Goal: Task Accomplishment & Management: Use online tool/utility

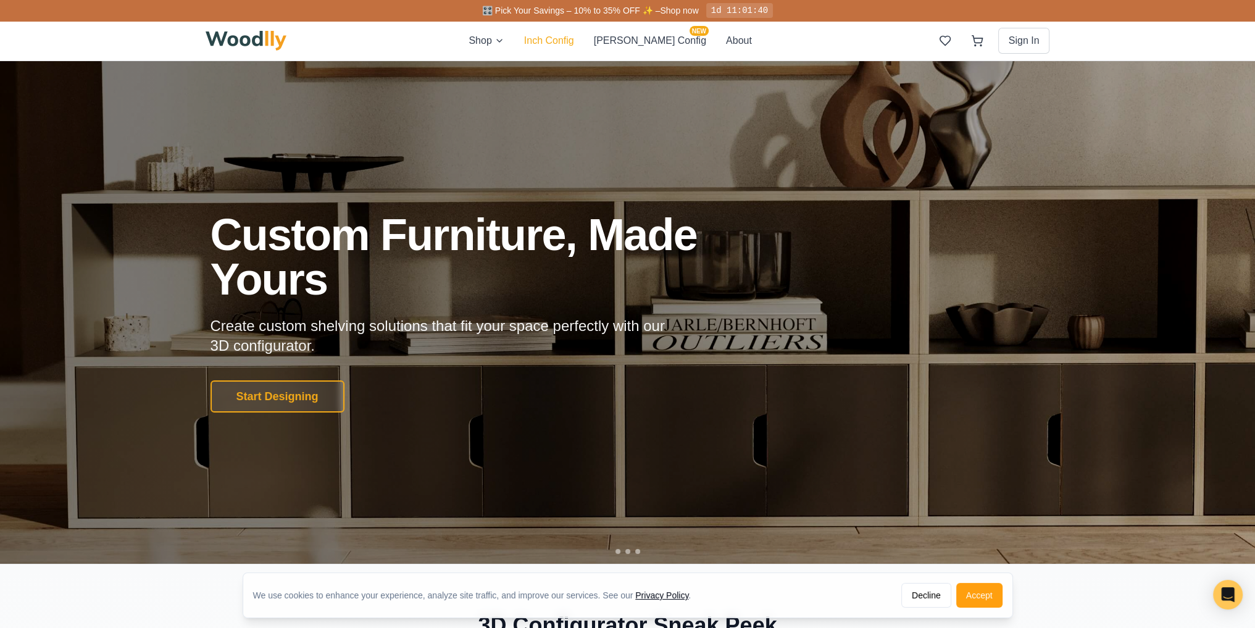
click at [574, 46] on button "Inch Config" at bounding box center [549, 40] width 50 height 15
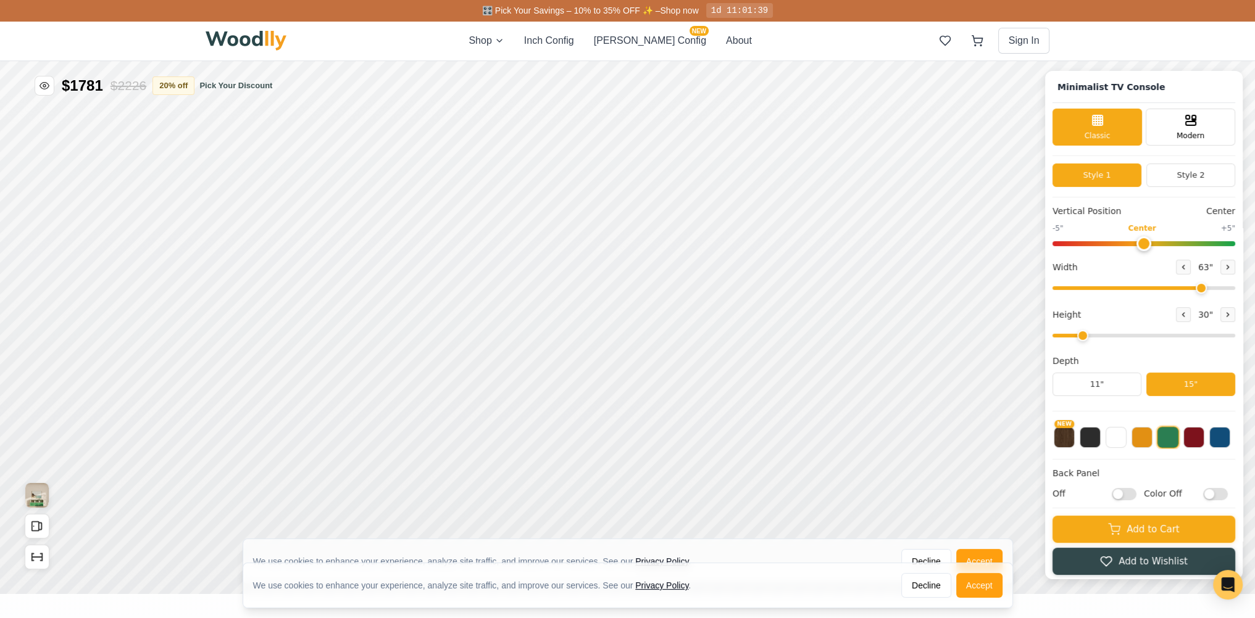
type input "63"
type input "2"
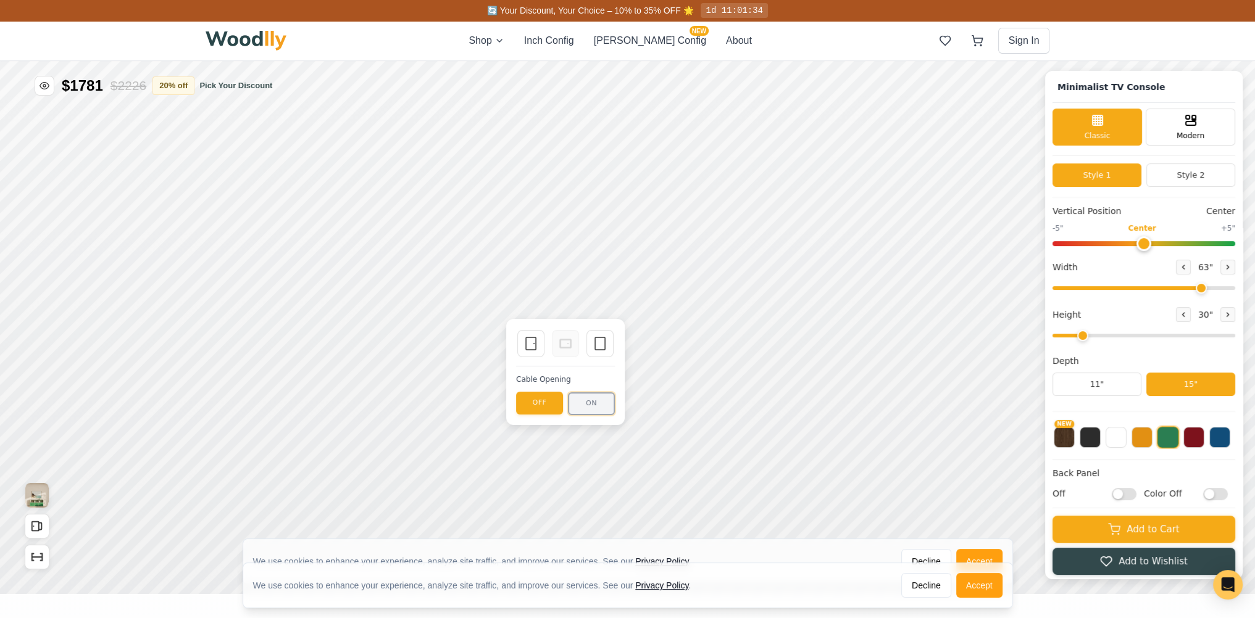
click at [580, 402] on button "ON" at bounding box center [591, 404] width 47 height 23
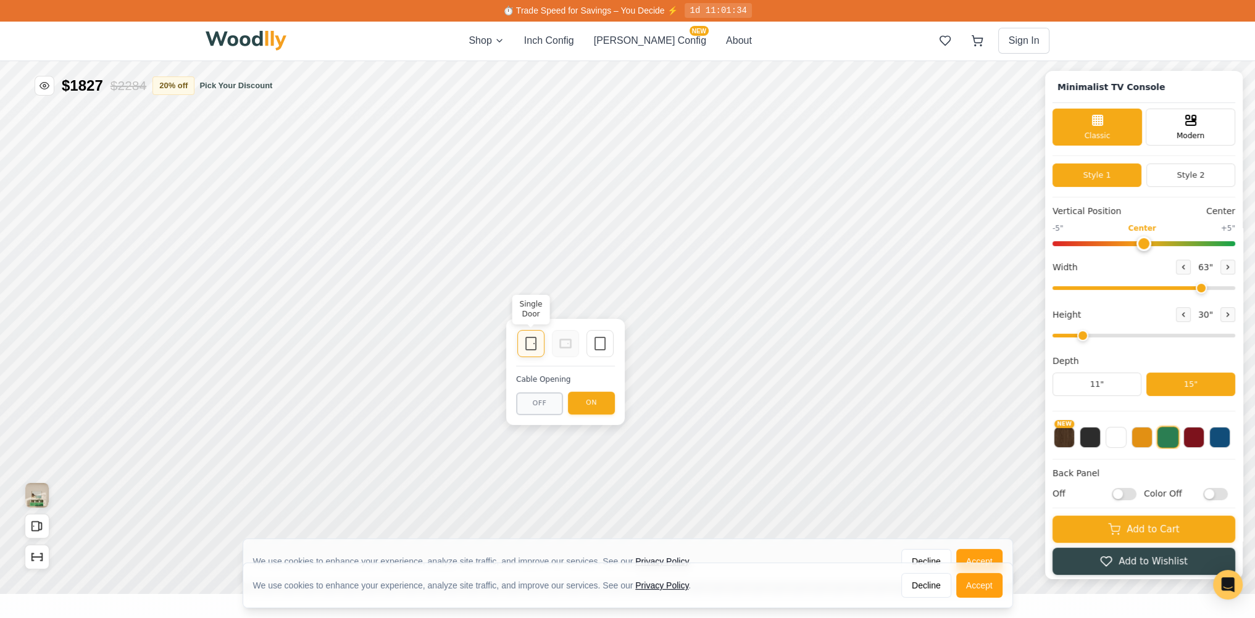
click at [528, 349] on icon at bounding box center [530, 343] width 15 height 15
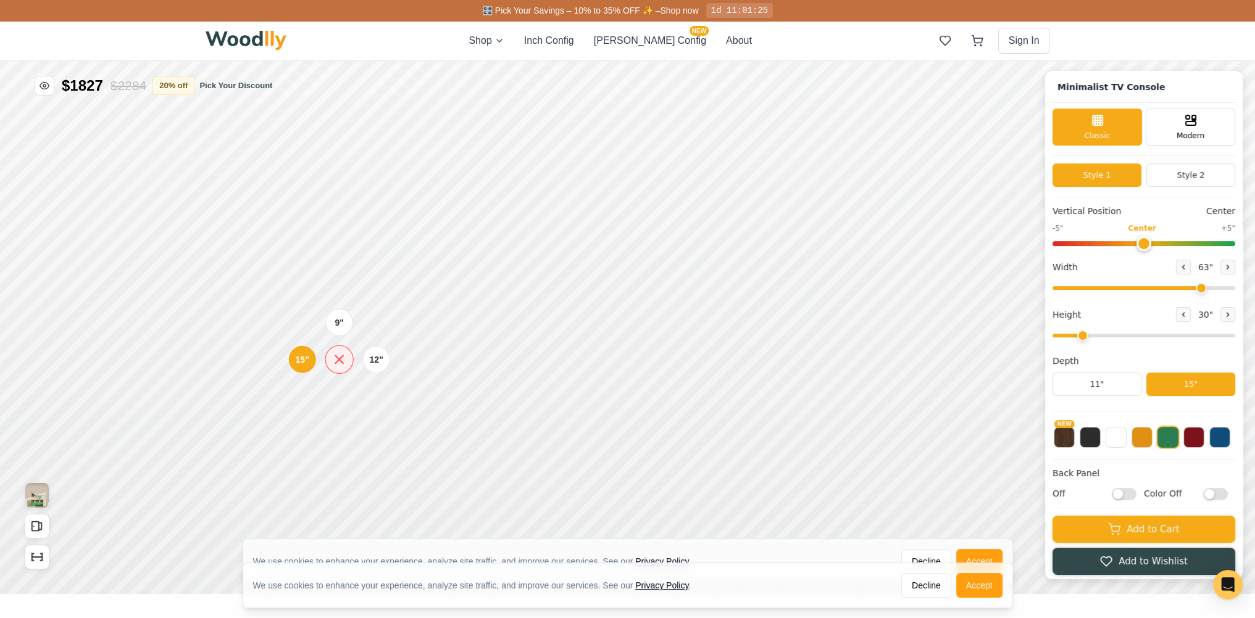
click at [339, 364] on icon at bounding box center [338, 359] width 15 height 15
click at [1182, 135] on div "Modern" at bounding box center [1189, 125] width 89 height 37
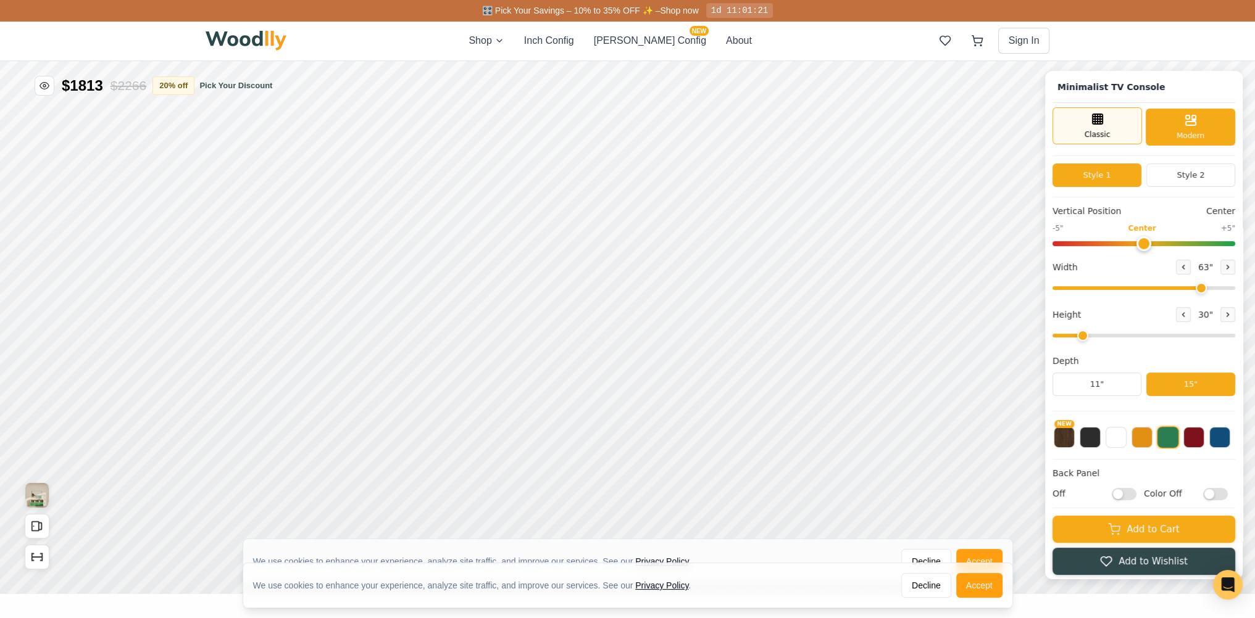
click at [1129, 131] on div "Classic" at bounding box center [1096, 125] width 89 height 37
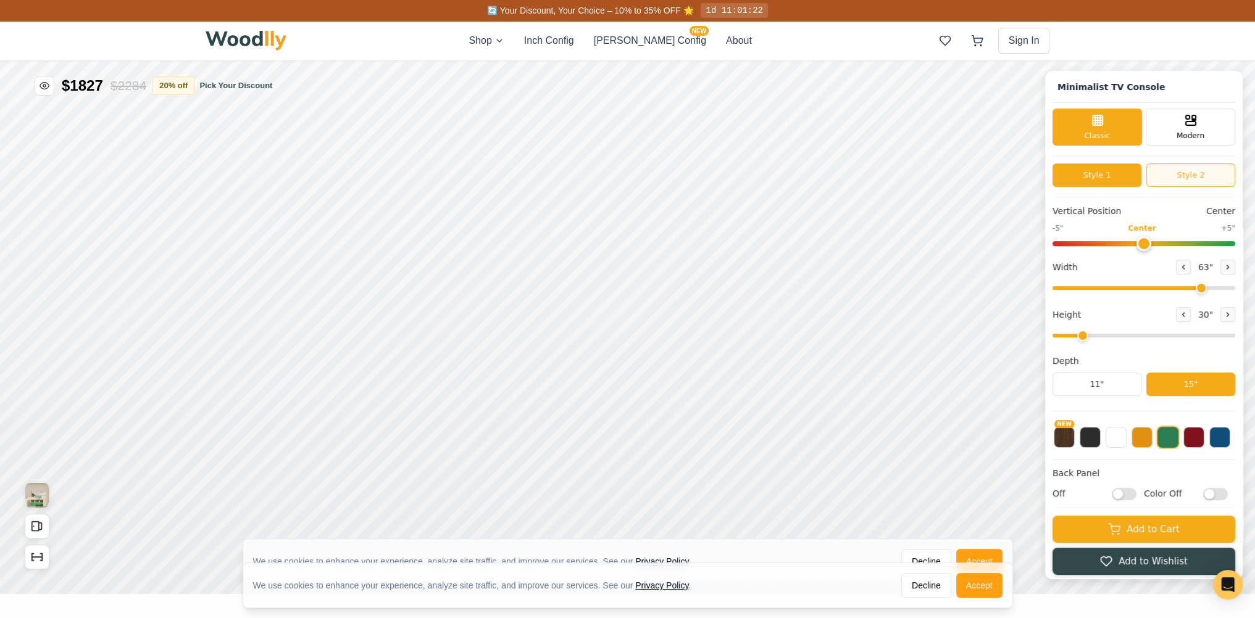
click at [1176, 172] on button "Style 2" at bounding box center [1190, 175] width 89 height 23
click at [1131, 173] on button "Style 1" at bounding box center [1096, 175] width 89 height 23
click at [1182, 183] on button "Style 2" at bounding box center [1190, 175] width 89 height 23
click at [1191, 175] on button "Style 2" at bounding box center [1190, 175] width 89 height 23
click at [1113, 175] on button "Style 1" at bounding box center [1096, 175] width 89 height 23
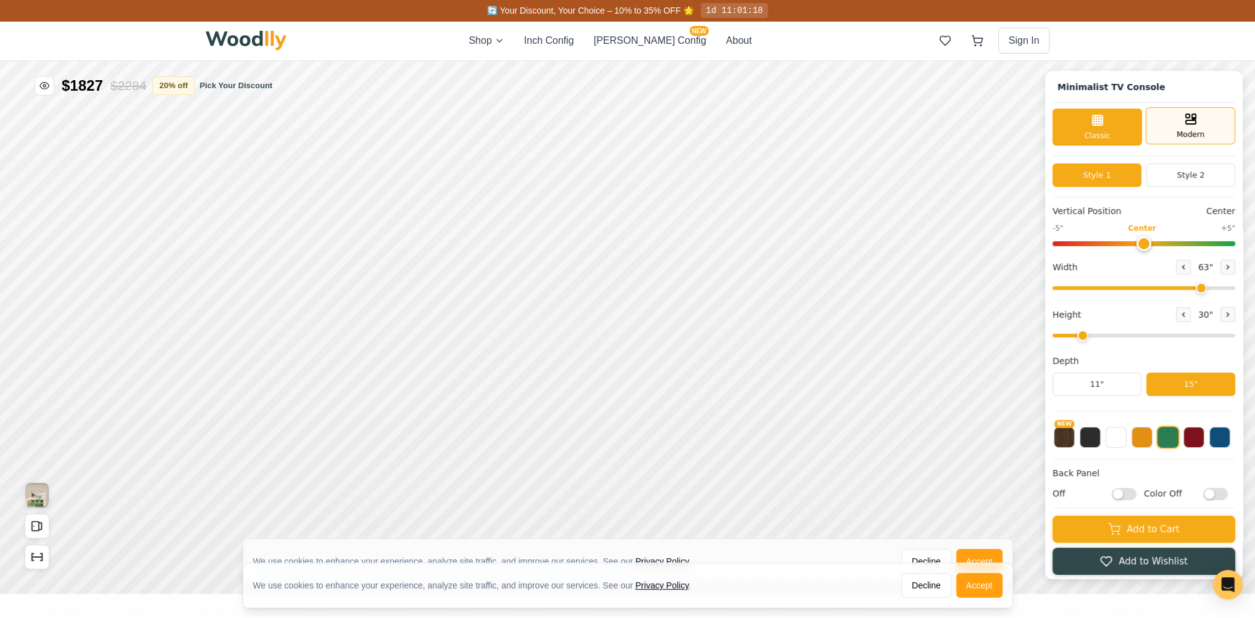
click at [1176, 142] on div "Modern" at bounding box center [1189, 125] width 89 height 37
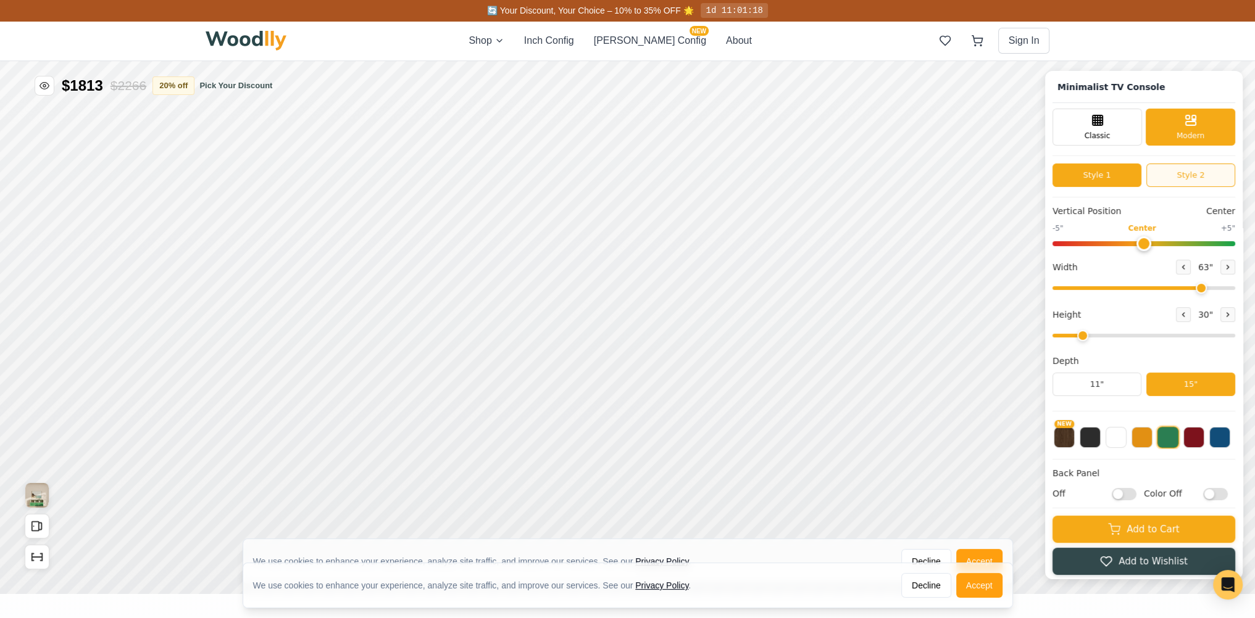
click at [1182, 169] on button "Style 2" at bounding box center [1190, 175] width 89 height 23
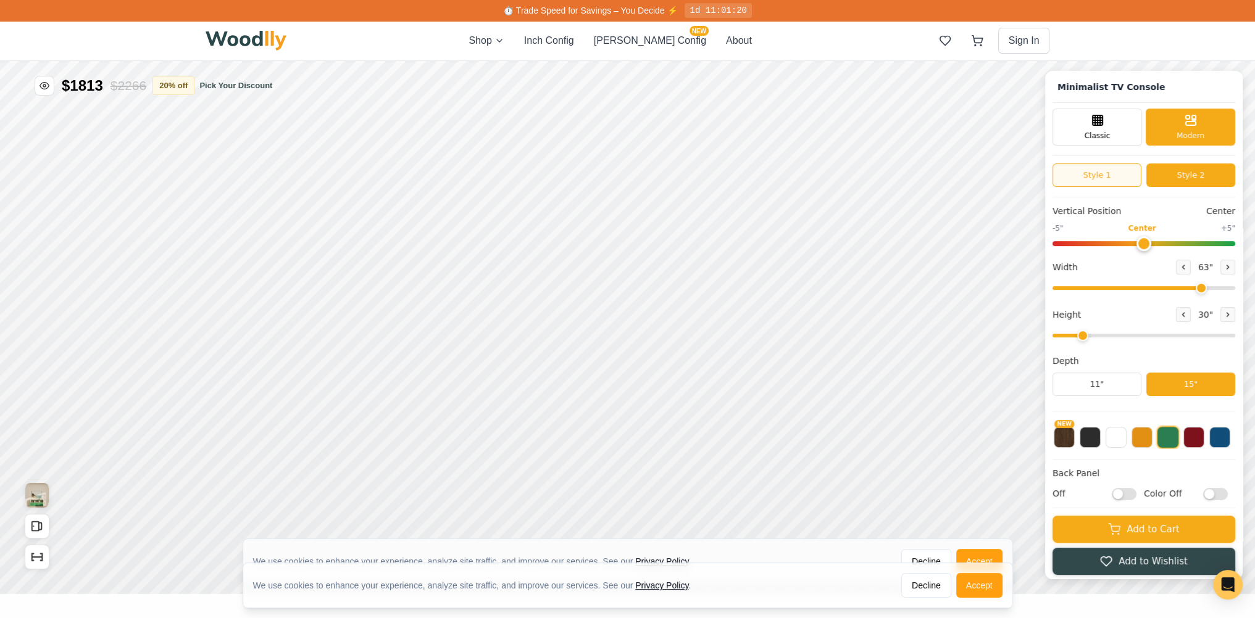
click at [1118, 171] on button "Style 1" at bounding box center [1096, 175] width 89 height 23
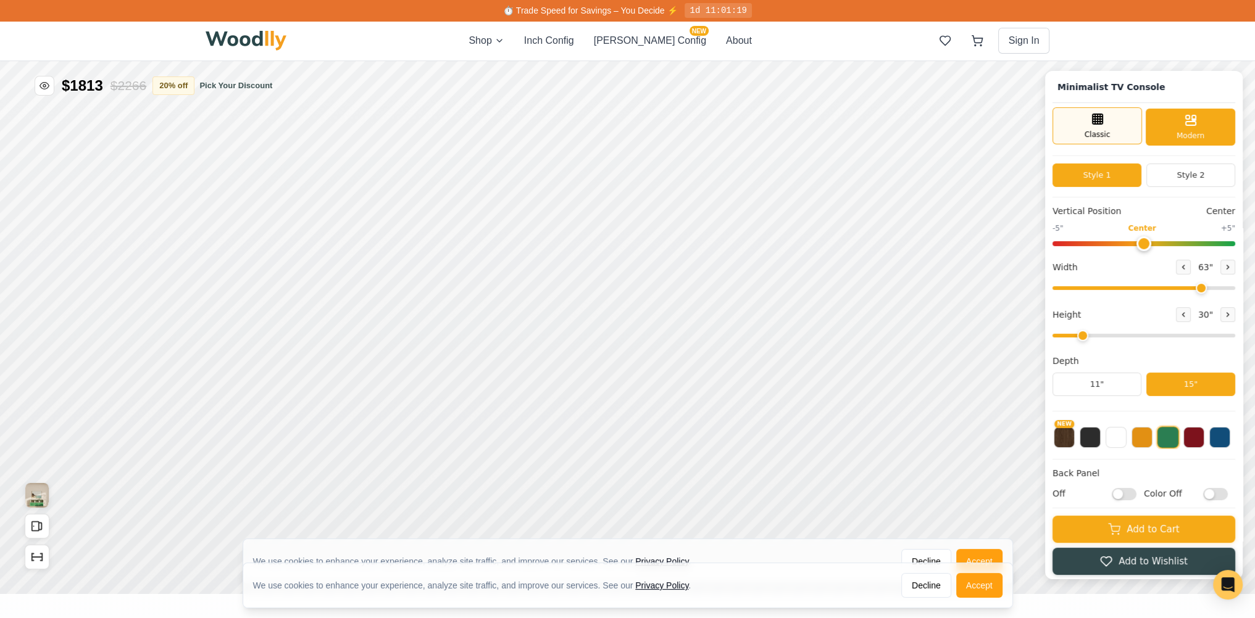
click at [1130, 132] on div "Classic" at bounding box center [1096, 125] width 89 height 37
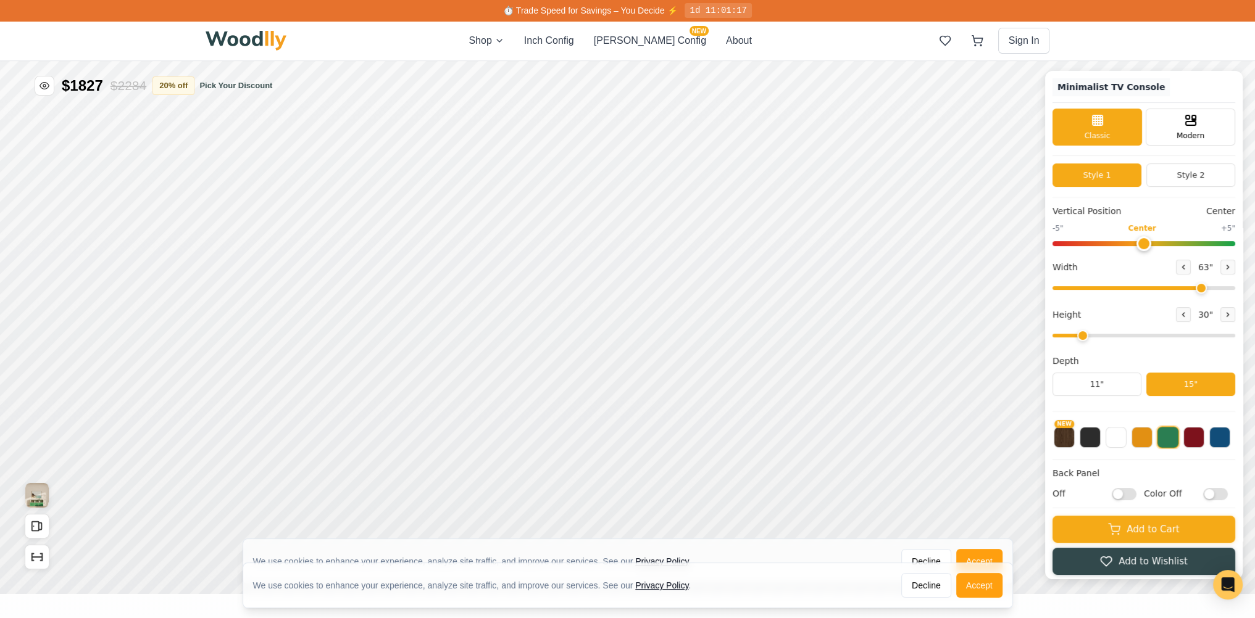
click at [1133, 88] on h1 "Minimalist TV Console" at bounding box center [1110, 87] width 117 height 18
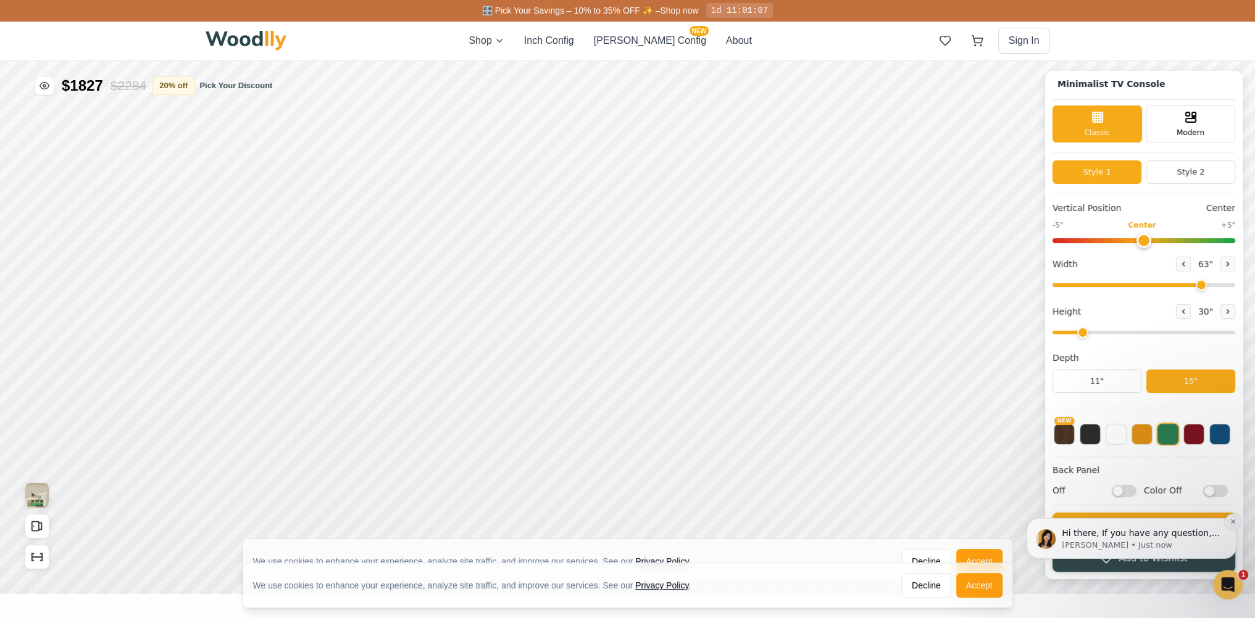
click at [1235, 525] on icon "Dismiss notification" at bounding box center [1232, 521] width 7 height 7
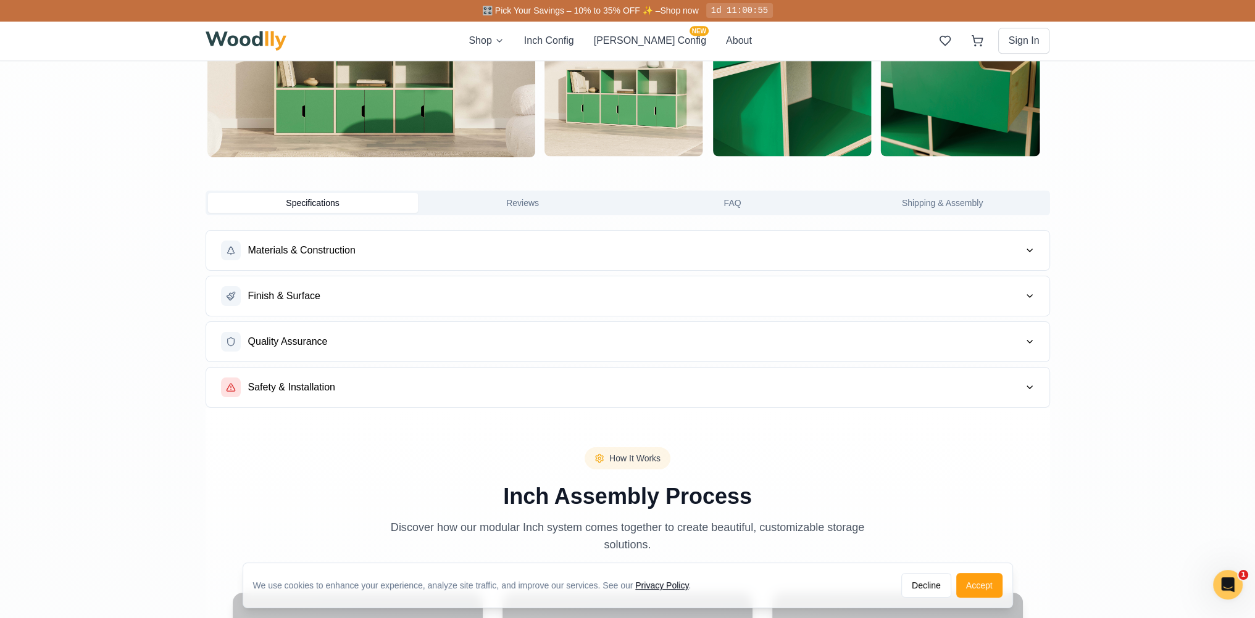
scroll to position [925, 0]
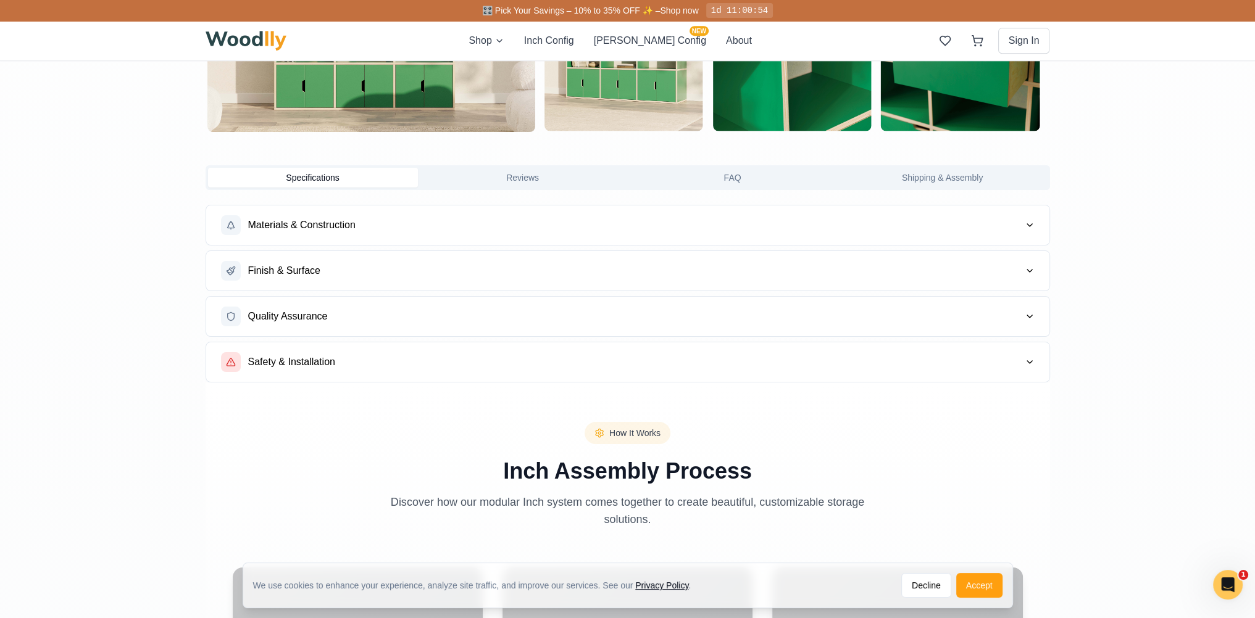
click at [686, 48] on div "Shop Inch Config Cella Config NEW About" at bounding box center [609, 40] width 283 height 15
click at [679, 46] on div "Shop Inch Config Cella Config NEW About" at bounding box center [609, 40] width 283 height 15
click at [659, 46] on button "Cella Config NEW" at bounding box center [650, 40] width 112 height 15
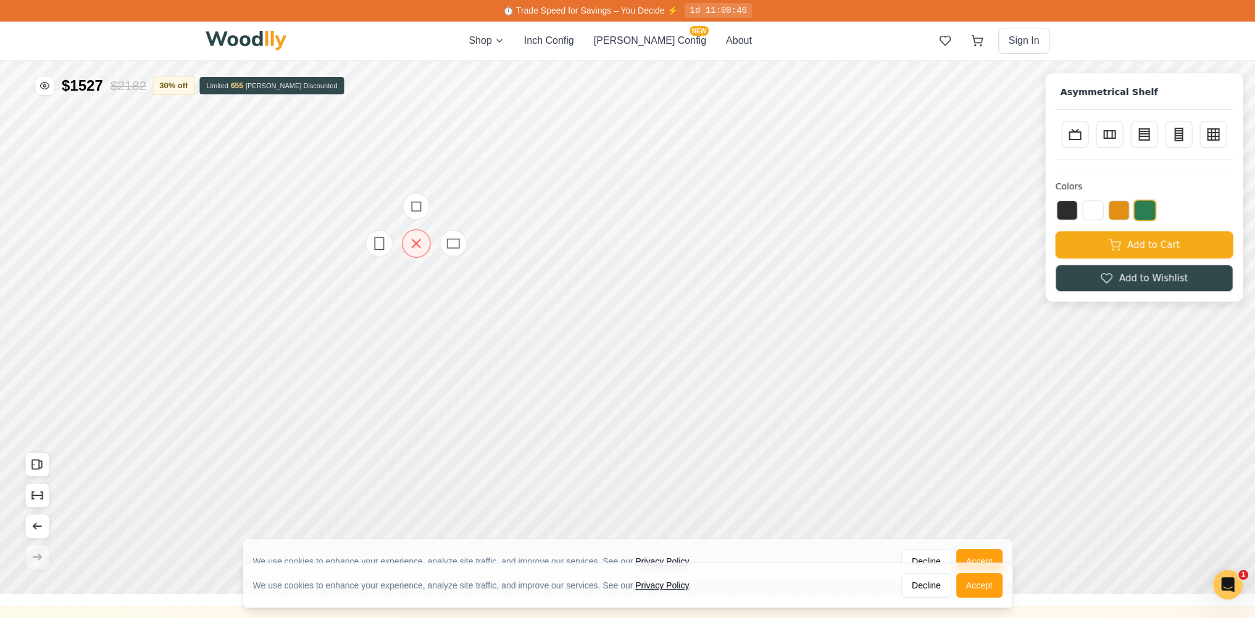
click at [412, 247] on icon at bounding box center [416, 243] width 15 height 15
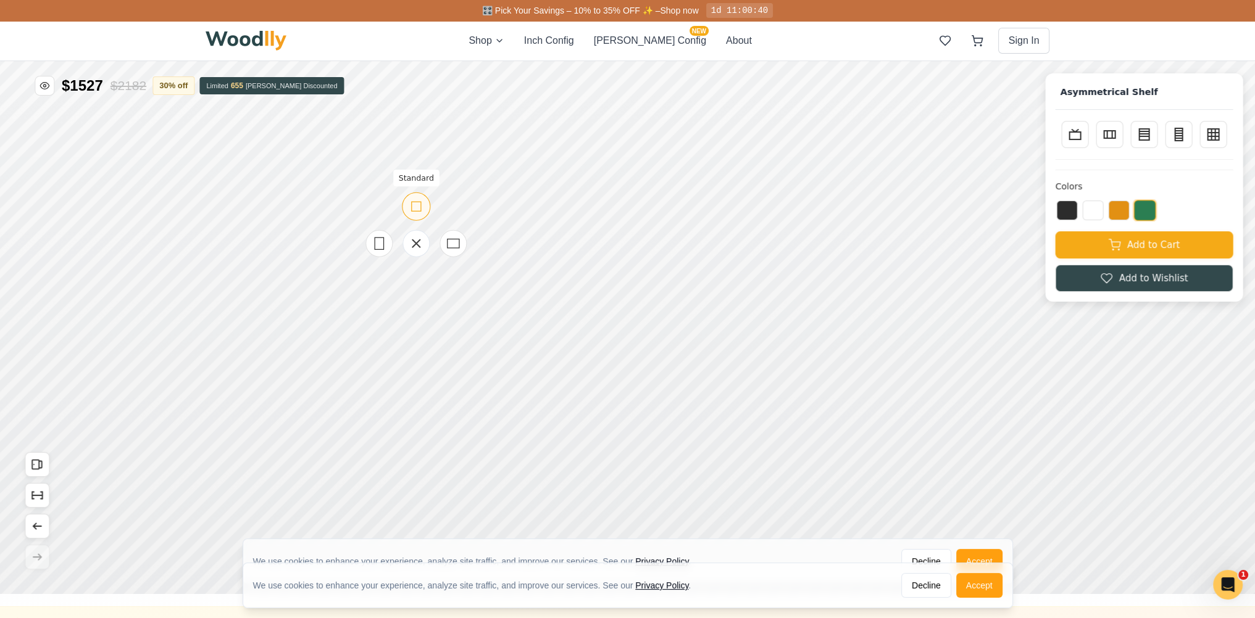
click at [412, 219] on div "Standard" at bounding box center [416, 207] width 28 height 28
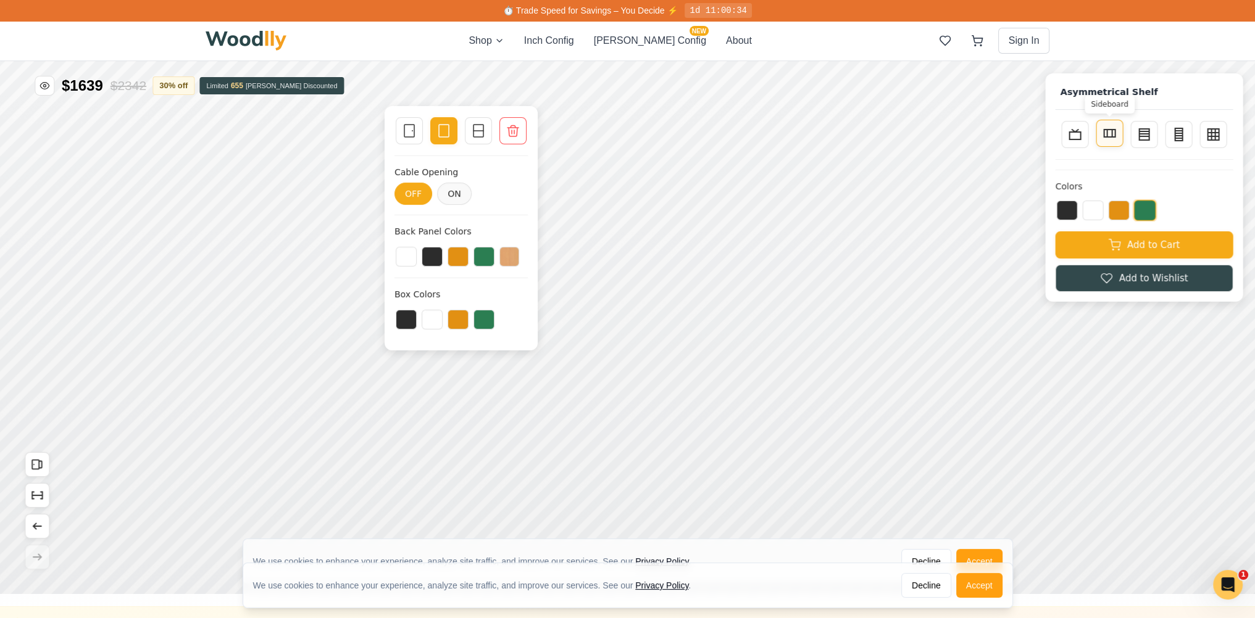
click at [1123, 137] on button "Sideboard" at bounding box center [1108, 133] width 27 height 27
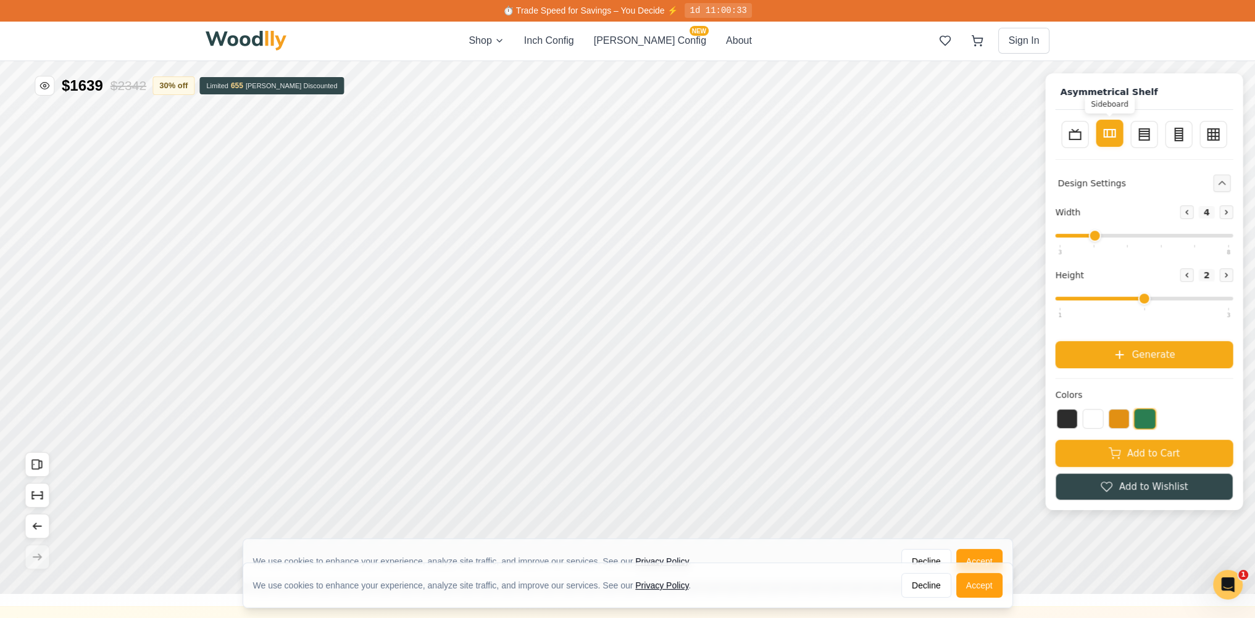
click at [1123, 136] on button "Sideboard" at bounding box center [1108, 133] width 27 height 27
click at [1150, 137] on icon at bounding box center [1143, 133] width 15 height 15
type input "3"
type input "4"
click at [1182, 136] on rect at bounding box center [1177, 133] width 7 height 12
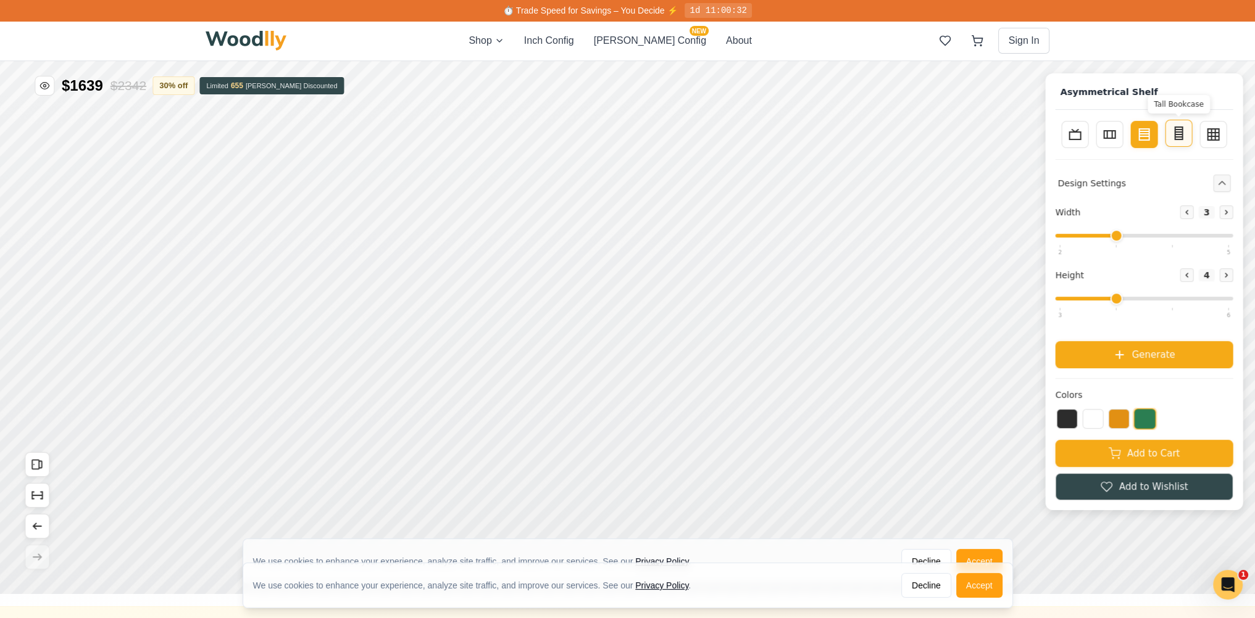
type input "2"
type input "5"
click at [1216, 136] on rect at bounding box center [1212, 133] width 11 height 11
type input "4"
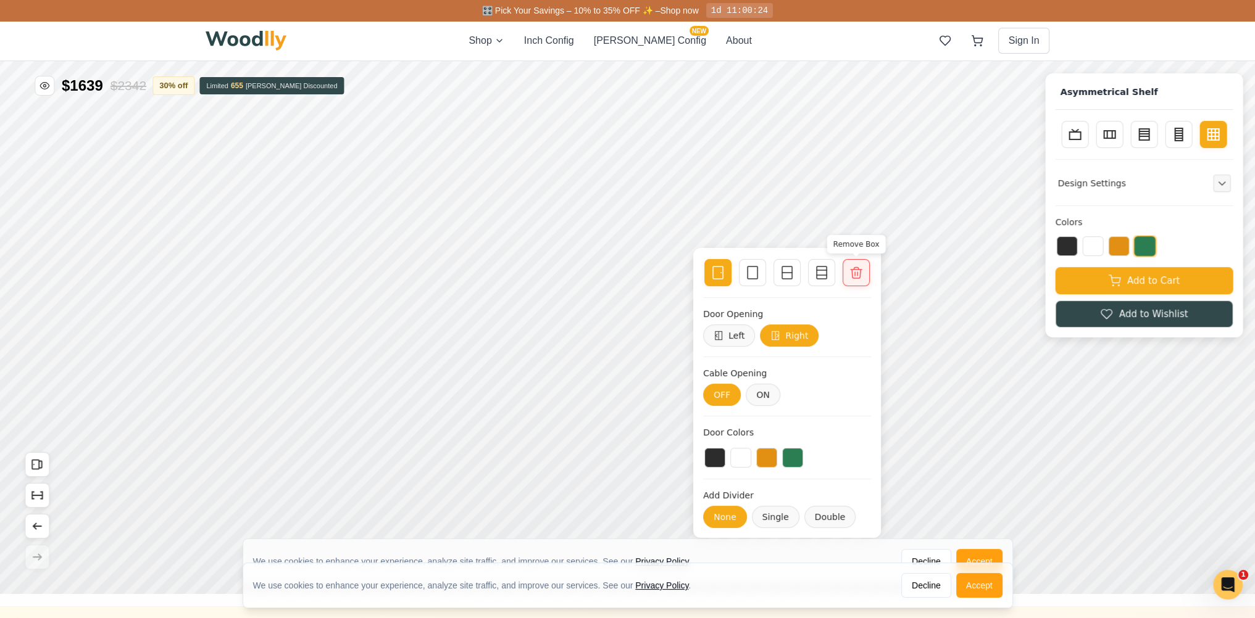
click at [856, 275] on icon at bounding box center [856, 272] width 15 height 15
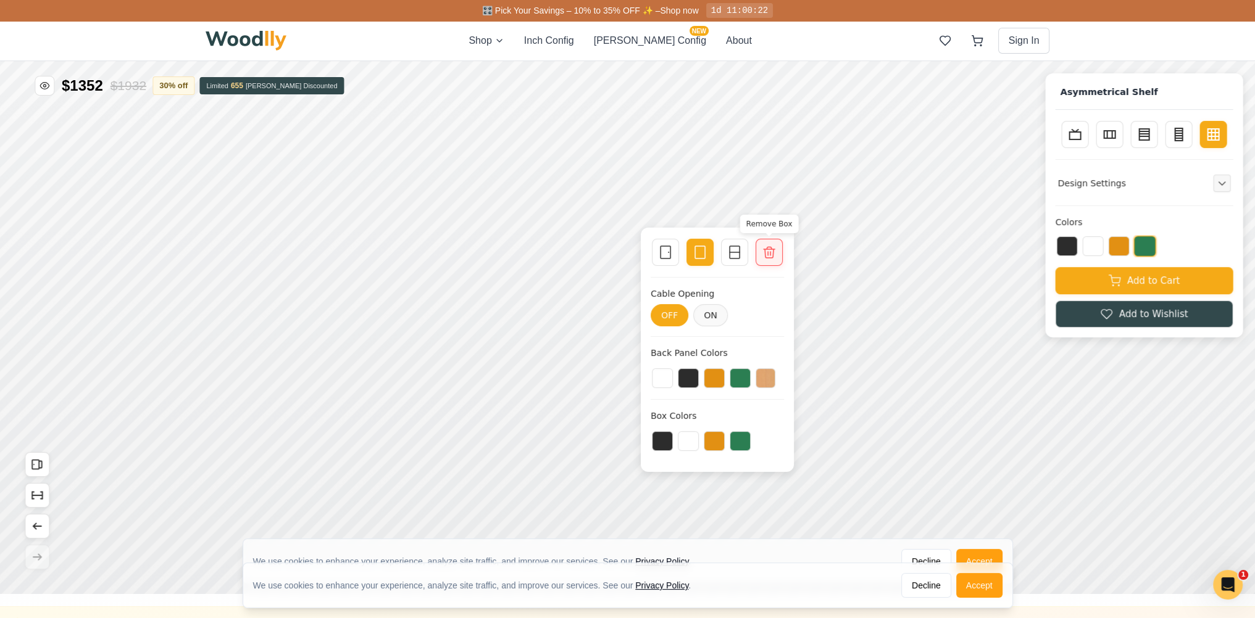
click at [762, 253] on icon at bounding box center [769, 252] width 15 height 15
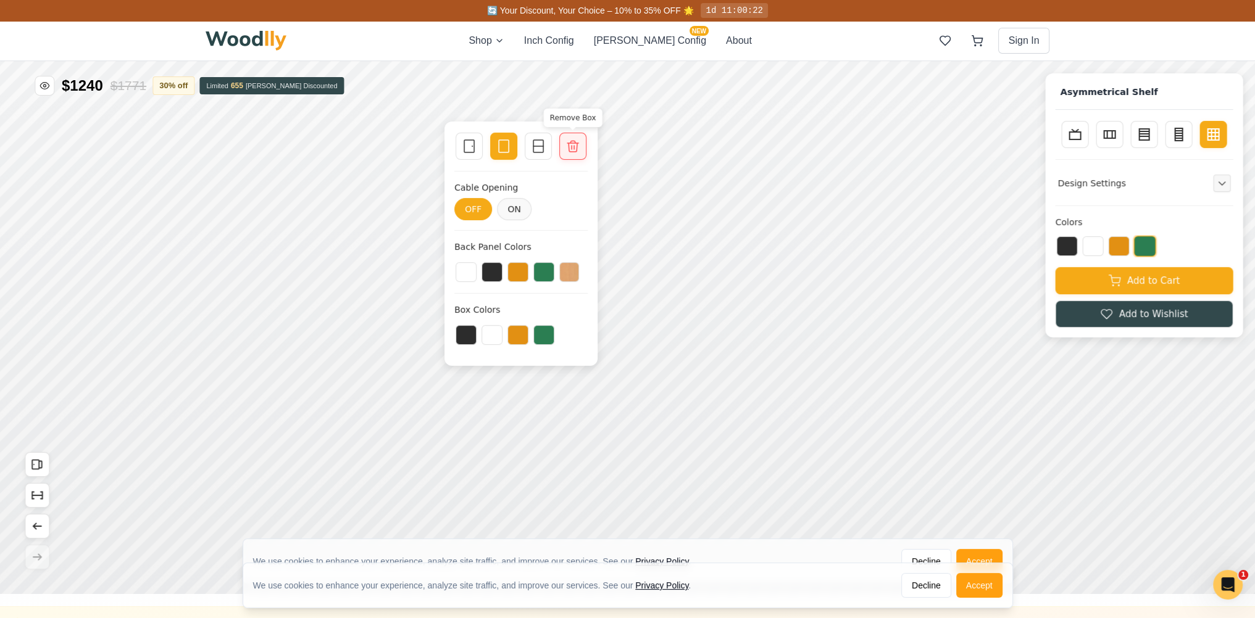
click at [579, 156] on div "Remove Box" at bounding box center [572, 146] width 27 height 27
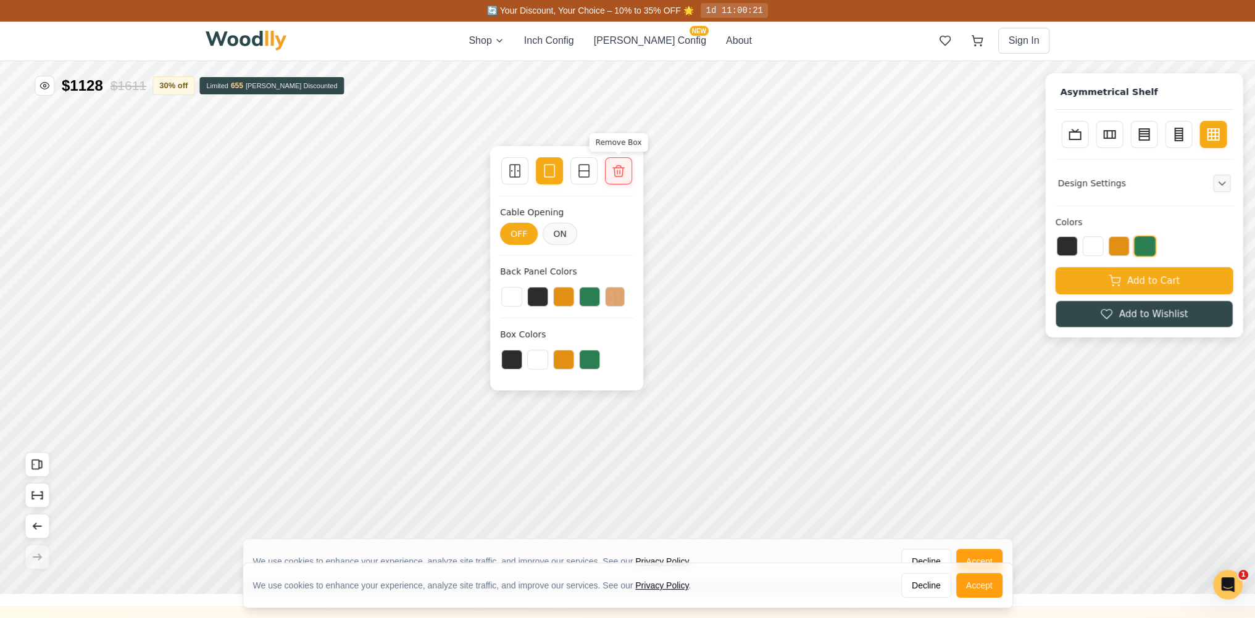
click at [610, 180] on div "Remove Box" at bounding box center [618, 170] width 27 height 27
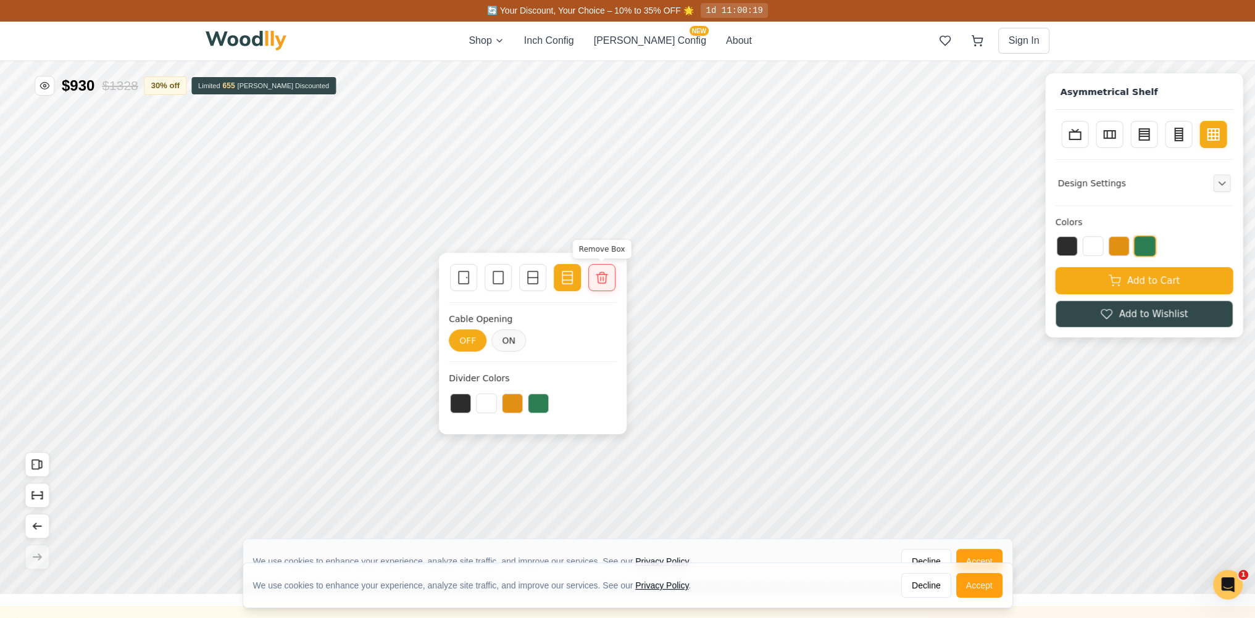
click at [603, 276] on icon at bounding box center [601, 277] width 15 height 15
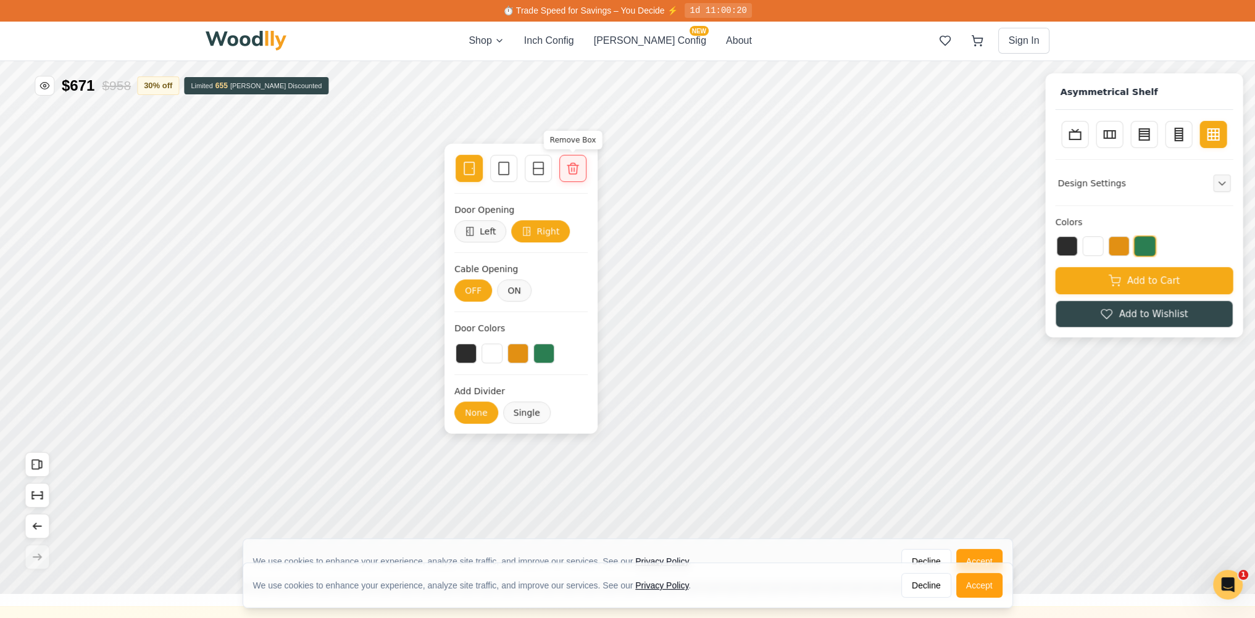
click at [578, 180] on div "Remove Box" at bounding box center [572, 168] width 27 height 27
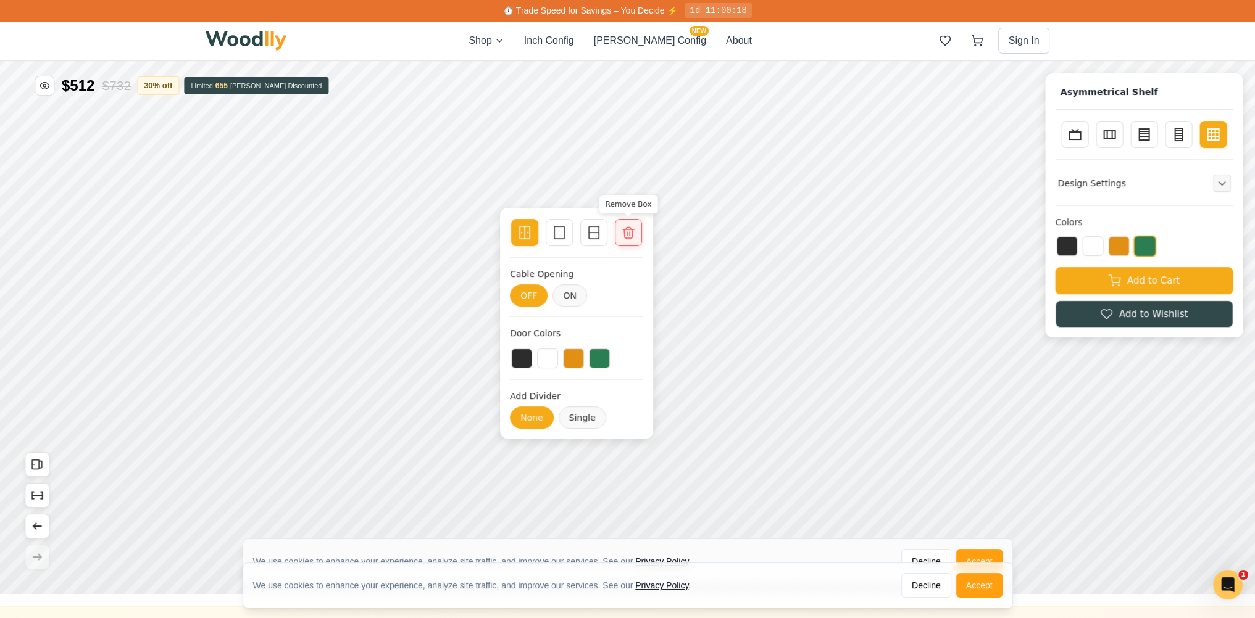
click at [625, 231] on icon at bounding box center [628, 232] width 15 height 15
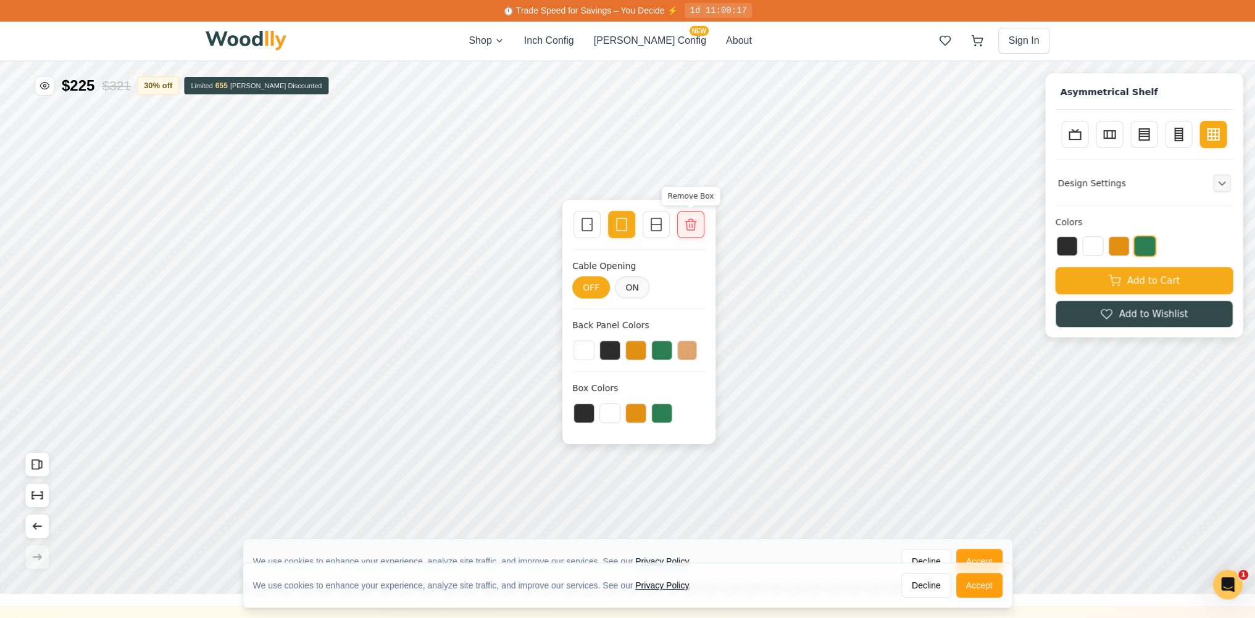
click at [697, 227] on icon at bounding box center [690, 224] width 15 height 15
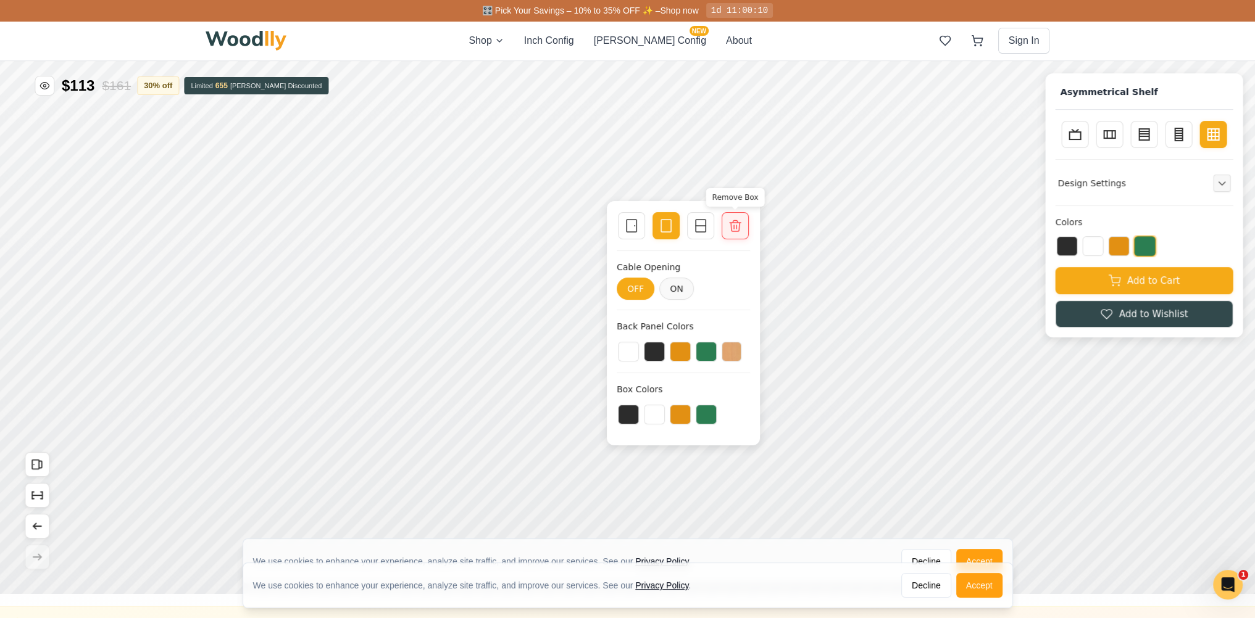
click at [731, 225] on icon at bounding box center [734, 225] width 11 height 11
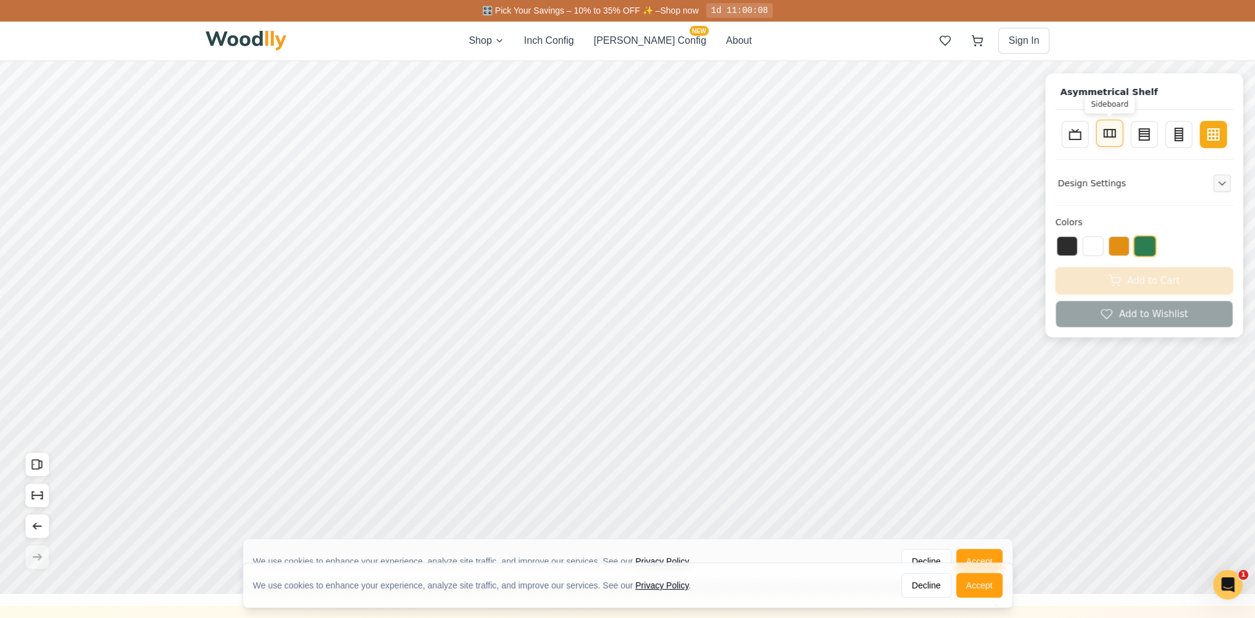
click at [1123, 138] on button "Sideboard" at bounding box center [1108, 133] width 27 height 27
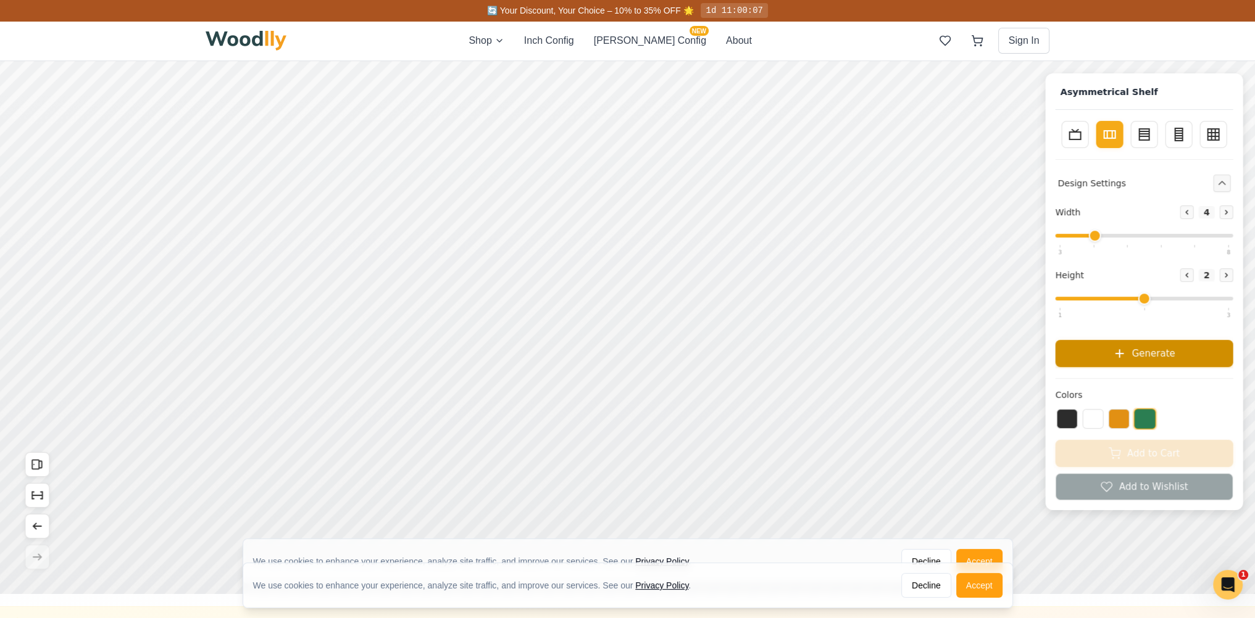
click at [1165, 345] on button "Generate" at bounding box center [1144, 353] width 178 height 27
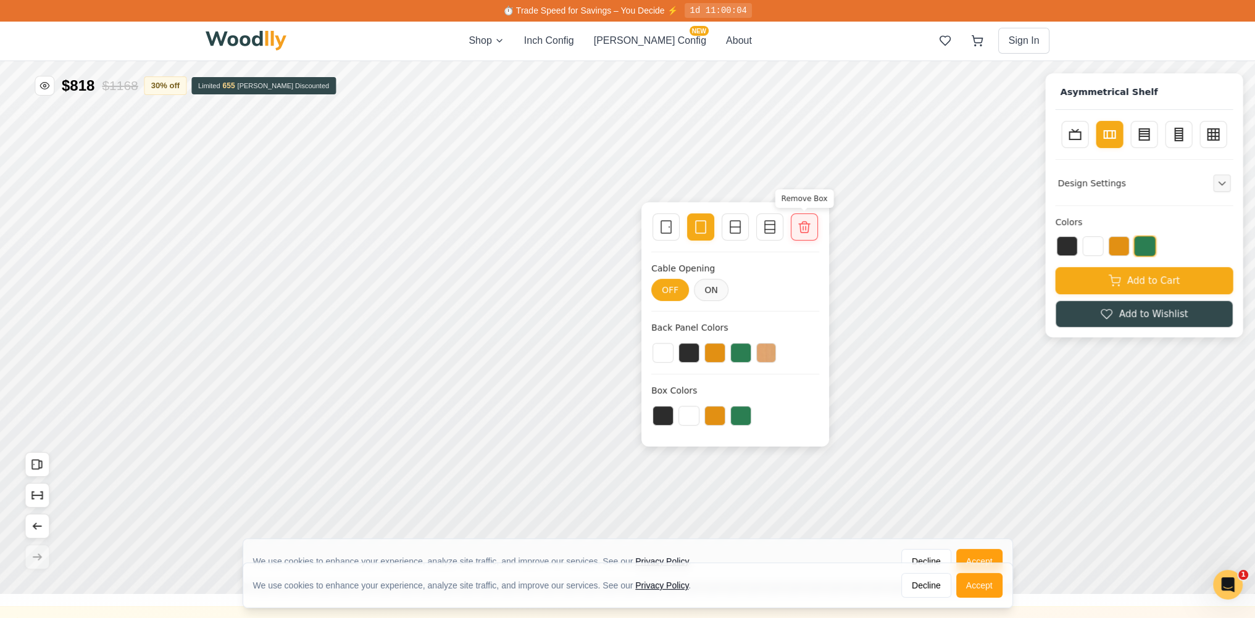
click at [809, 228] on icon at bounding box center [804, 227] width 15 height 15
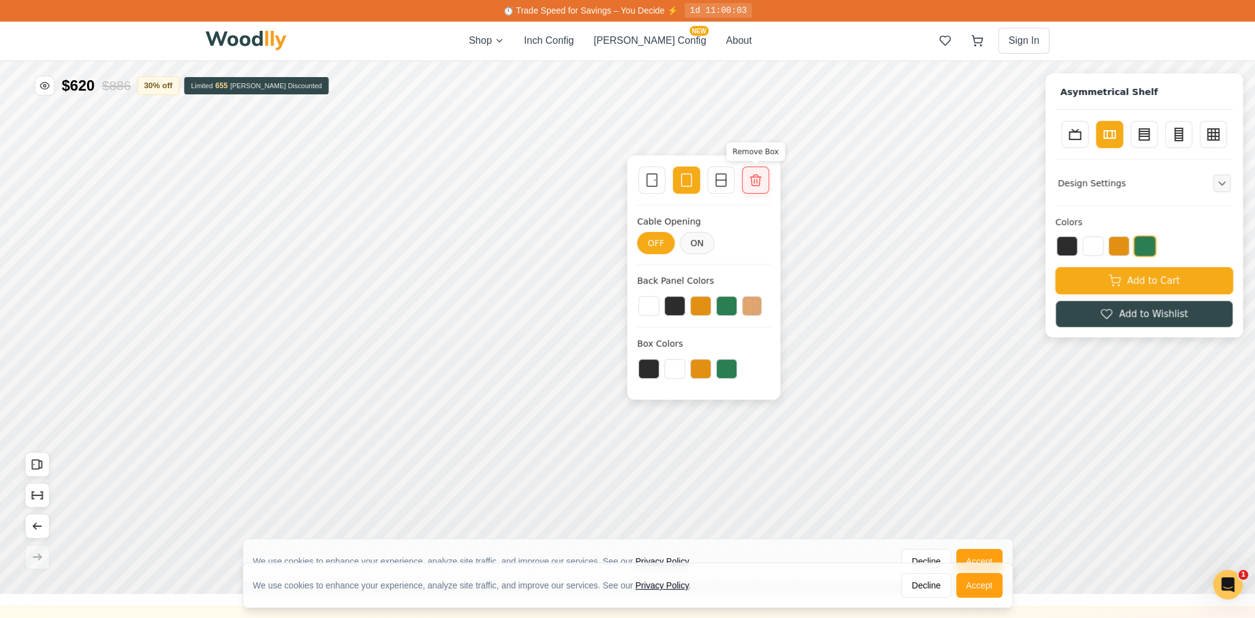
click at [762, 177] on icon at bounding box center [755, 180] width 15 height 15
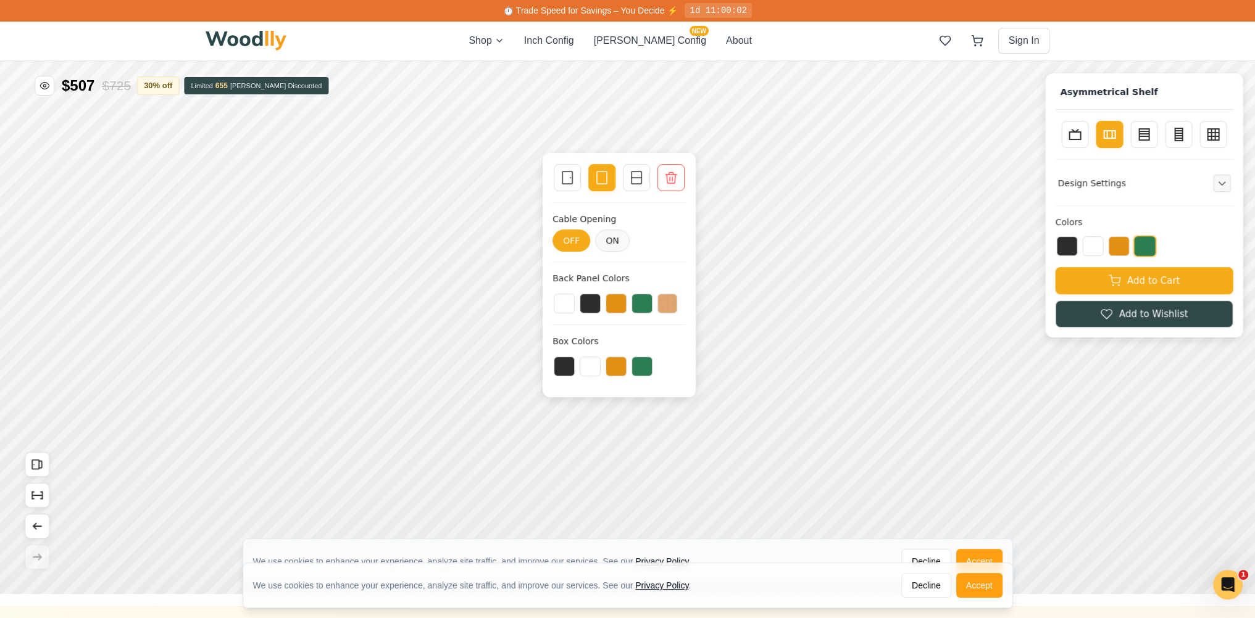
click at [655, 195] on div "Single Door Empty Space Single Divider Remove Box Cable Opening OFF ON Back Pan…" at bounding box center [618, 275] width 153 height 244
click at [664, 191] on div "Remove Box" at bounding box center [670, 177] width 27 height 27
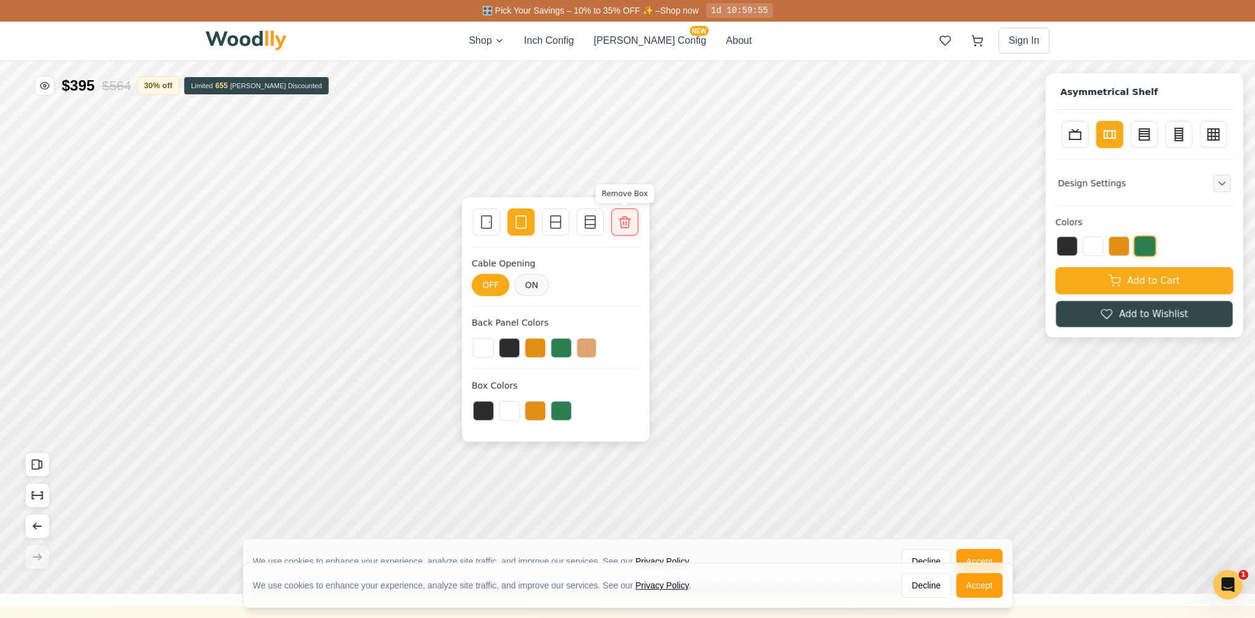
click at [617, 228] on div at bounding box center [624, 222] width 17 height 17
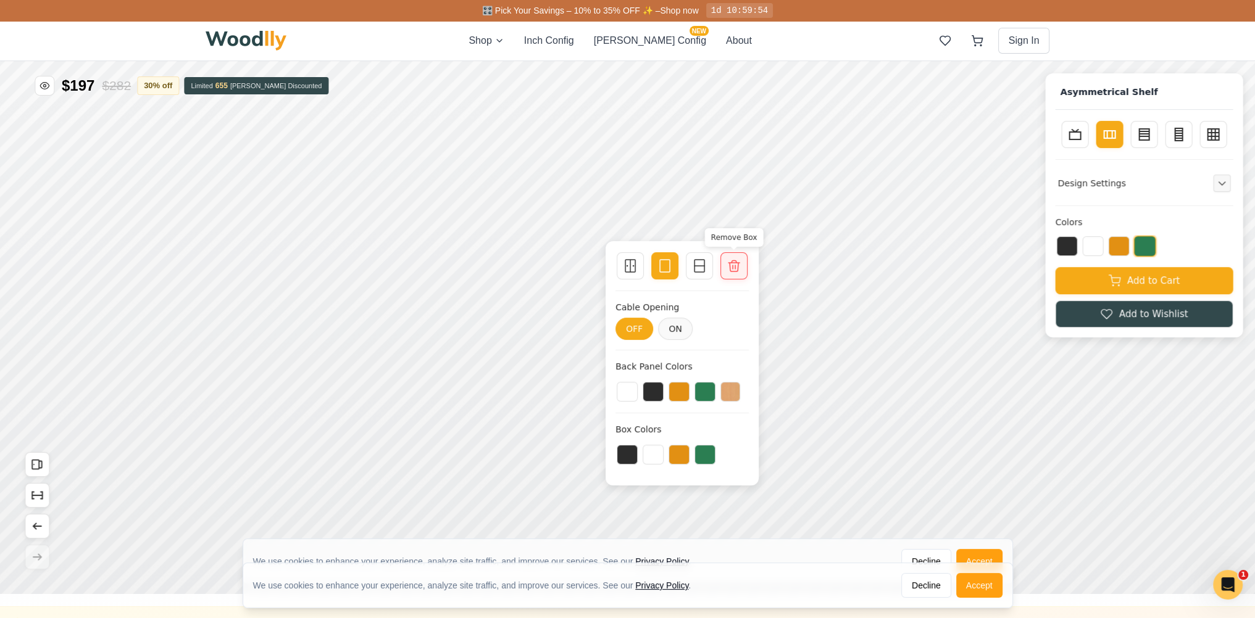
click at [736, 276] on div "Remove Box" at bounding box center [733, 265] width 27 height 27
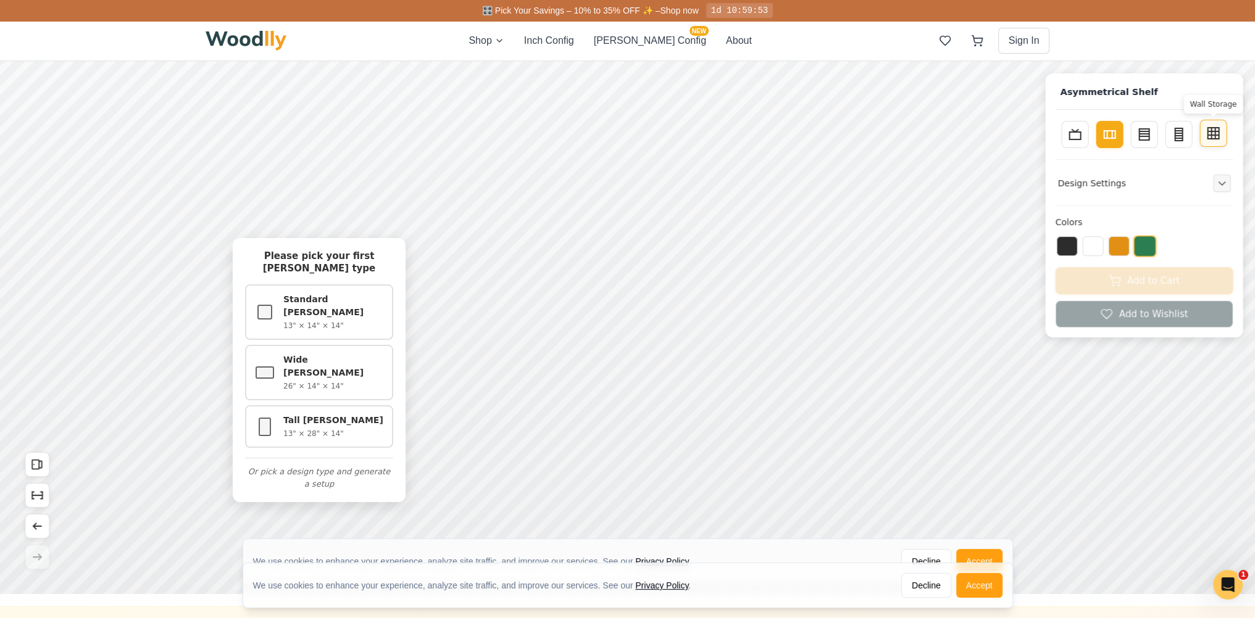
click at [1215, 137] on icon at bounding box center [1215, 133] width 0 height 11
type input "3"
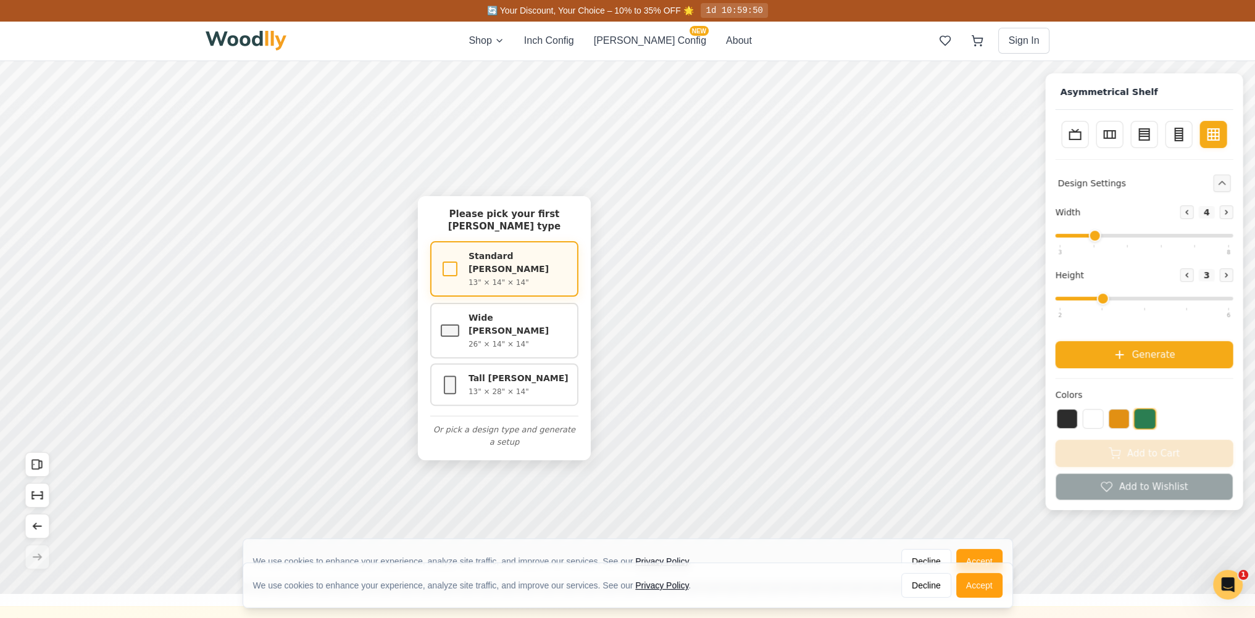
click at [525, 277] on p "13" × 14" × 14"" at bounding box center [518, 282] width 101 height 11
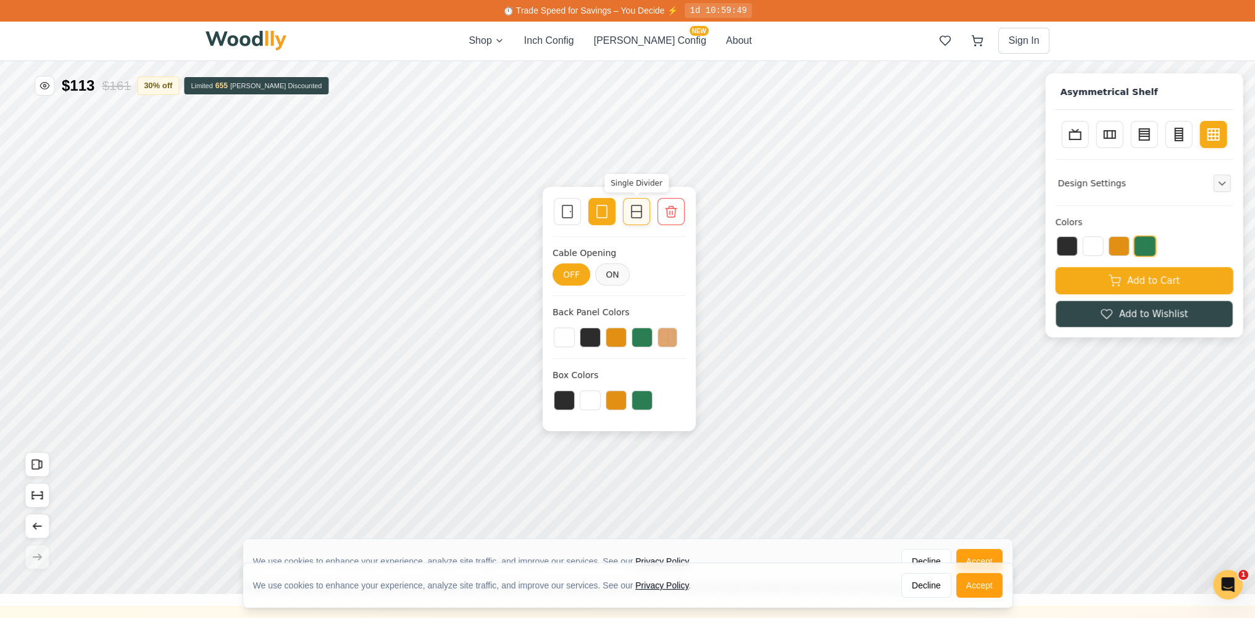
click at [634, 213] on icon at bounding box center [636, 211] width 15 height 15
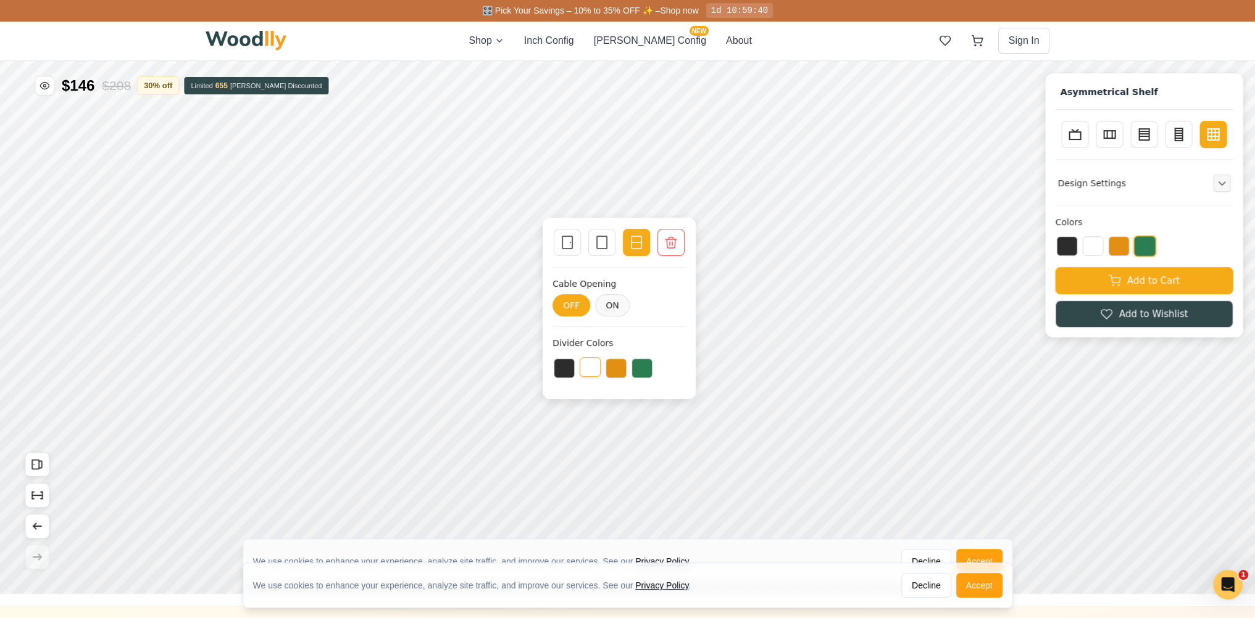
click at [596, 367] on button at bounding box center [589, 367] width 21 height 20
click at [617, 304] on button "ON" at bounding box center [613, 305] width 35 height 22
click at [588, 367] on button at bounding box center [589, 367] width 21 height 20
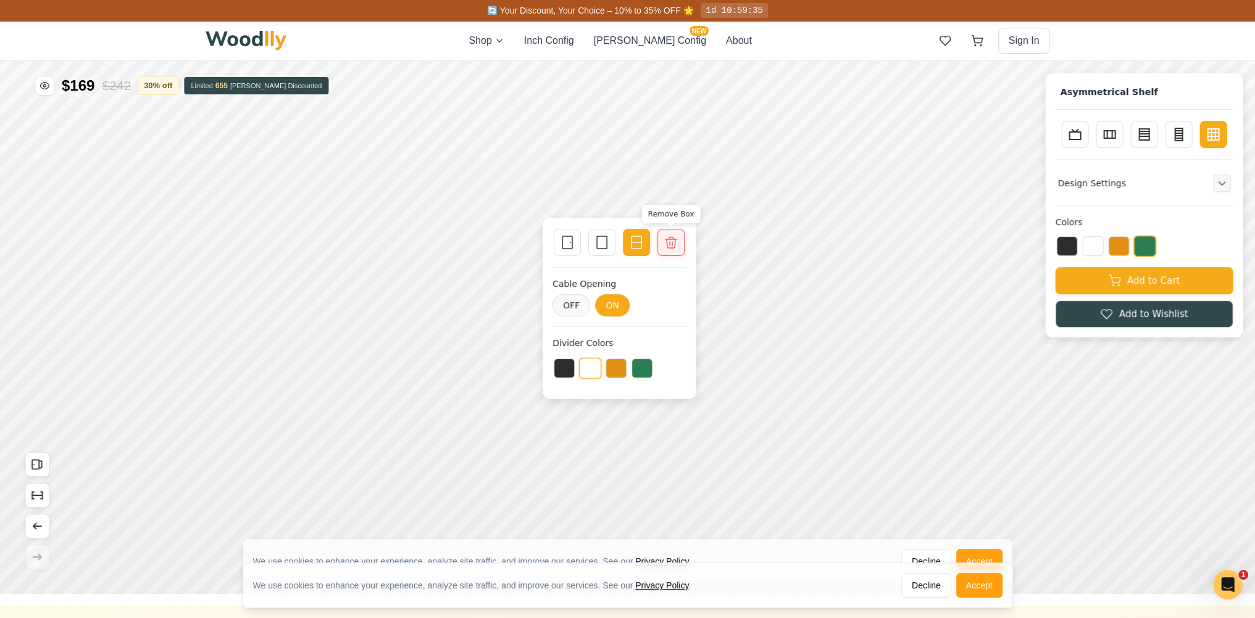
click at [675, 248] on icon at bounding box center [670, 242] width 15 height 15
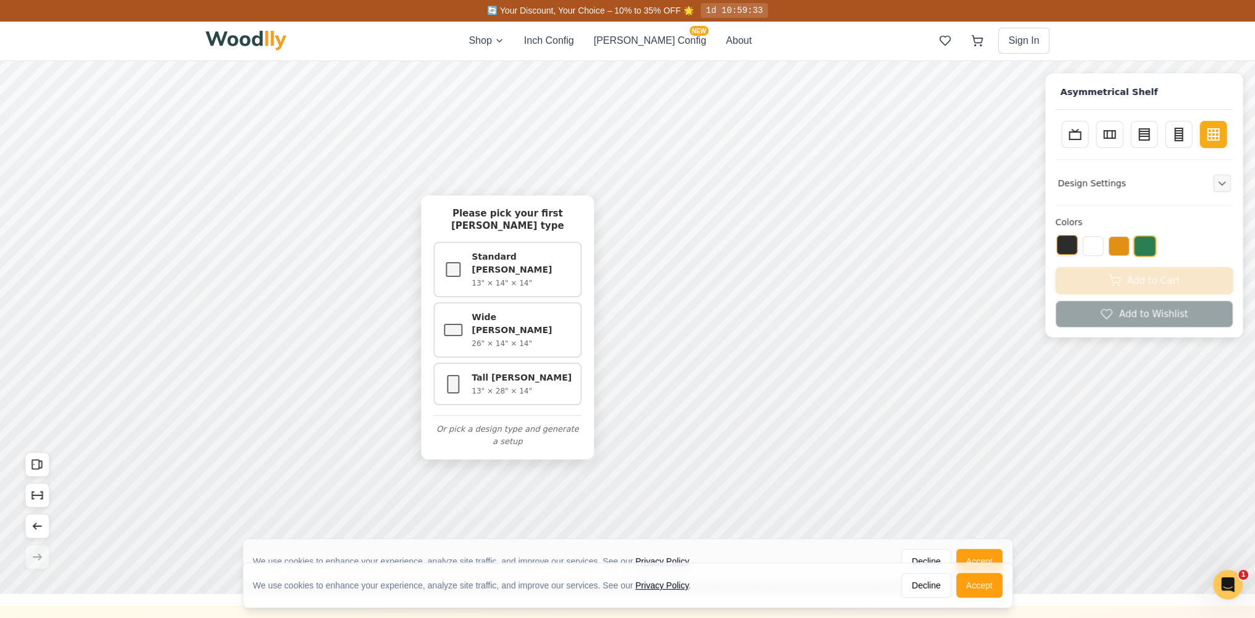
click at [1077, 243] on button at bounding box center [1066, 245] width 21 height 20
click at [1101, 249] on button at bounding box center [1092, 245] width 21 height 20
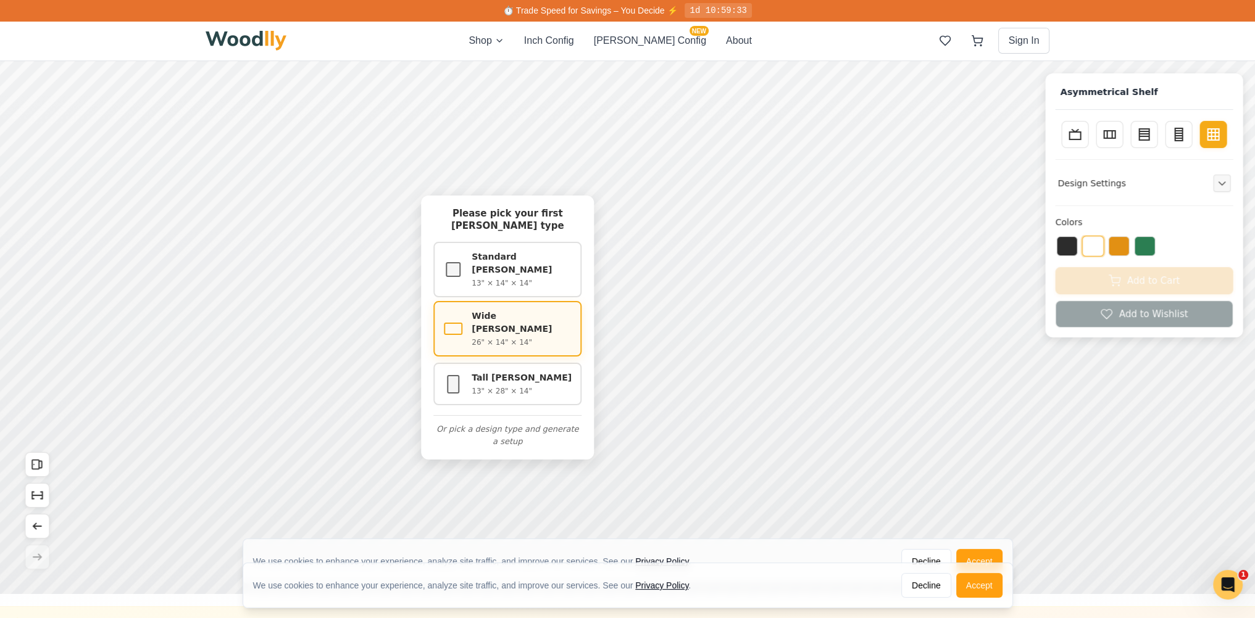
click at [512, 312] on h3 "Wide Cella" at bounding box center [521, 323] width 101 height 26
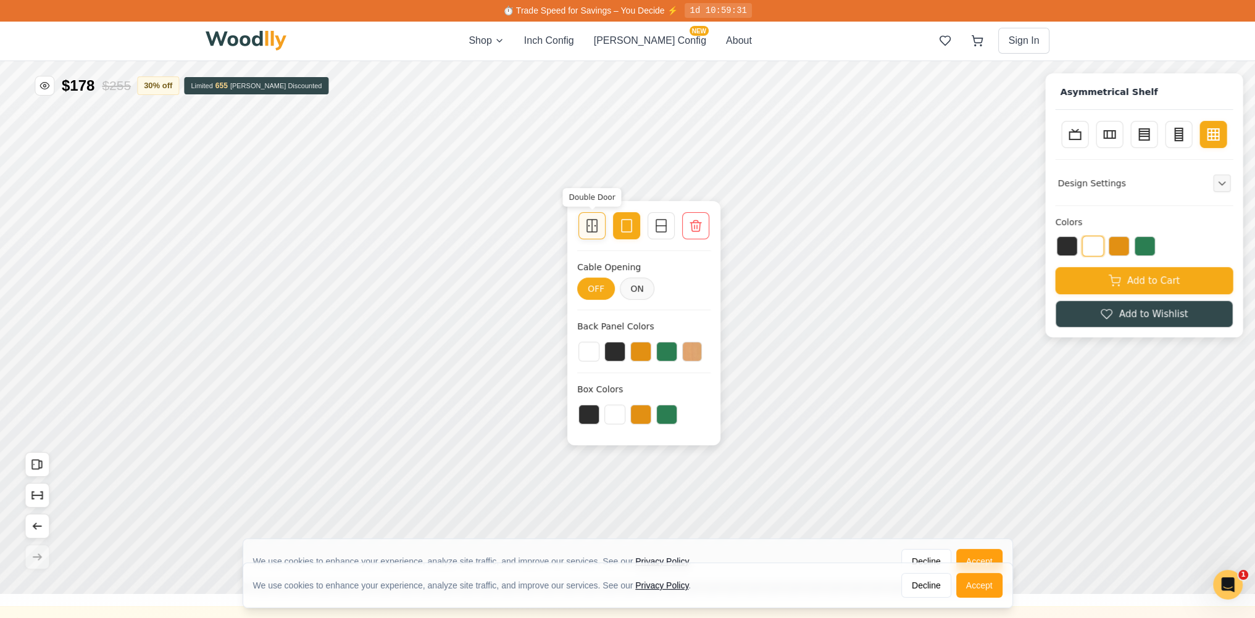
click at [604, 230] on div "Double Door" at bounding box center [591, 225] width 27 height 27
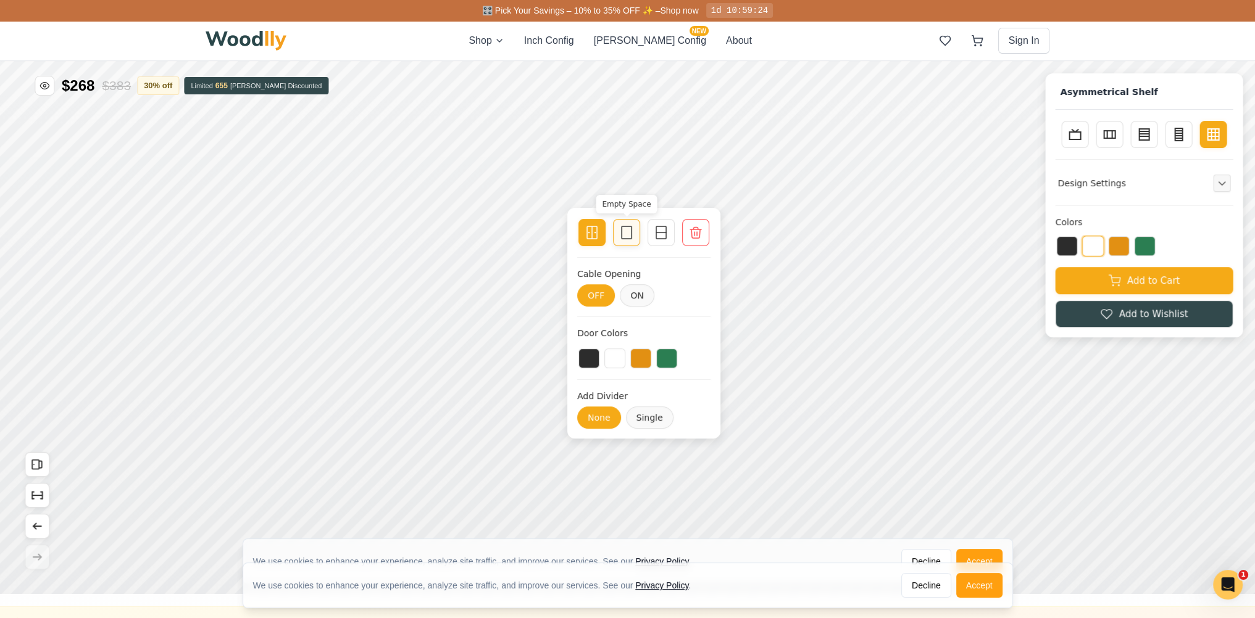
click at [636, 240] on div "Empty Space" at bounding box center [626, 232] width 27 height 27
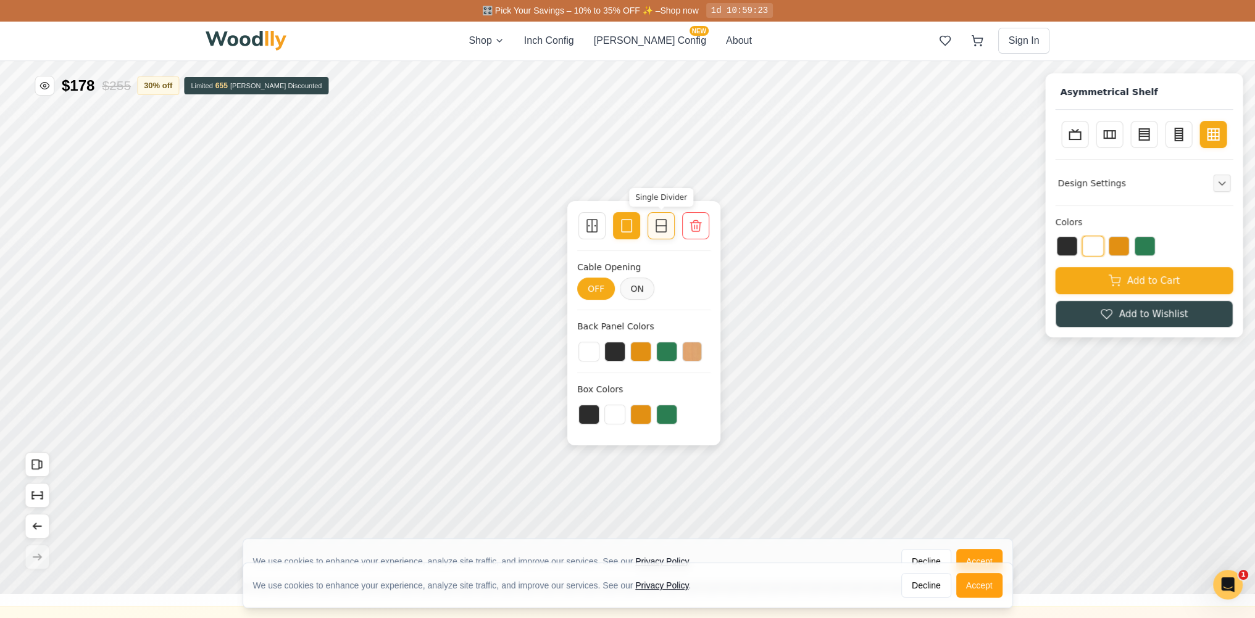
click at [660, 235] on div "Single Divider" at bounding box center [660, 225] width 27 height 27
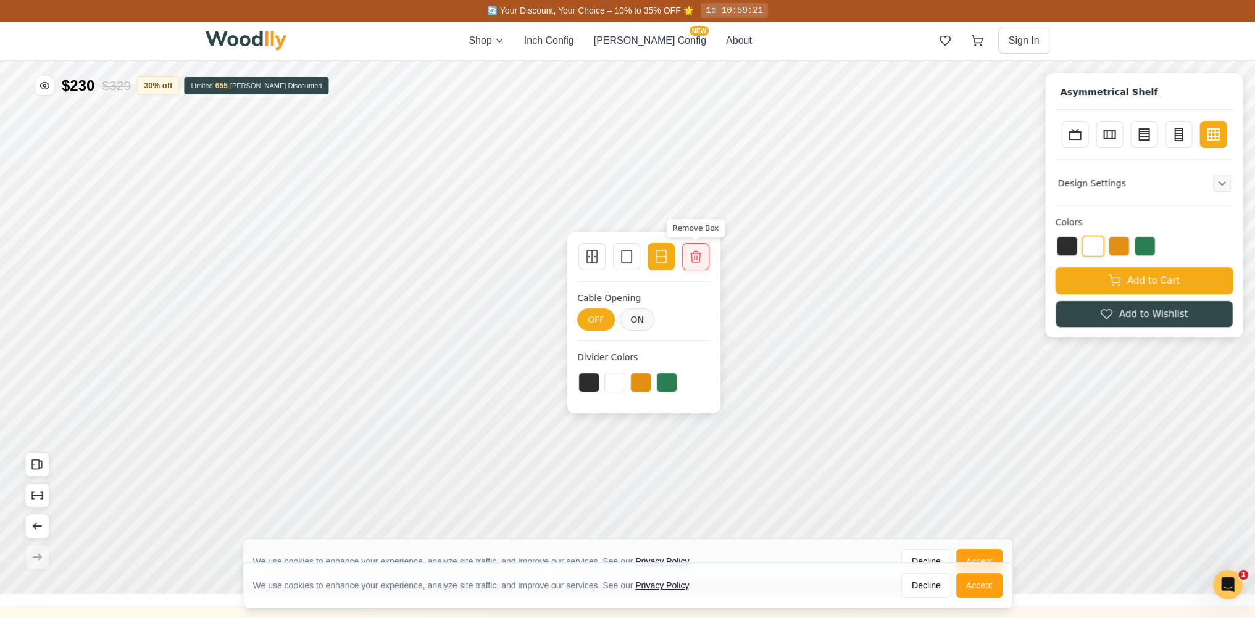
click at [696, 265] on div at bounding box center [695, 256] width 17 height 17
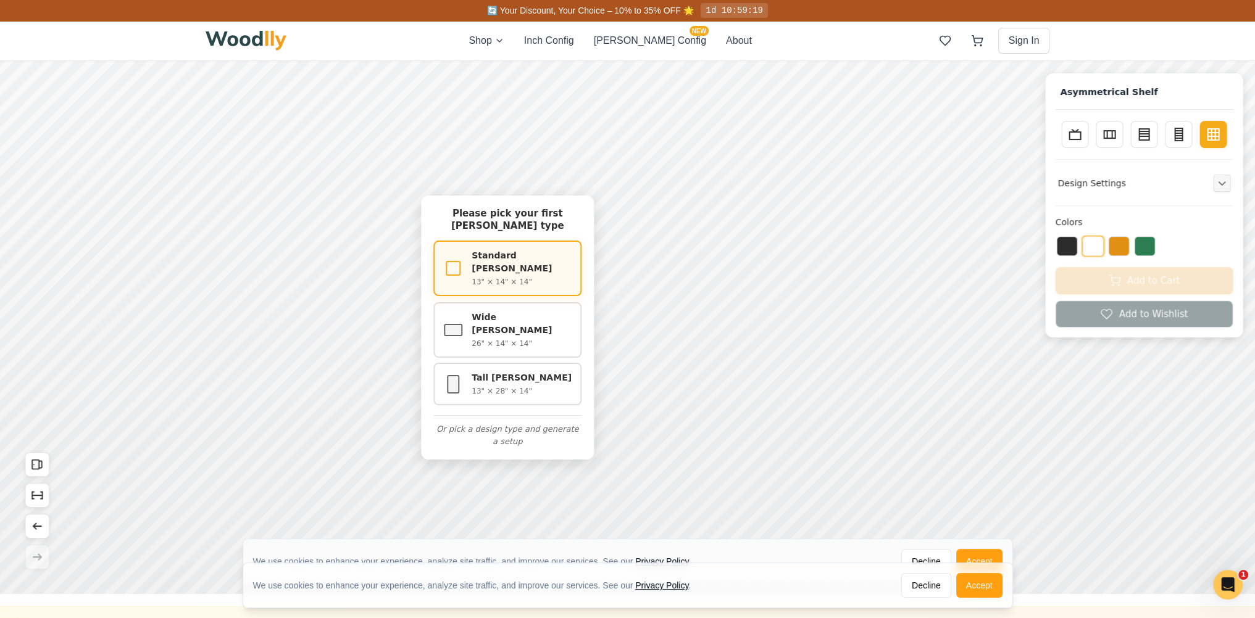
click at [502, 276] on p "13" × 14" × 14"" at bounding box center [521, 281] width 101 height 11
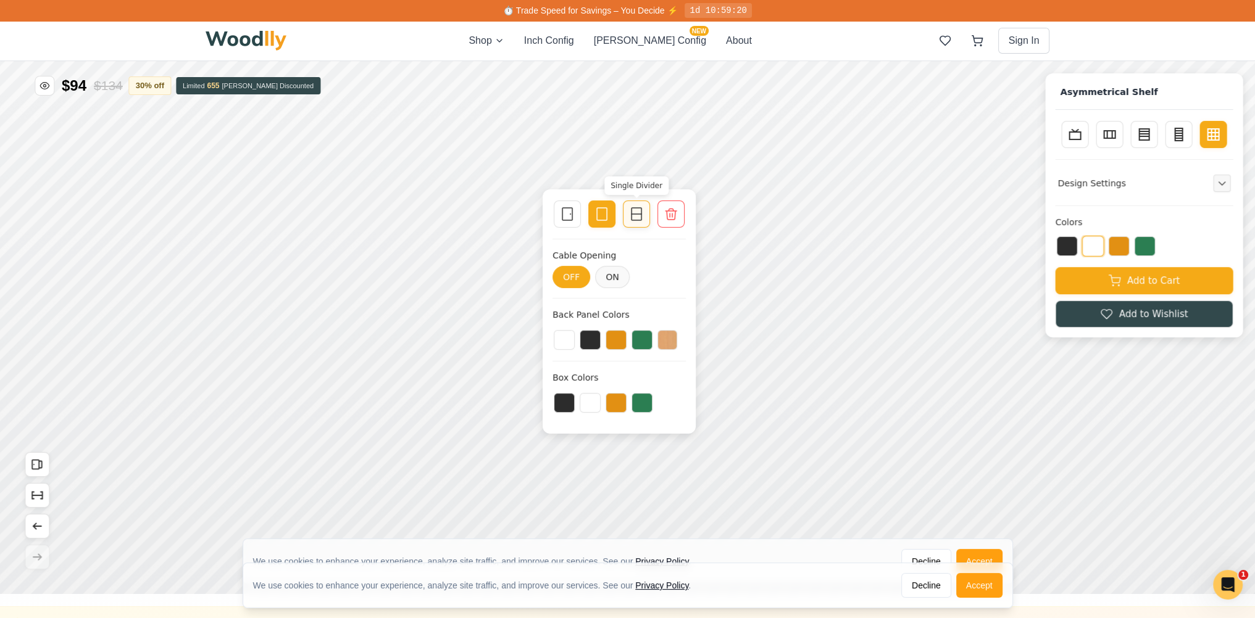
click at [646, 219] on div "Single Divider" at bounding box center [636, 214] width 27 height 27
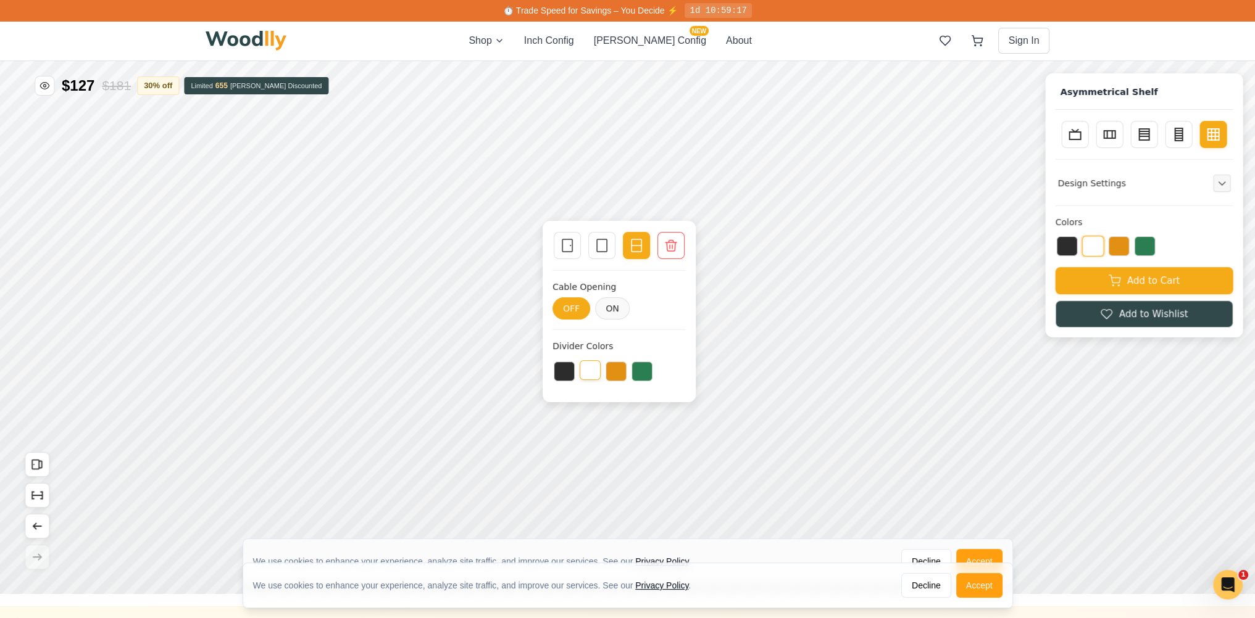
click at [591, 368] on button at bounding box center [589, 370] width 21 height 20
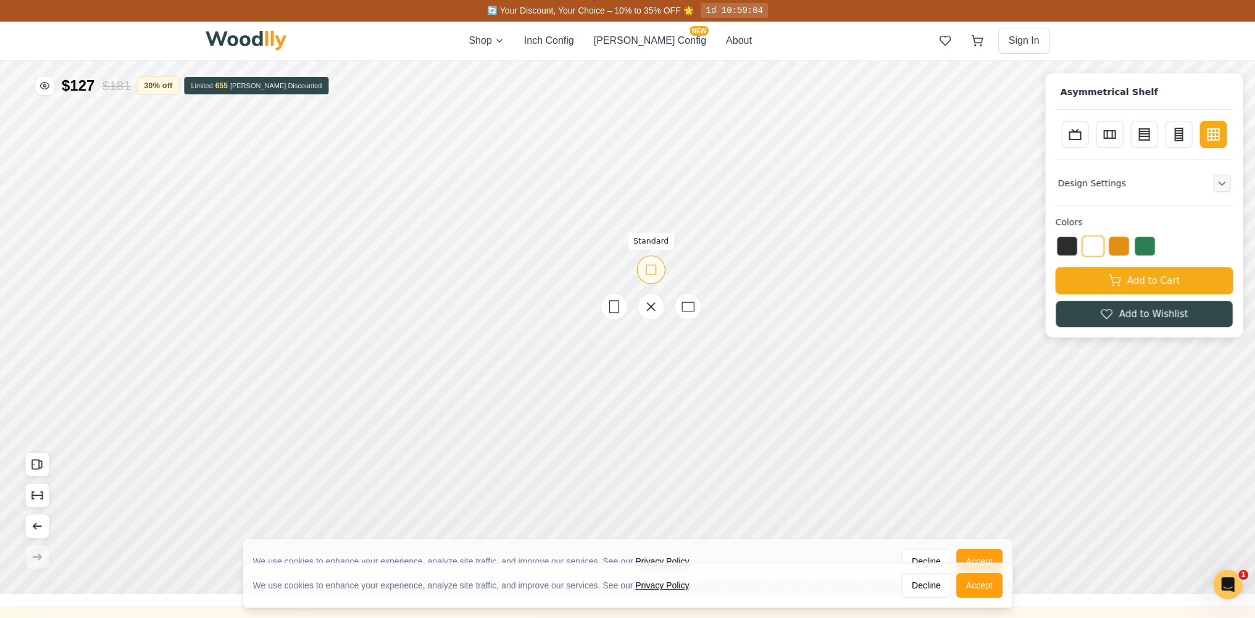
click at [644, 267] on icon at bounding box center [650, 269] width 15 height 15
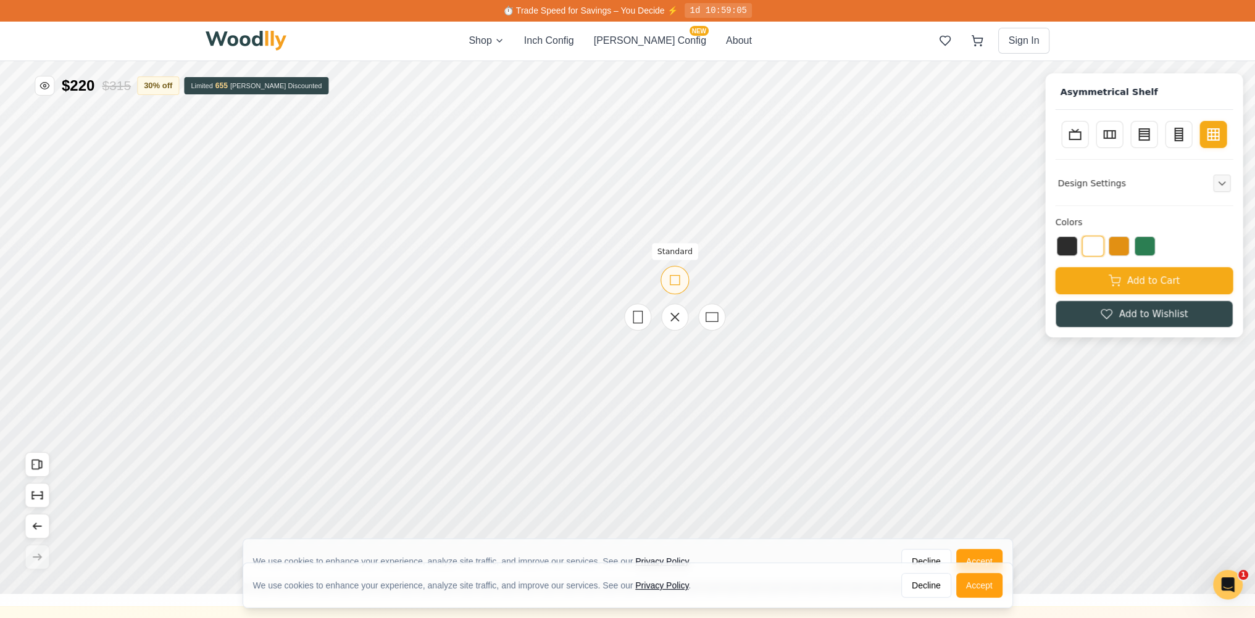
click at [673, 283] on icon at bounding box center [674, 279] width 15 height 15
click at [44, 492] on button "Show Dimensions" at bounding box center [37, 495] width 25 height 25
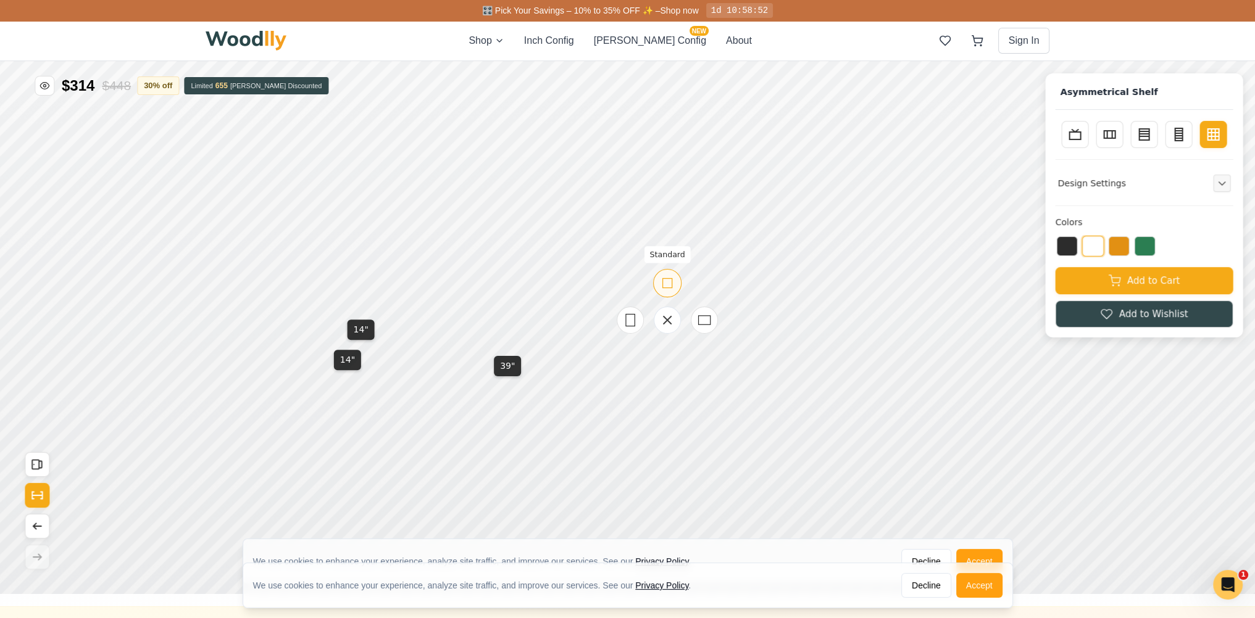
click at [675, 281] on div "Standard" at bounding box center [667, 283] width 28 height 28
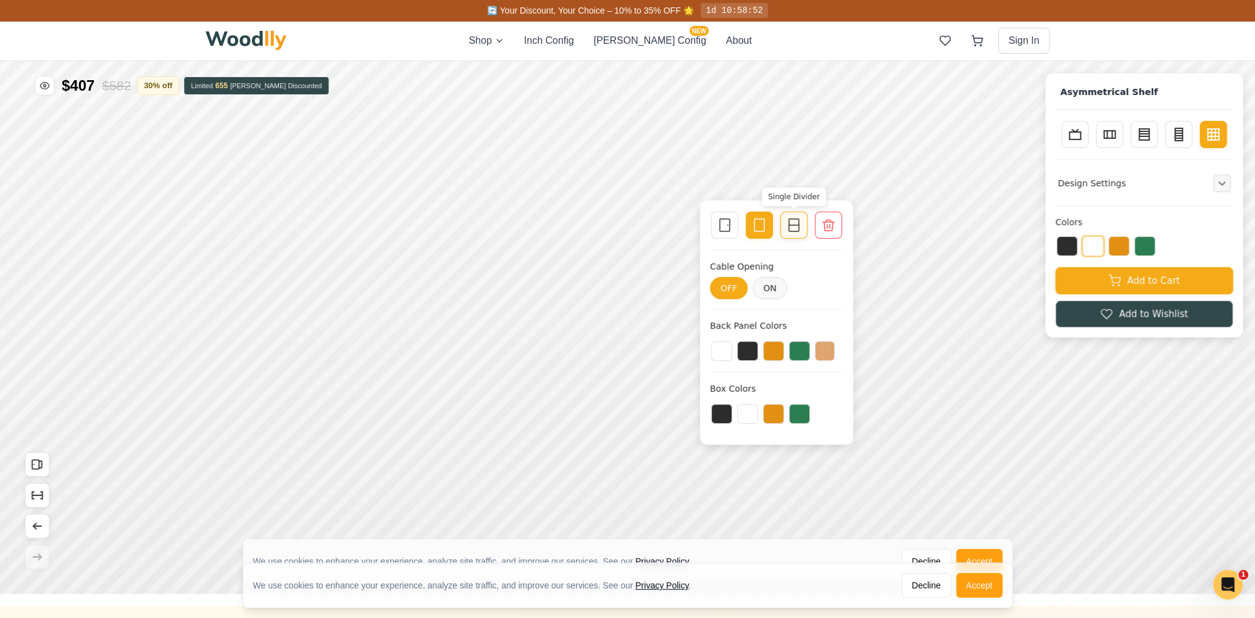
click at [787, 228] on icon at bounding box center [793, 225] width 15 height 15
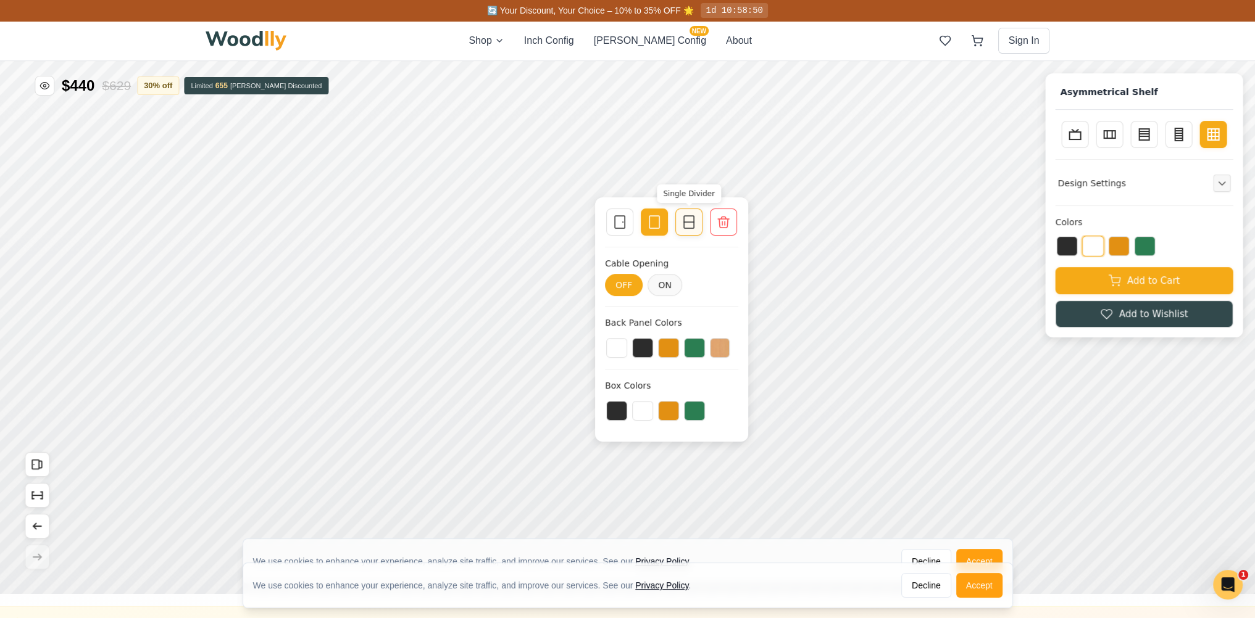
click at [693, 228] on rect at bounding box center [689, 222] width 10 height 12
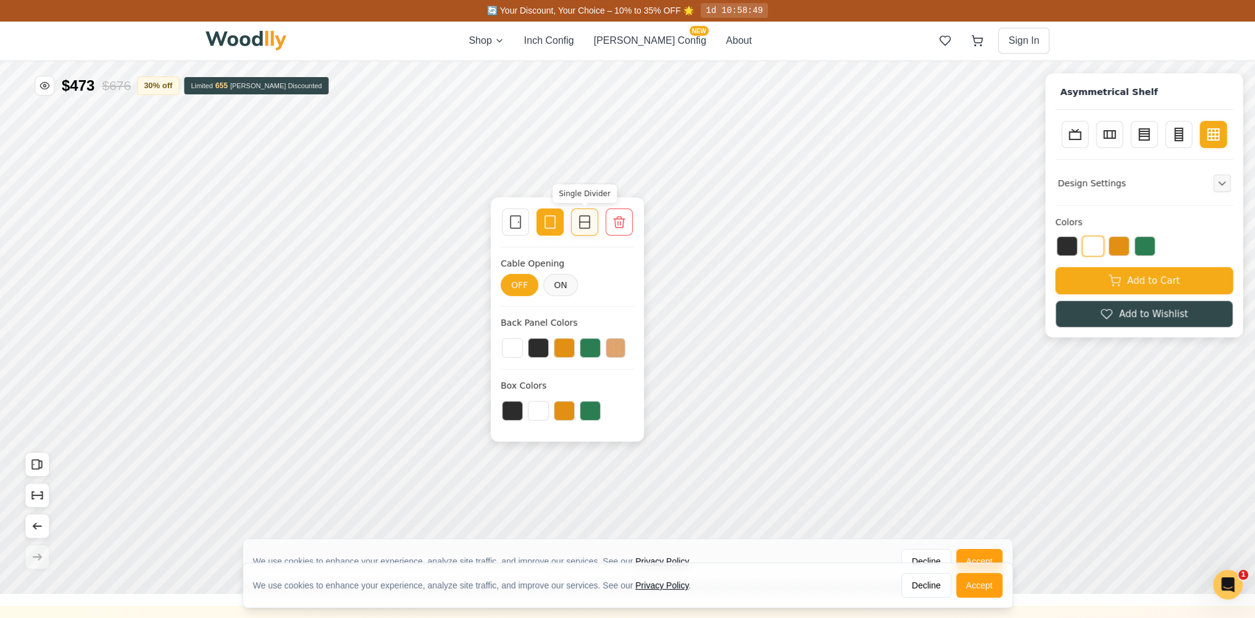
click at [578, 223] on icon at bounding box center [584, 222] width 15 height 15
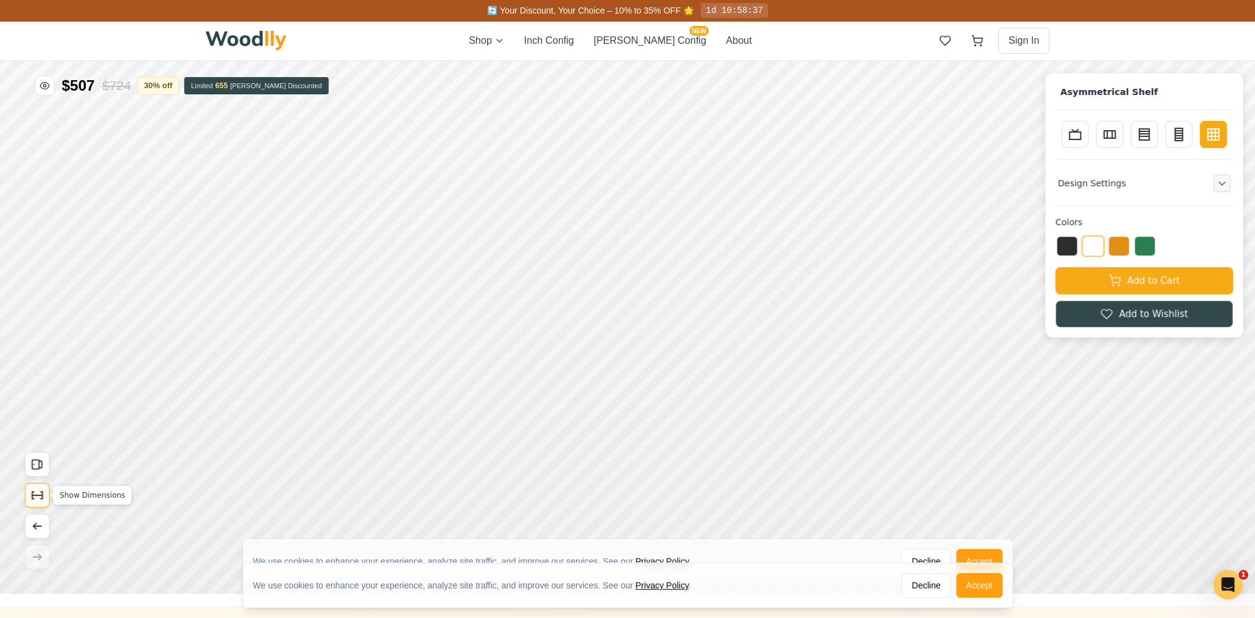
click at [43, 494] on icon "Show Dimensions" at bounding box center [37, 496] width 14 height 14
click at [42, 494] on icon "Show Dimensions" at bounding box center [42, 495] width 0 height 7
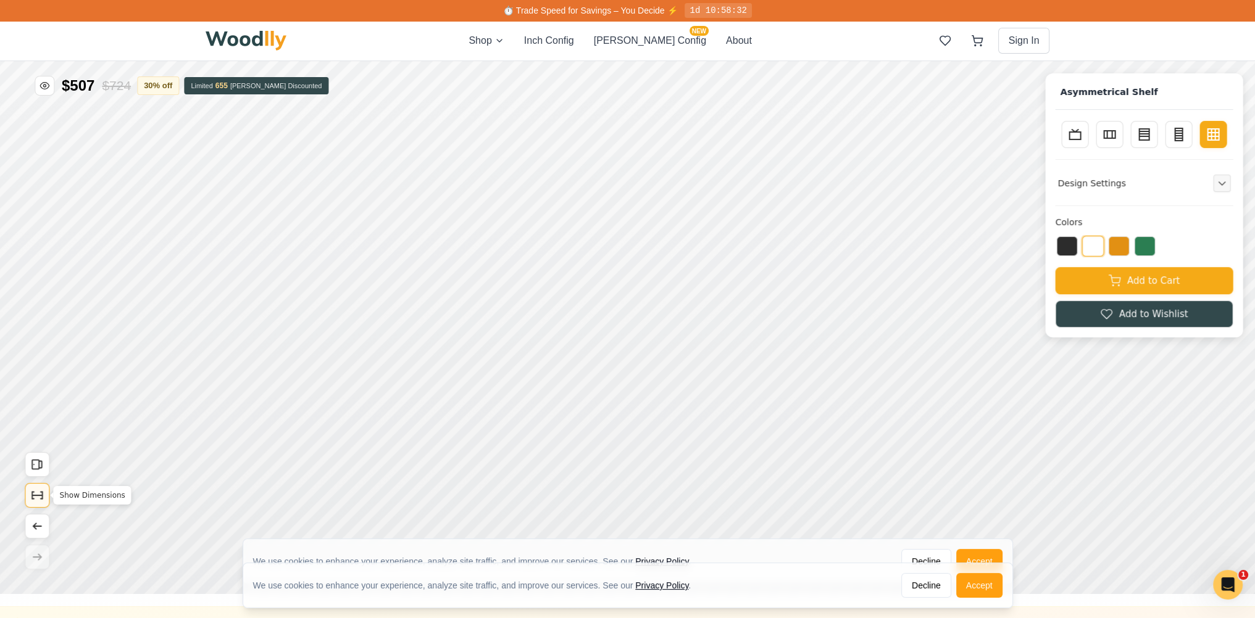
click at [35, 499] on icon "Show Dimensions" at bounding box center [37, 496] width 14 height 14
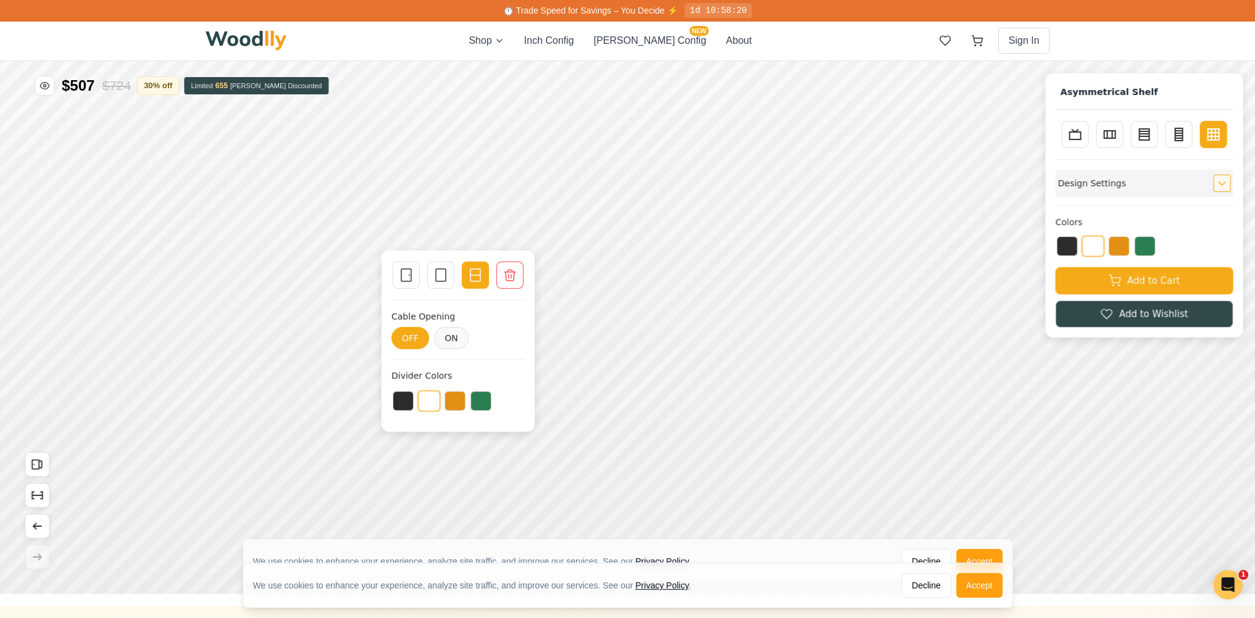
click at [1124, 185] on h4 "Design Settings" at bounding box center [1091, 183] width 68 height 13
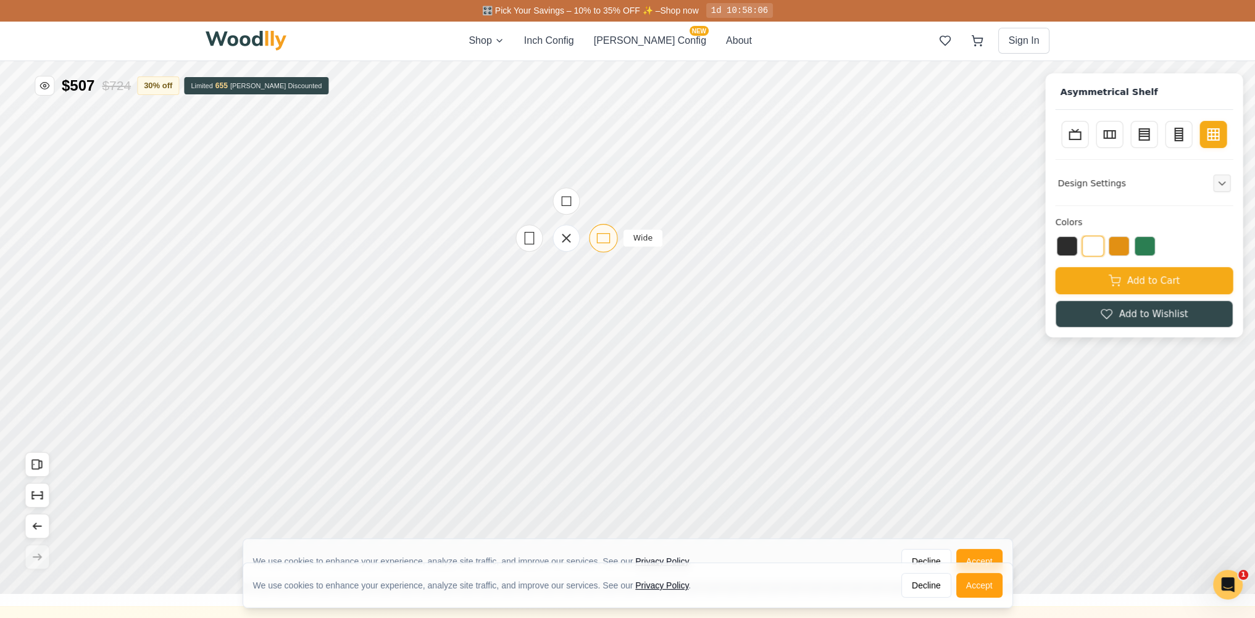
click at [602, 243] on rect at bounding box center [603, 238] width 12 height 9
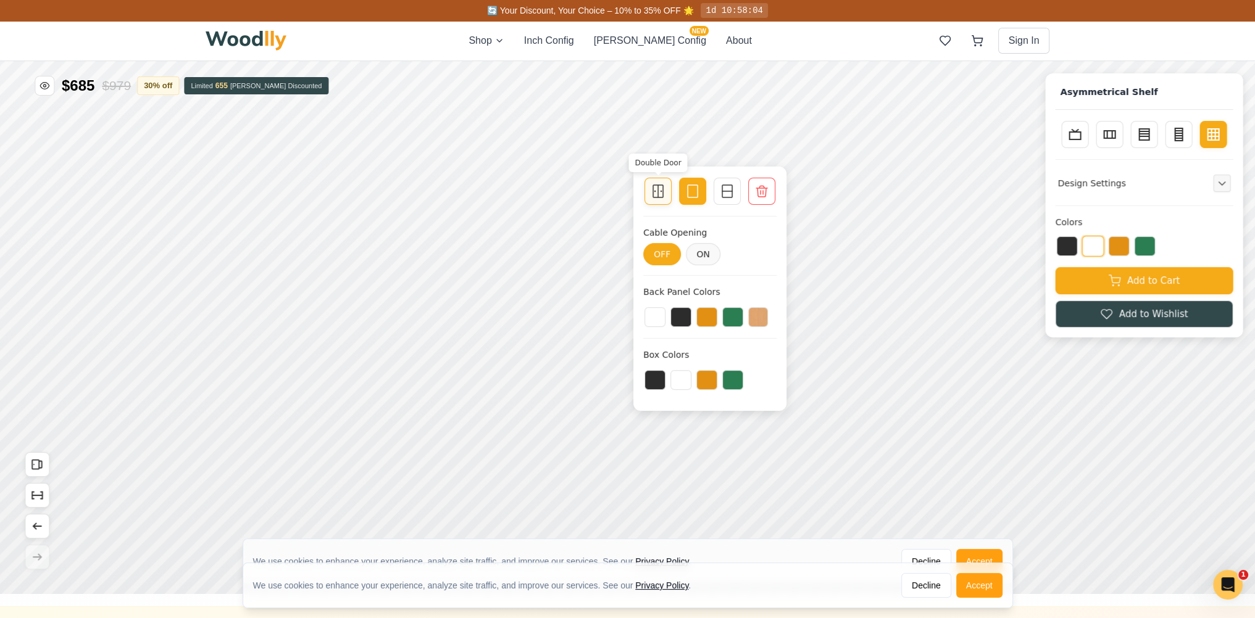
click at [656, 196] on icon at bounding box center [657, 191] width 15 height 15
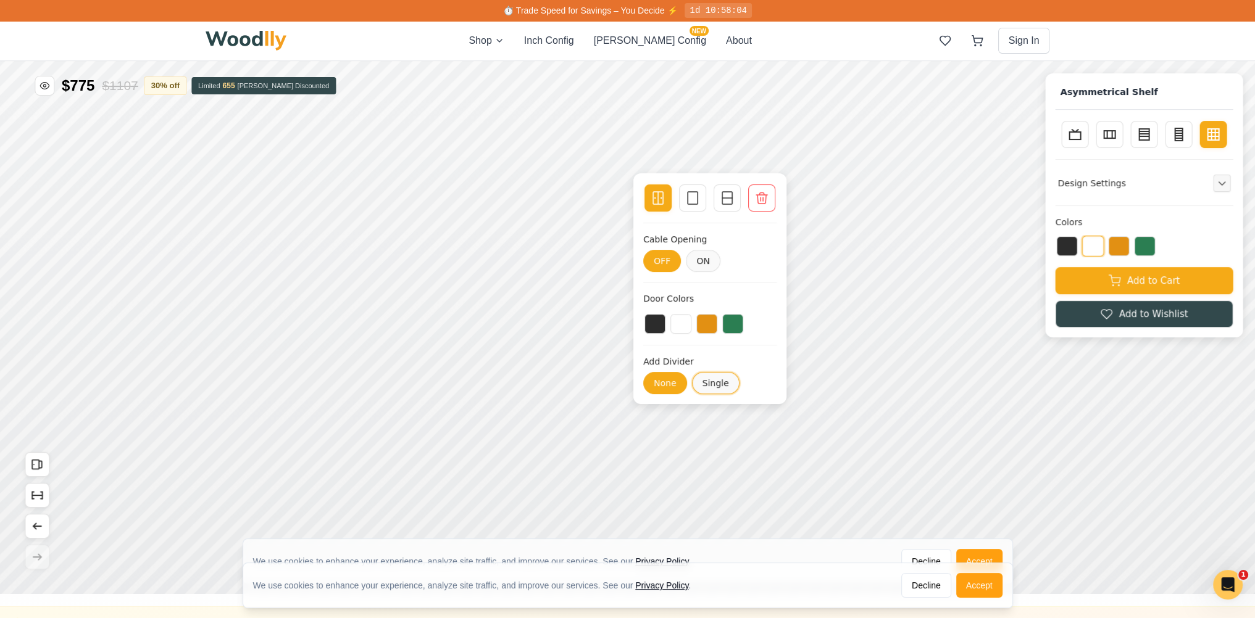
click at [700, 381] on button "Single" at bounding box center [715, 383] width 48 height 22
click at [669, 382] on button "None" at bounding box center [665, 383] width 44 height 22
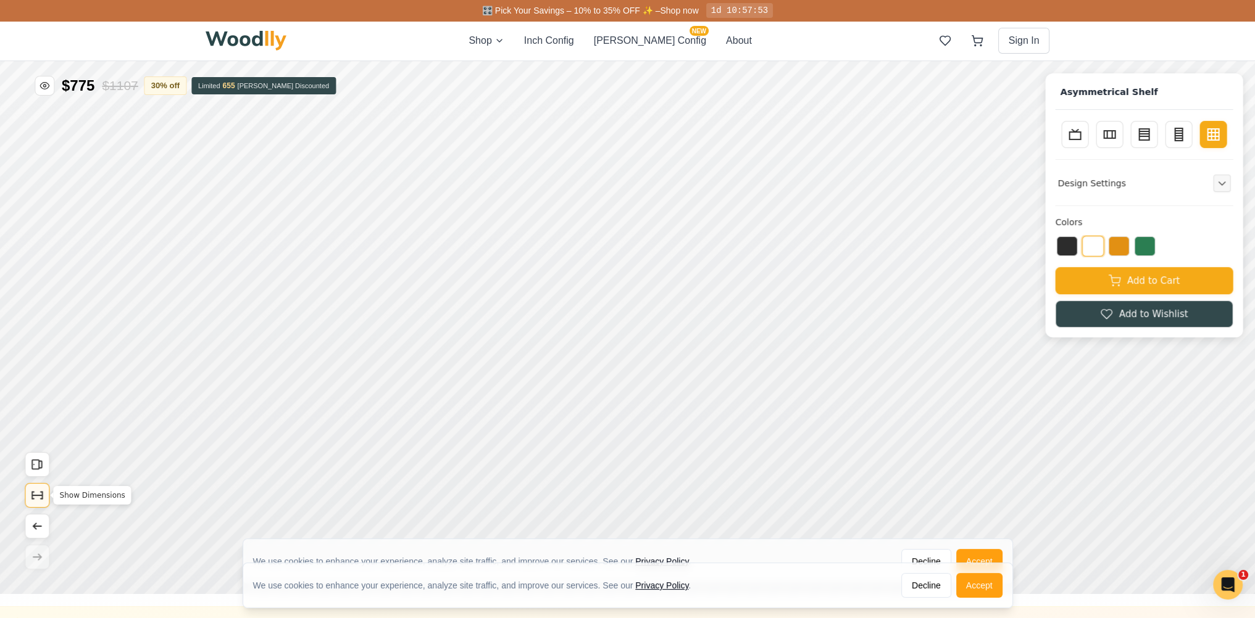
click at [44, 499] on button "Show Dimensions" at bounding box center [37, 495] width 25 height 25
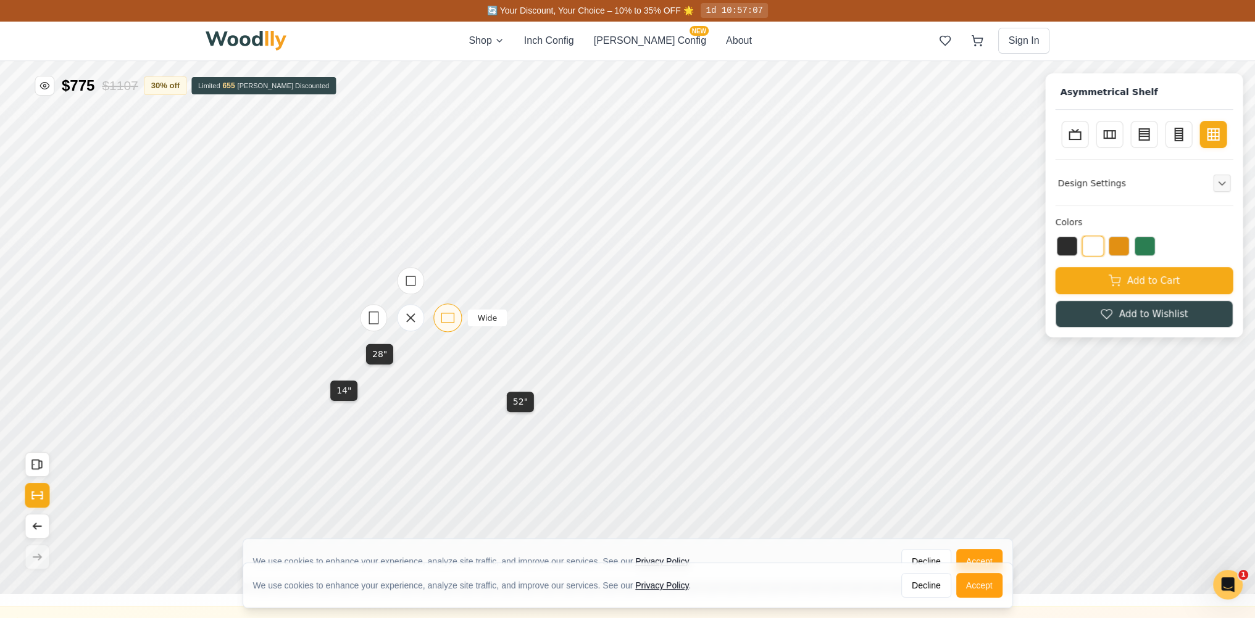
click at [442, 317] on icon at bounding box center [447, 317] width 15 height 15
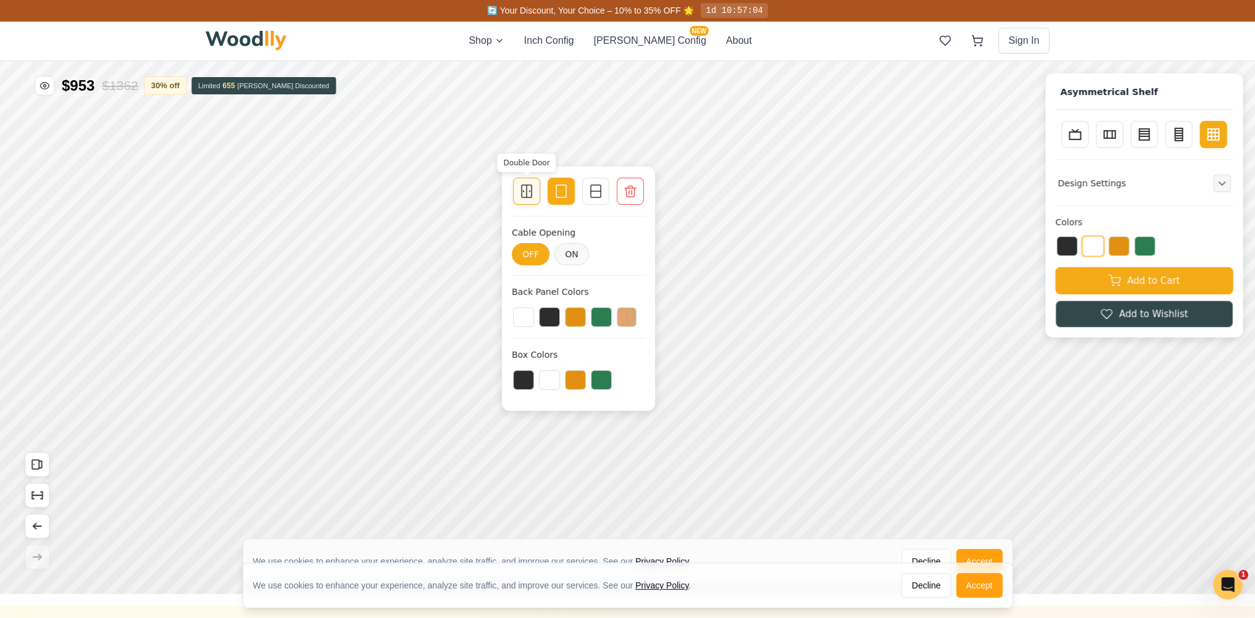
click at [525, 198] on icon at bounding box center [526, 191] width 15 height 15
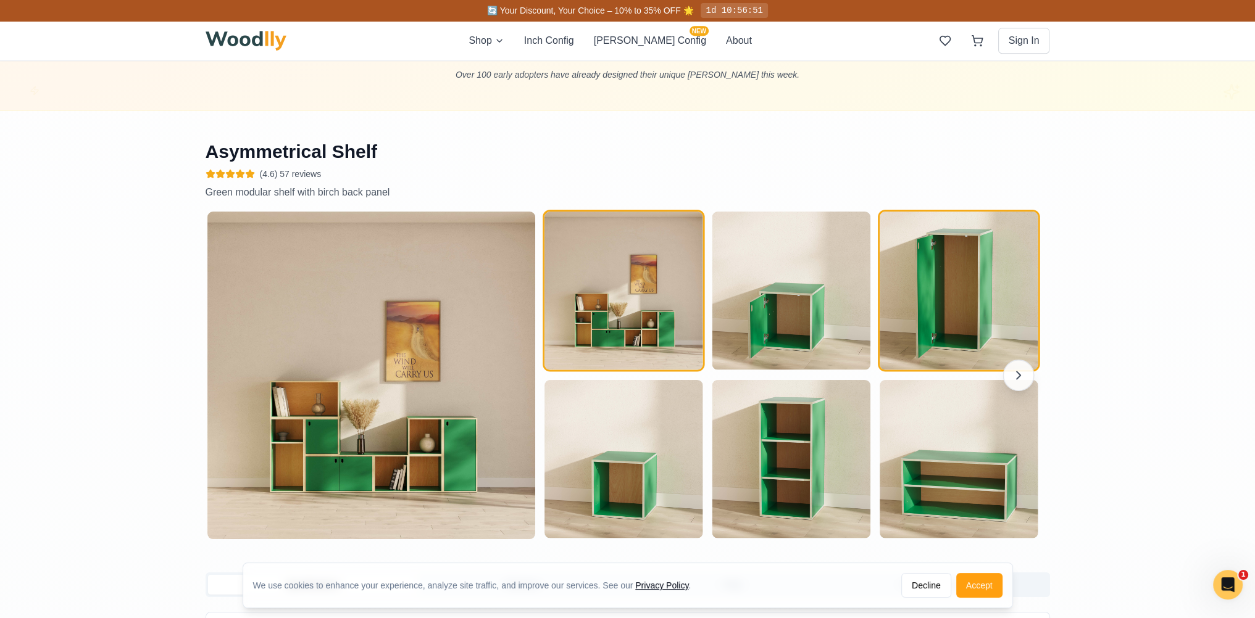
scroll to position [926, 0]
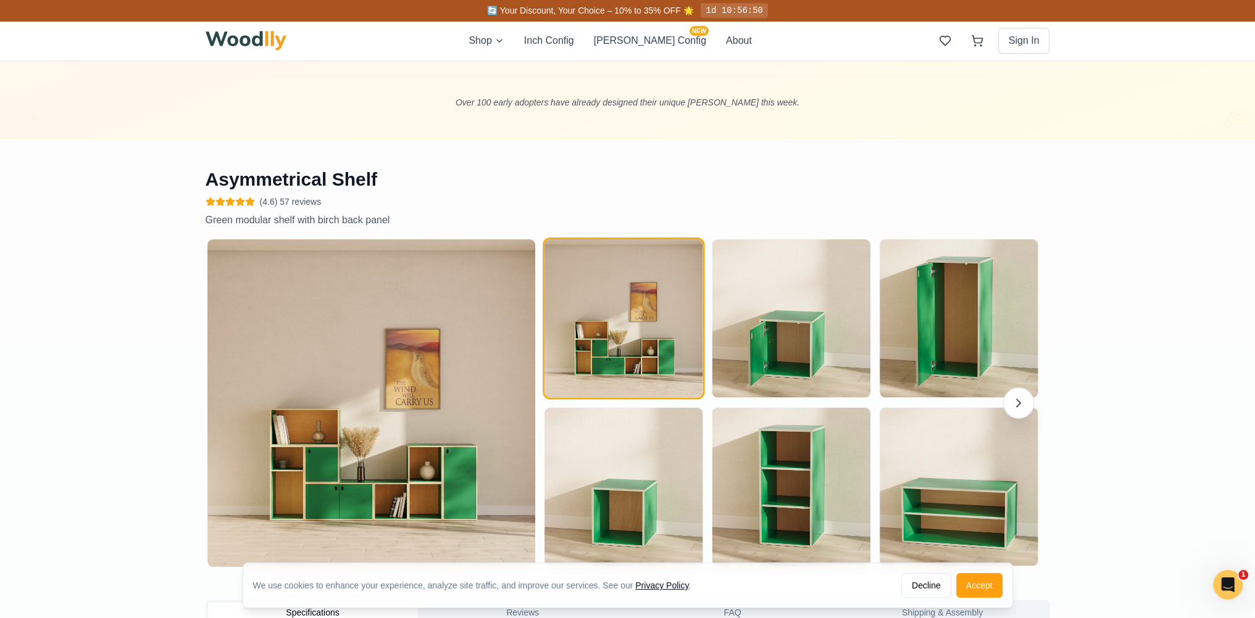
click at [1015, 392] on button "button" at bounding box center [1017, 403] width 31 height 31
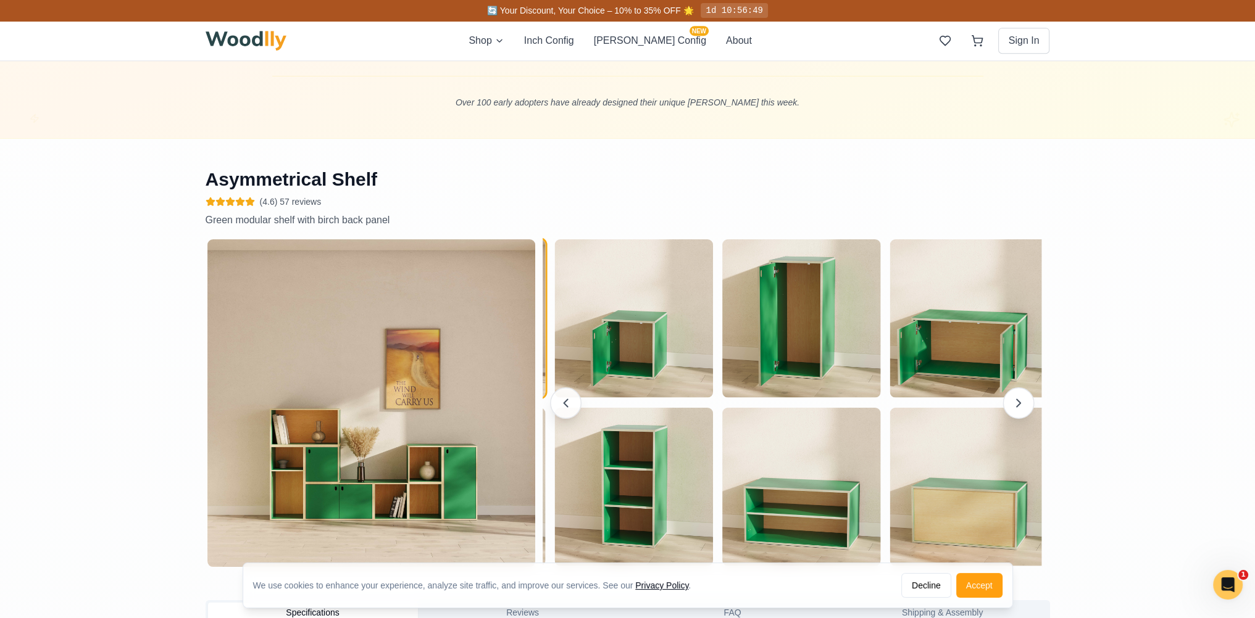
scroll to position [0, 110]
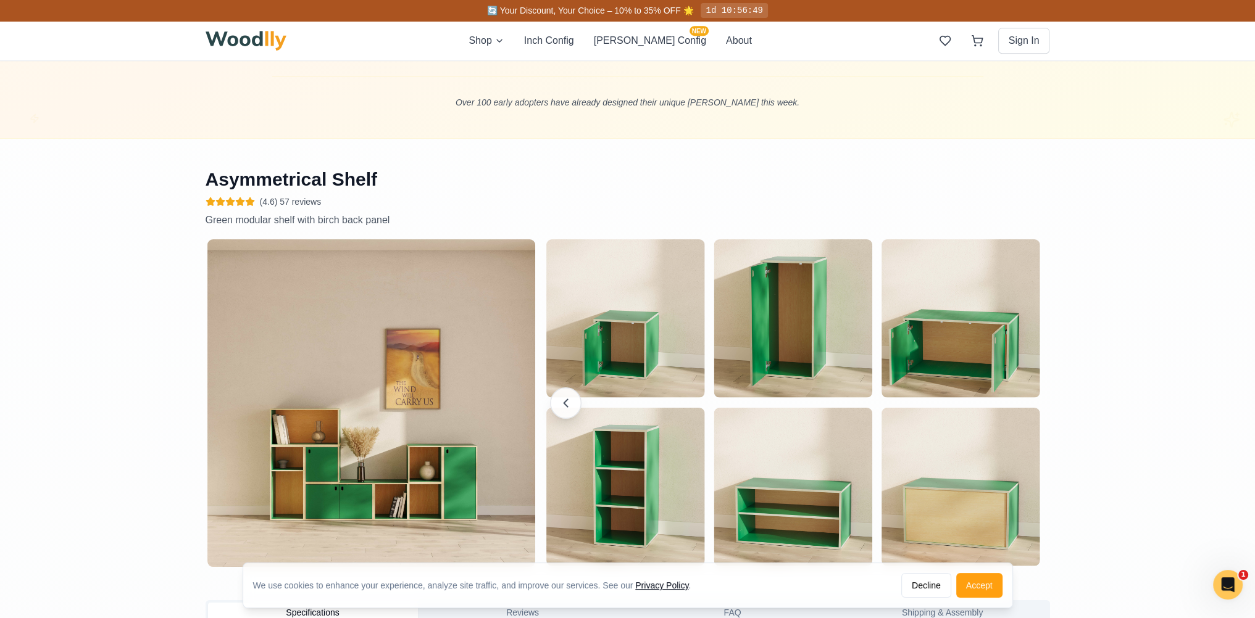
click at [1015, 392] on img "button" at bounding box center [960, 318] width 158 height 158
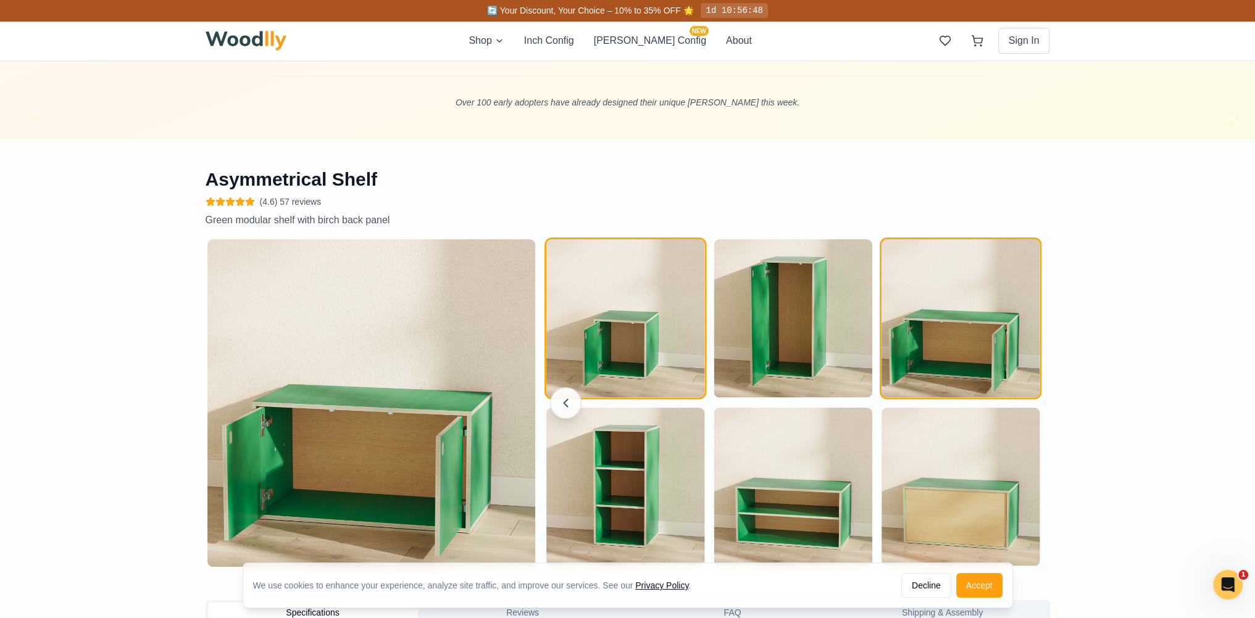
click at [655, 336] on img "button" at bounding box center [625, 318] width 158 height 158
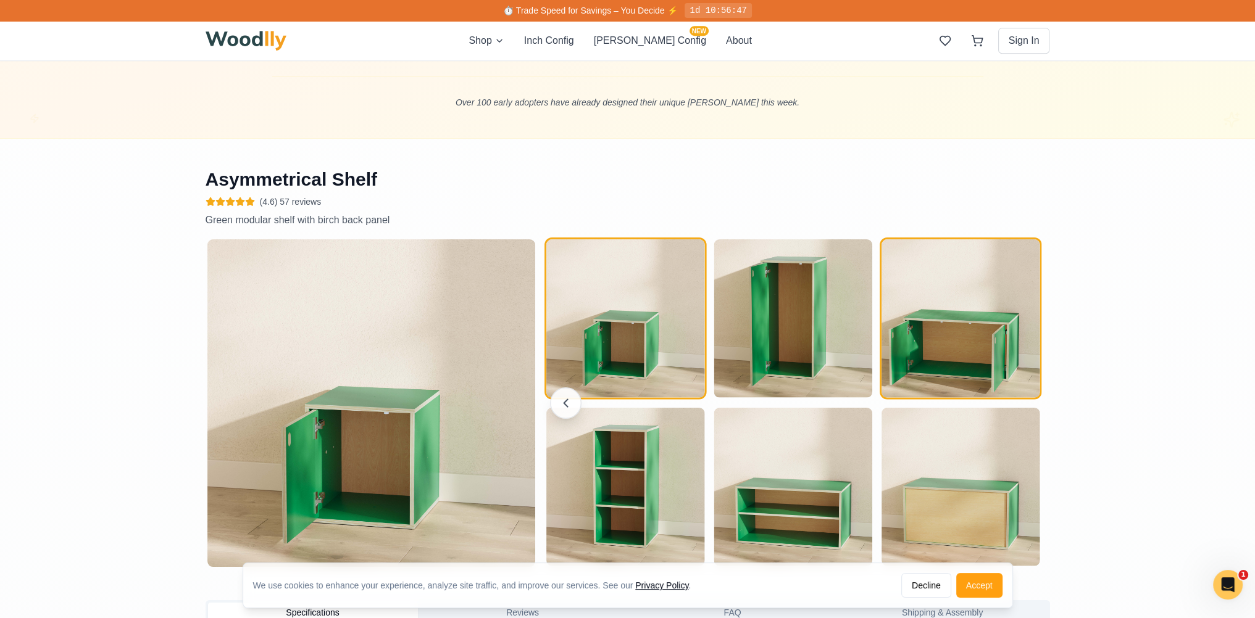
click at [890, 338] on img "button" at bounding box center [960, 318] width 158 height 158
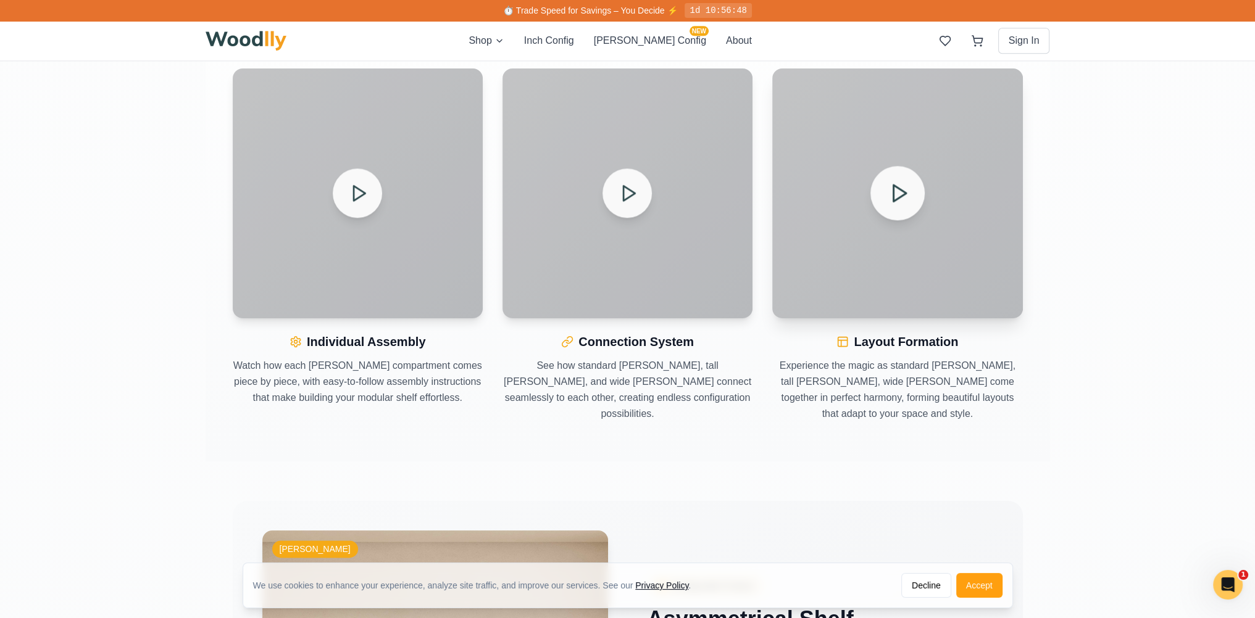
scroll to position [1913, 0]
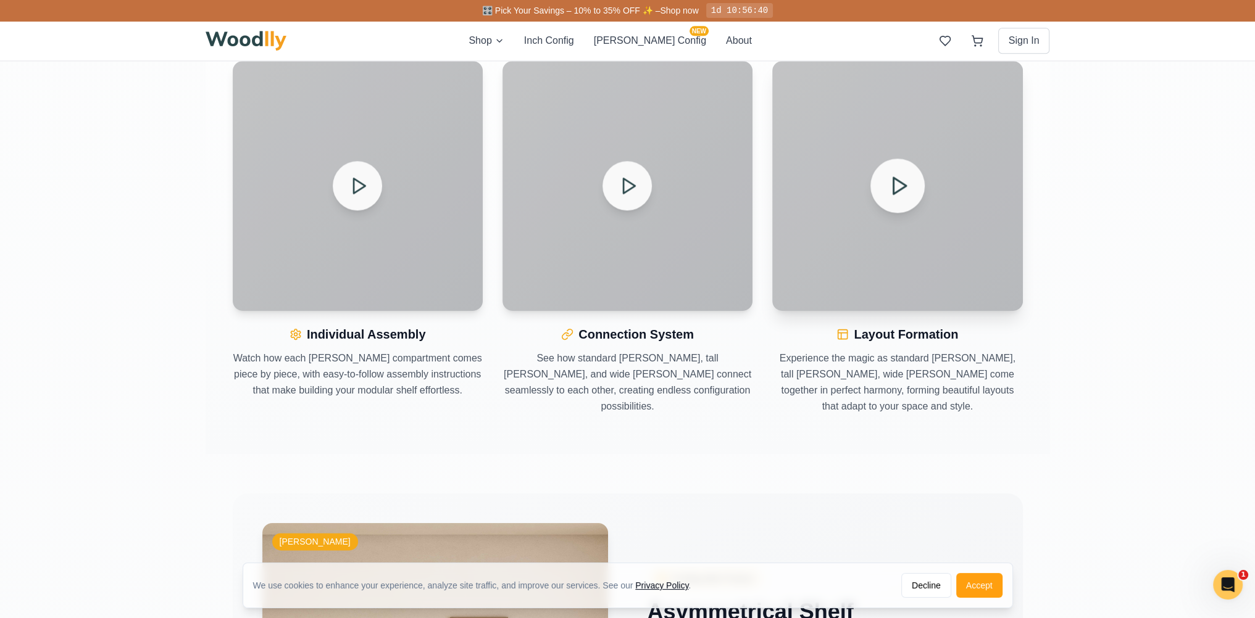
click at [900, 181] on polygon at bounding box center [899, 186] width 13 height 16
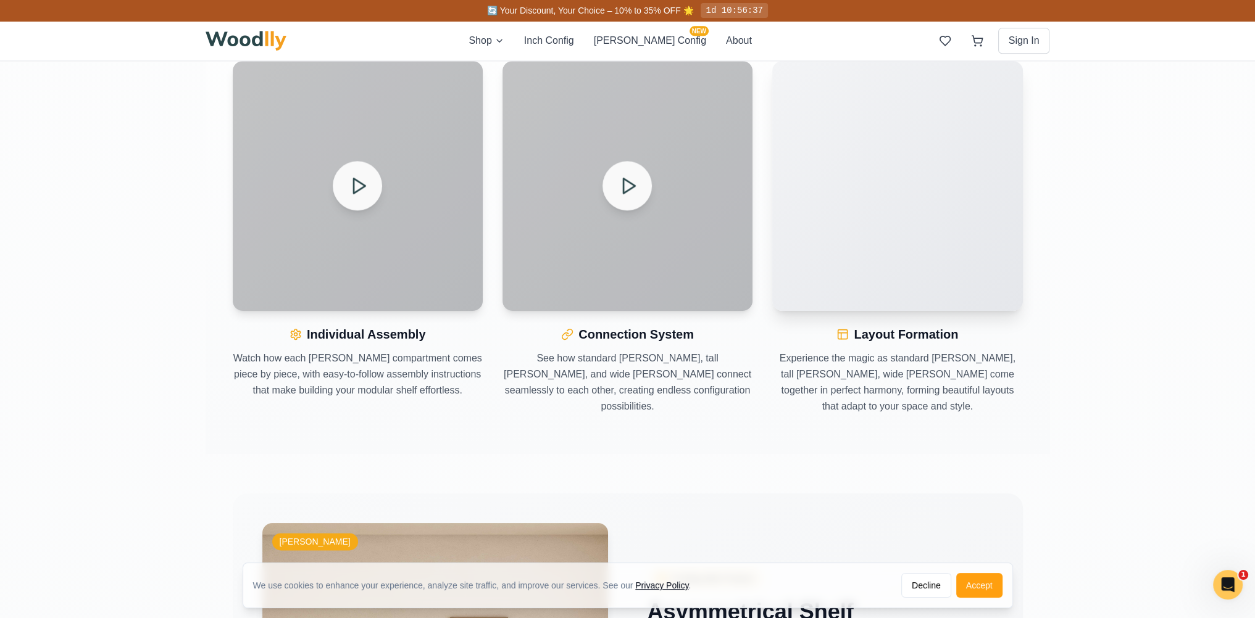
click at [907, 215] on video "Your browser does not support the video tag." at bounding box center [897, 186] width 250 height 250
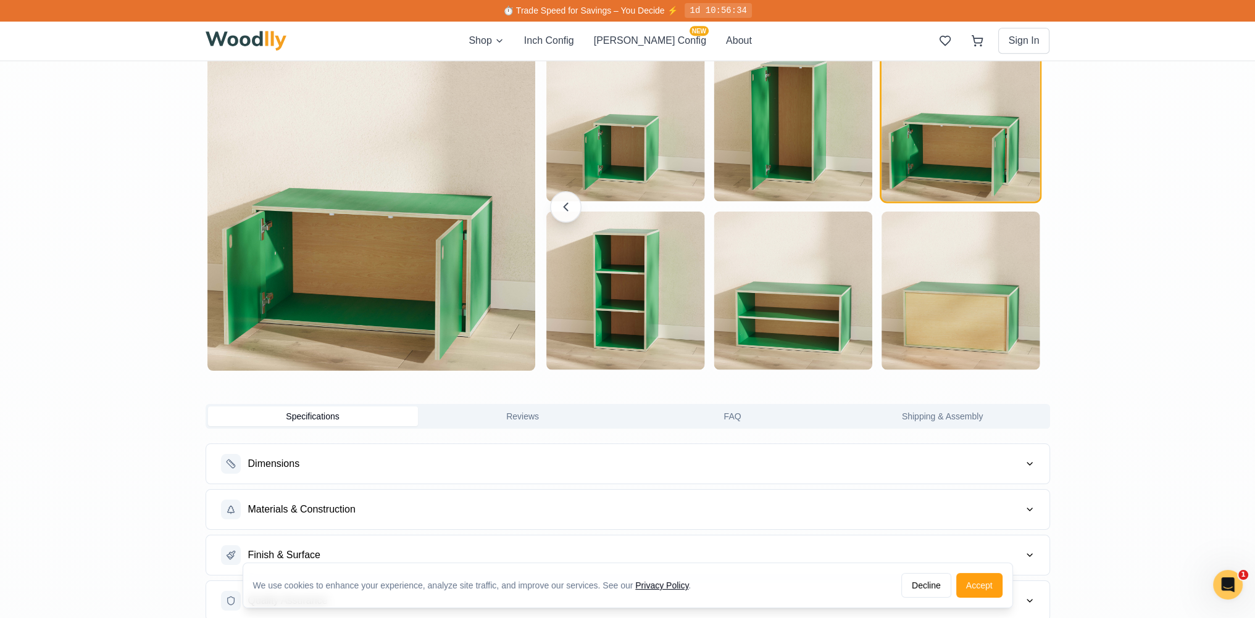
scroll to position [0, 0]
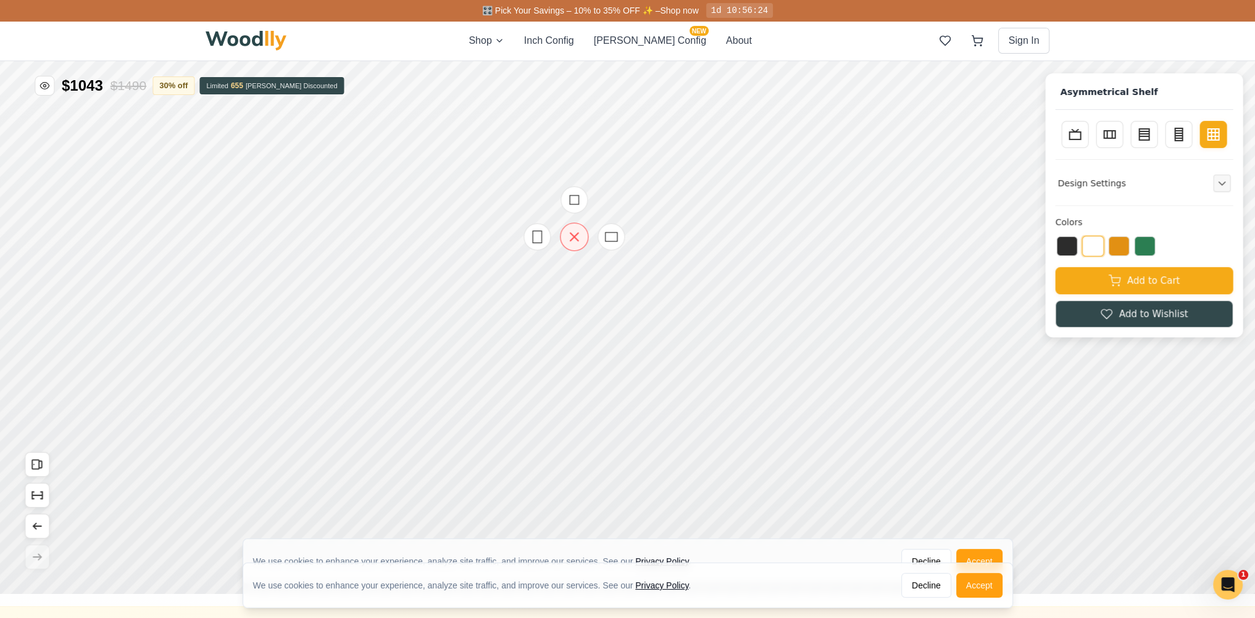
click at [574, 241] on icon at bounding box center [574, 236] width 15 height 15
click at [457, 238] on icon at bounding box center [454, 235] width 15 height 15
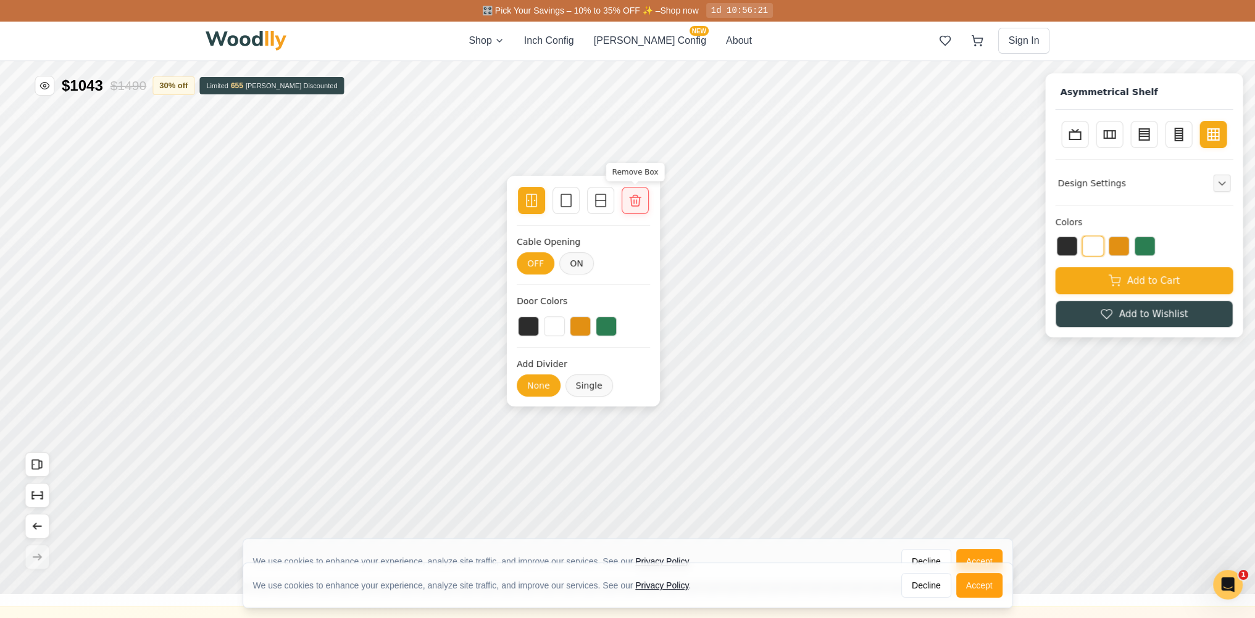
click at [629, 208] on div at bounding box center [634, 200] width 17 height 17
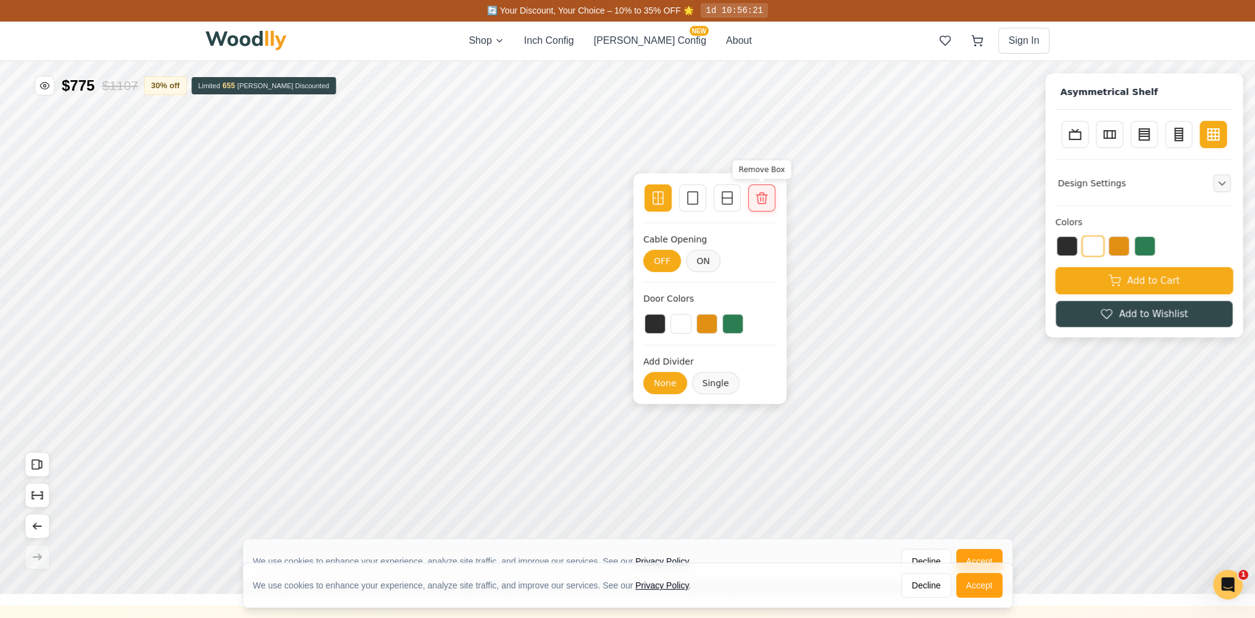
click at [764, 210] on div "Remove Box" at bounding box center [761, 198] width 27 height 27
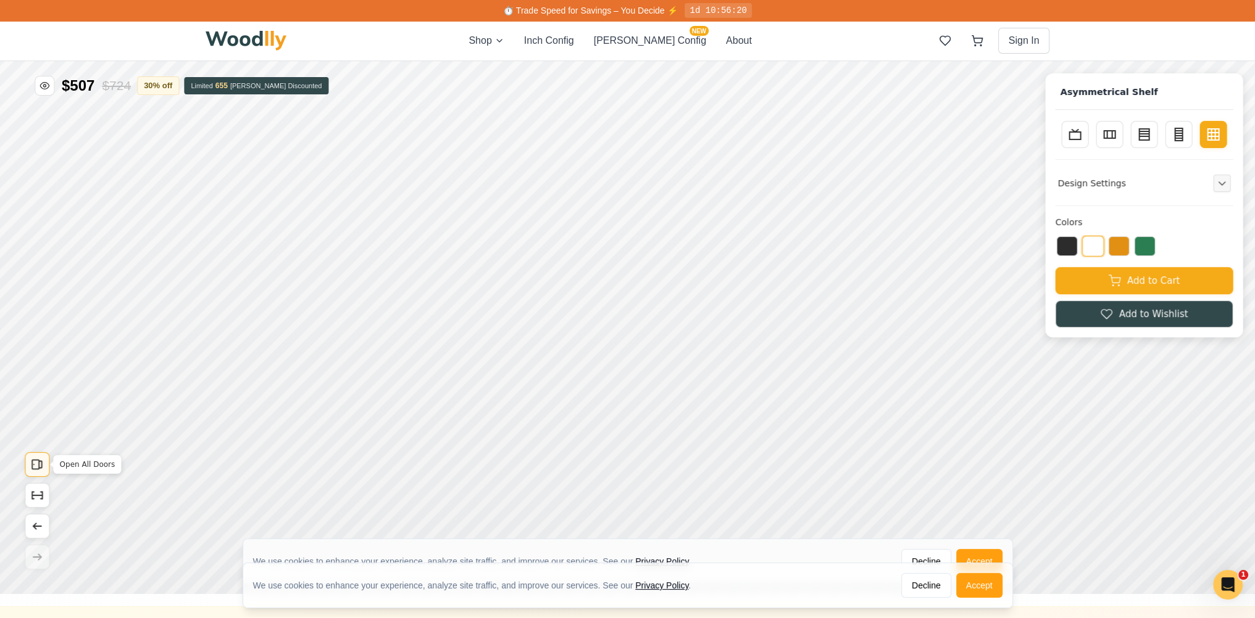
click at [37, 458] on icon "Open All Doors" at bounding box center [37, 465] width 14 height 14
click at [38, 496] on icon "Show Dimensions" at bounding box center [37, 496] width 10 height 0
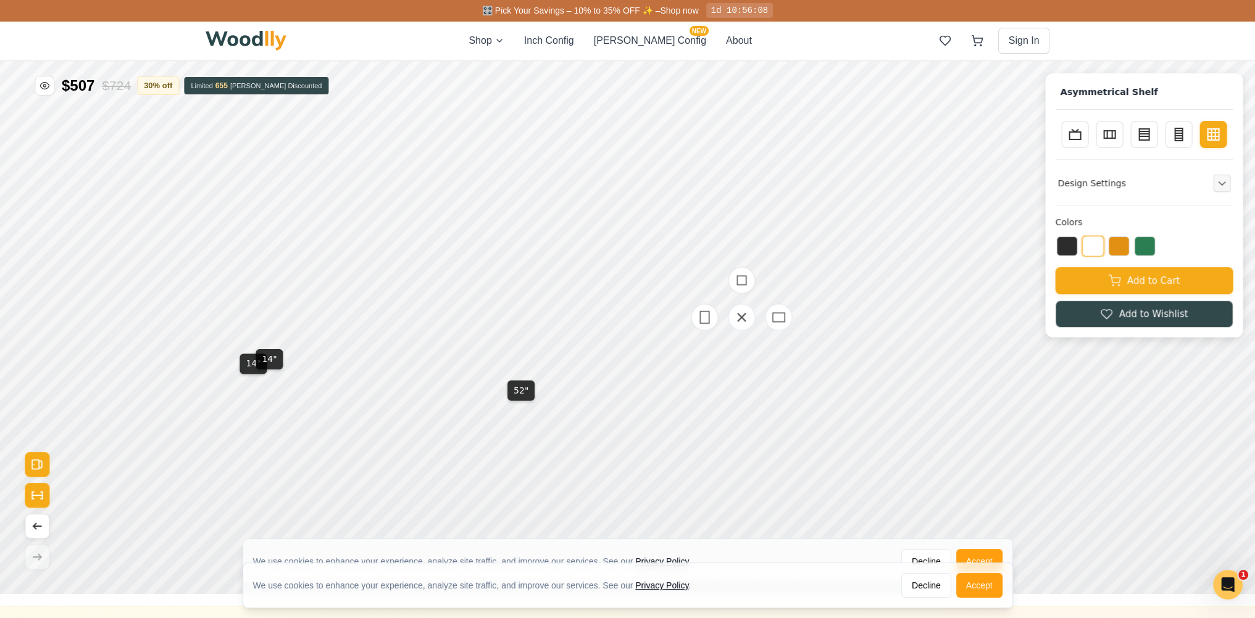
click at [699, 374] on div at bounding box center [740, 316] width 123 height 123
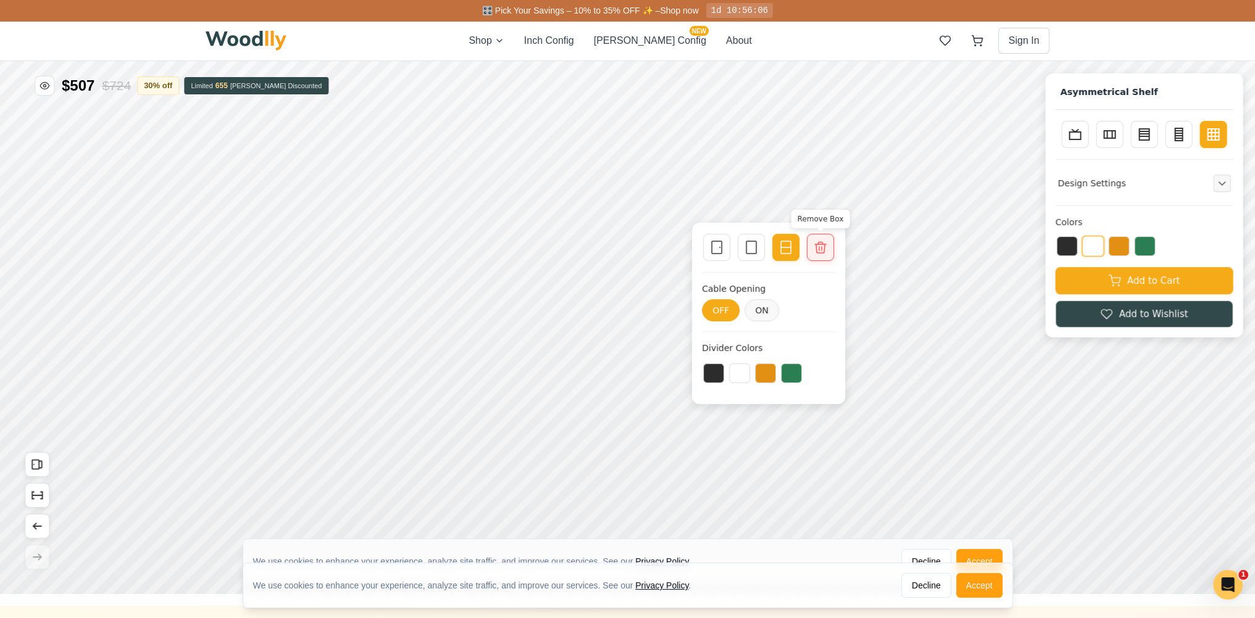
click at [810, 244] on div "Remove Box" at bounding box center [820, 247] width 27 height 27
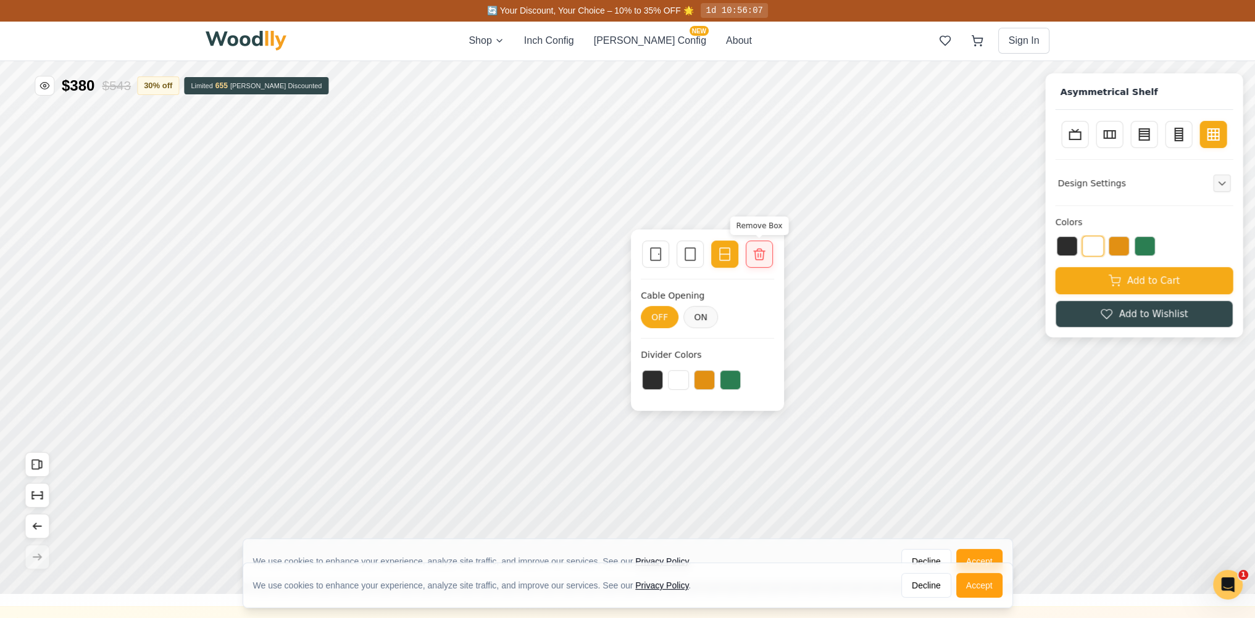
click at [758, 250] on icon at bounding box center [759, 254] width 15 height 15
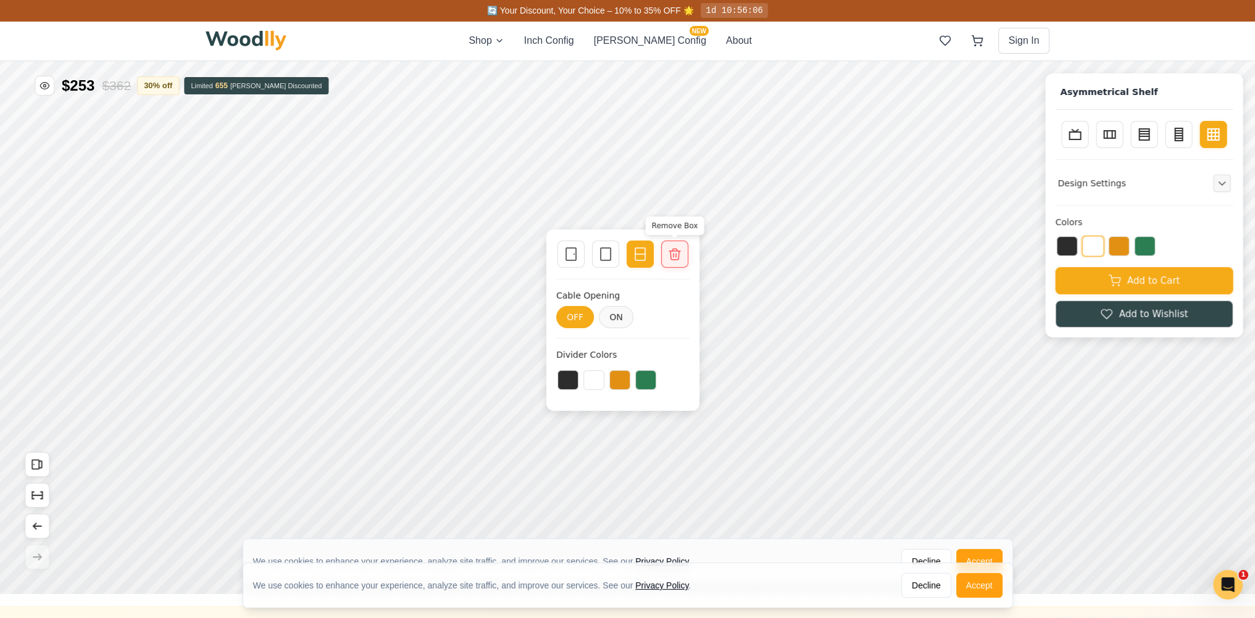
click at [673, 259] on icon at bounding box center [674, 254] width 15 height 15
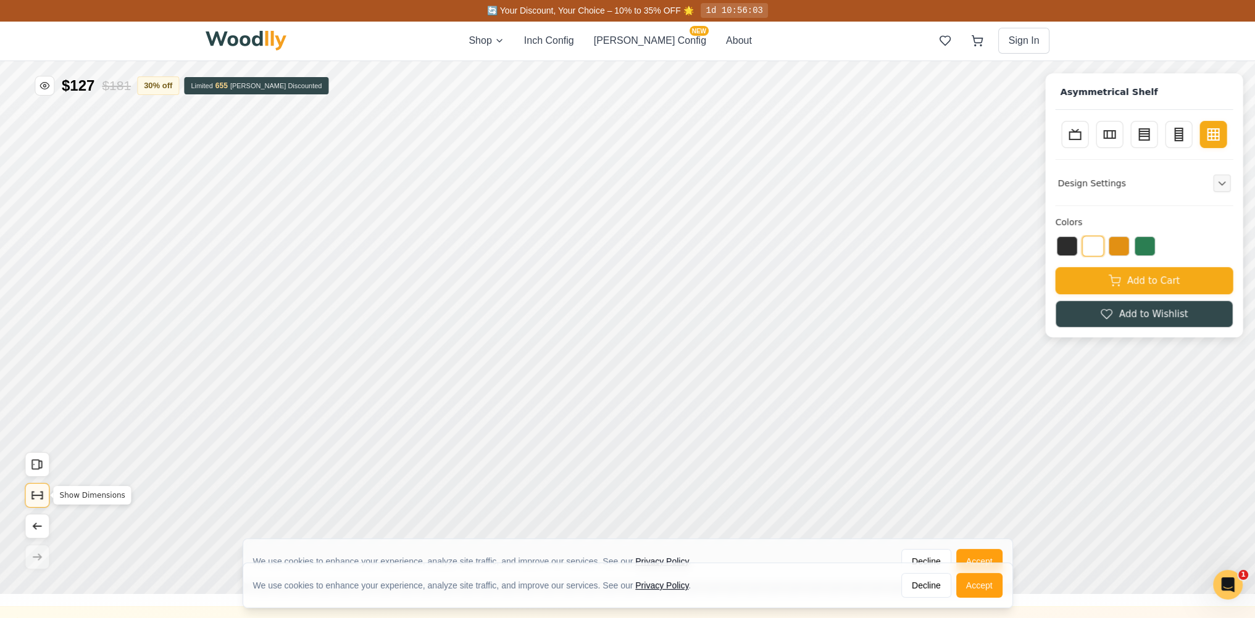
click at [36, 494] on icon "Show Dimensions" at bounding box center [37, 496] width 14 height 14
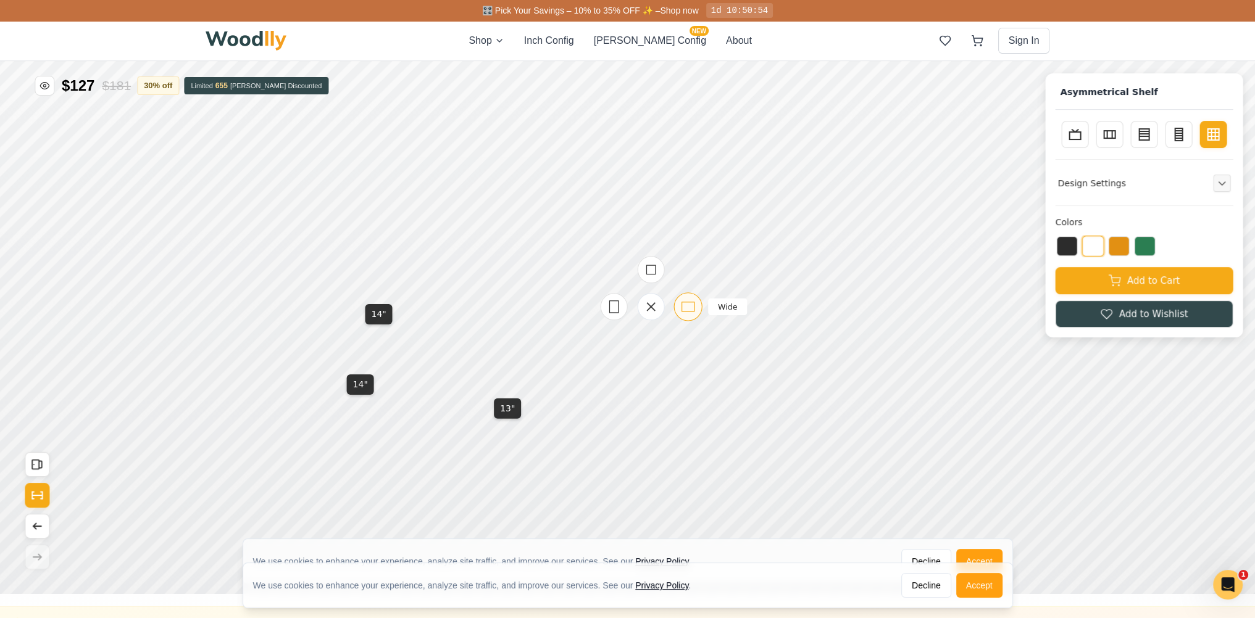
click at [687, 306] on icon at bounding box center [687, 306] width 15 height 15
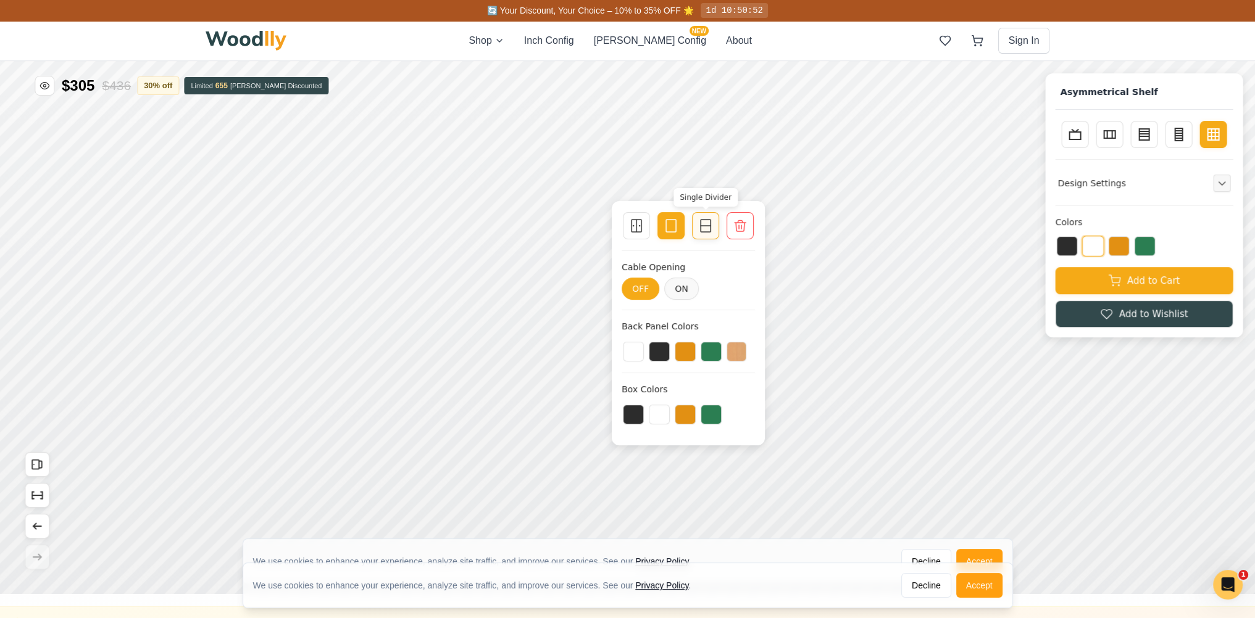
click at [703, 227] on icon at bounding box center [705, 225] width 15 height 15
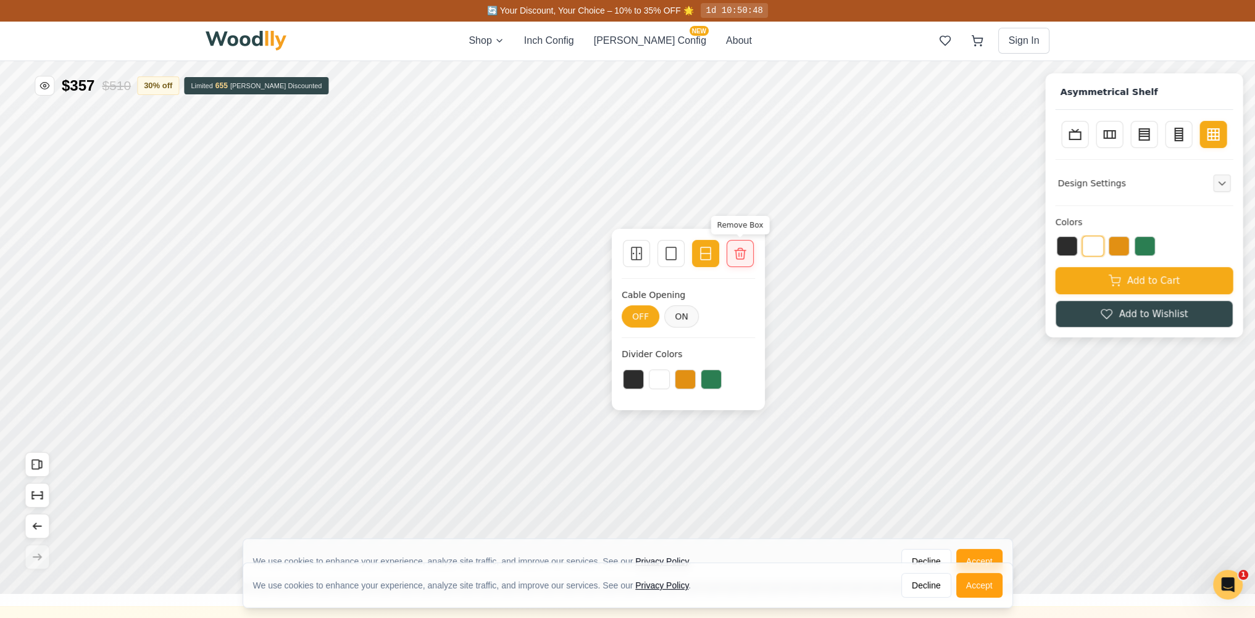
click at [746, 252] on icon at bounding box center [740, 253] width 15 height 15
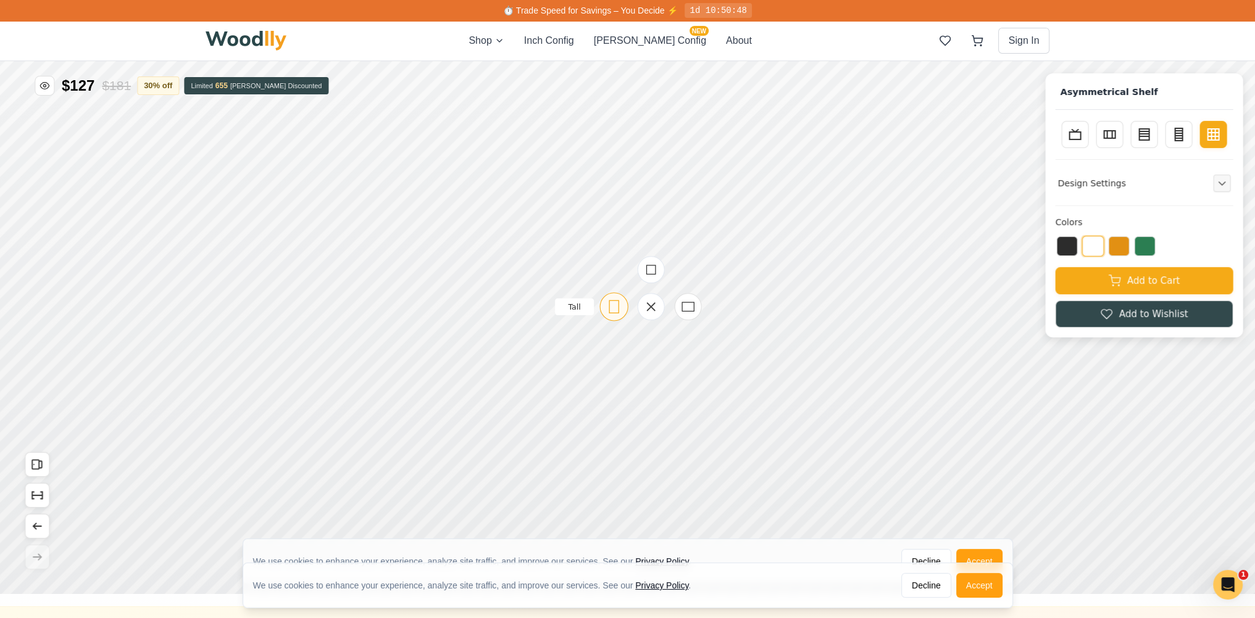
click at [612, 305] on icon at bounding box center [613, 306] width 15 height 15
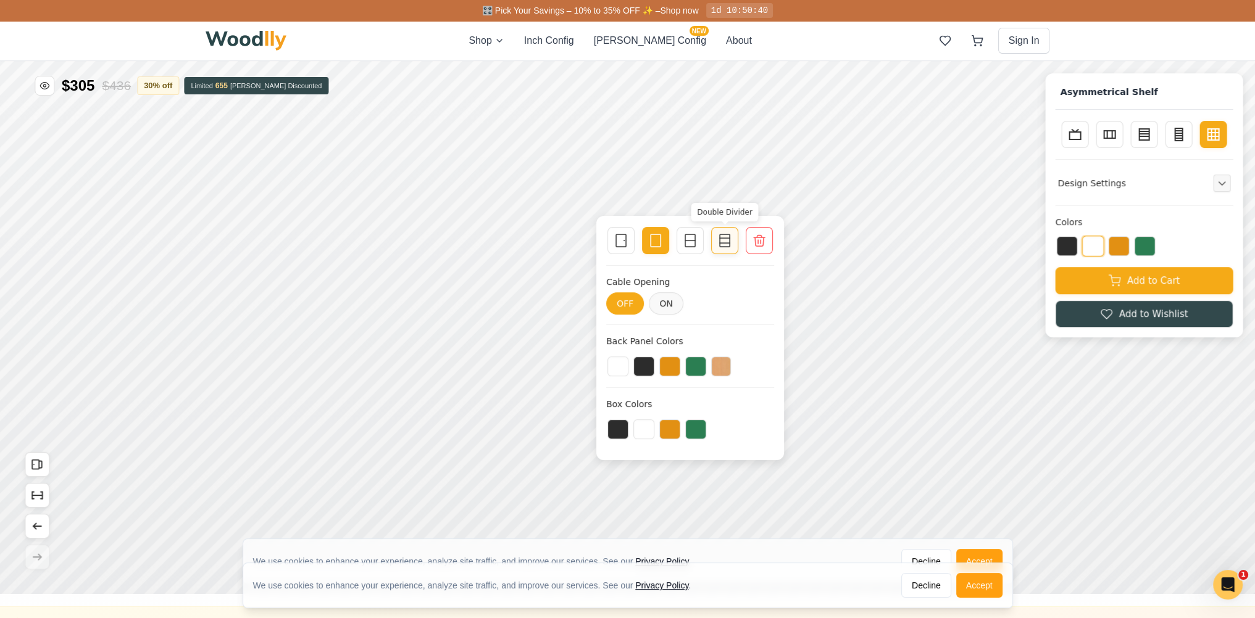
click at [717, 244] on icon at bounding box center [724, 240] width 15 height 15
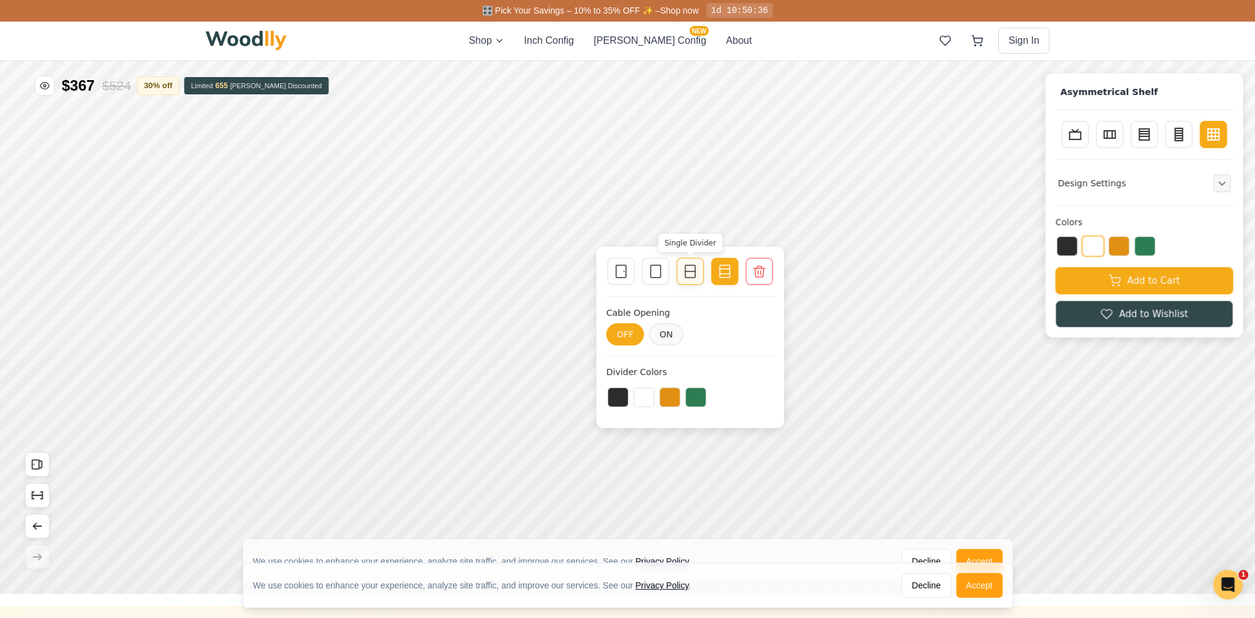
click at [685, 272] on icon at bounding box center [690, 271] width 15 height 15
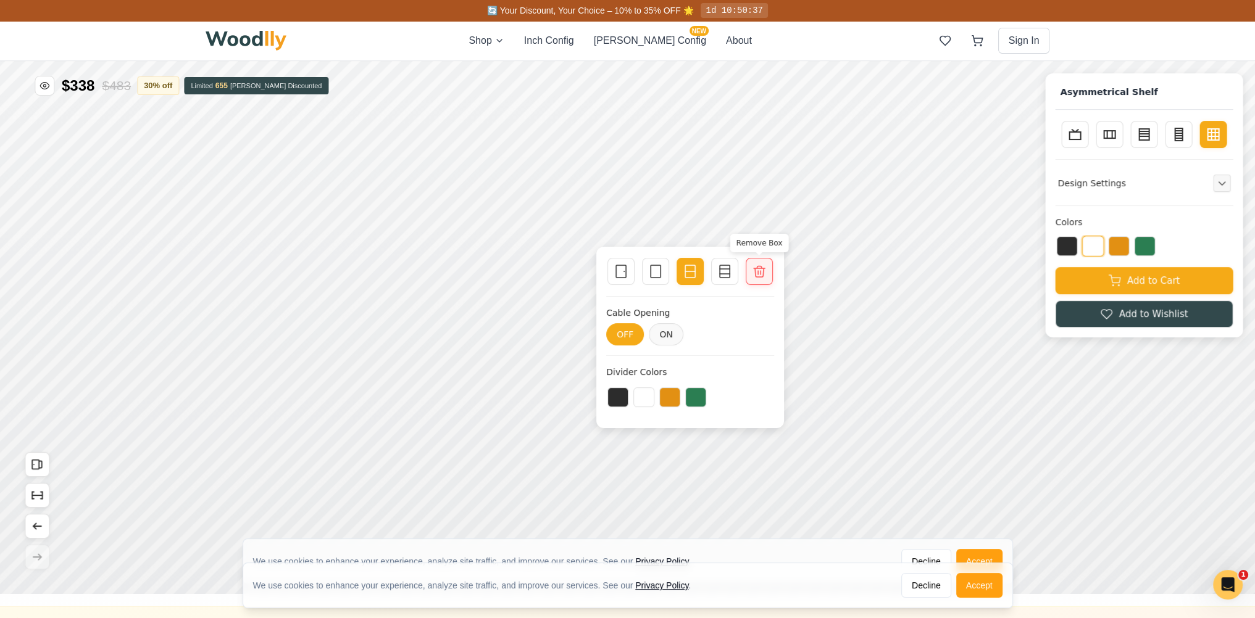
click at [760, 270] on icon at bounding box center [759, 271] width 15 height 15
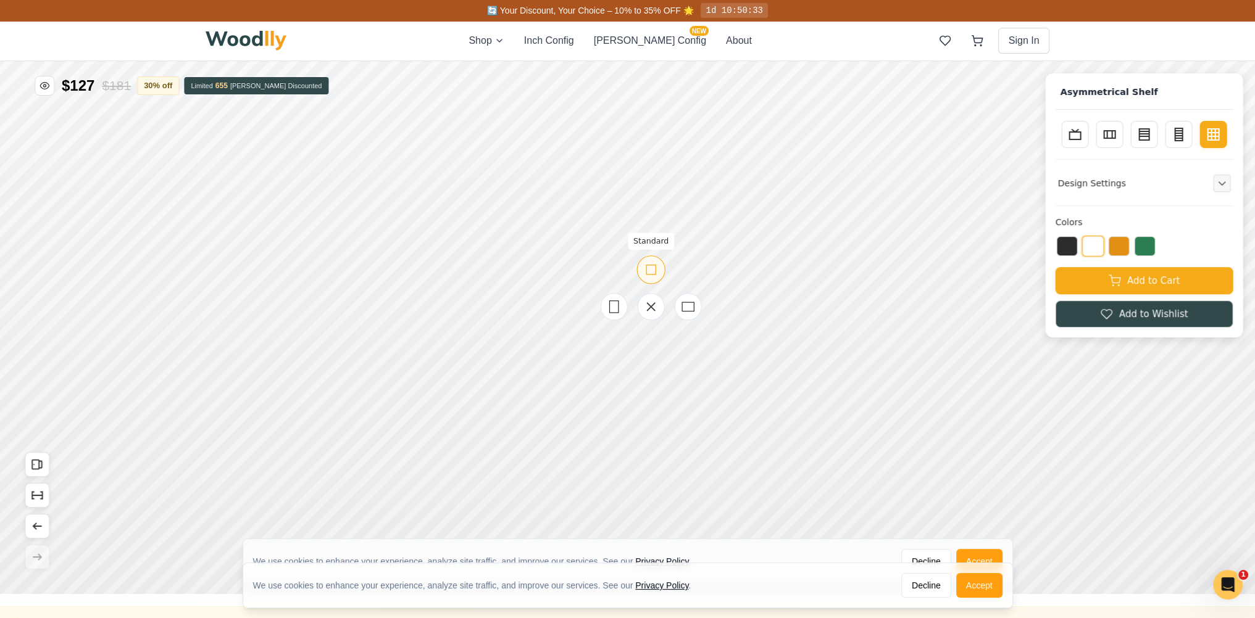
click at [650, 276] on icon at bounding box center [650, 269] width 15 height 15
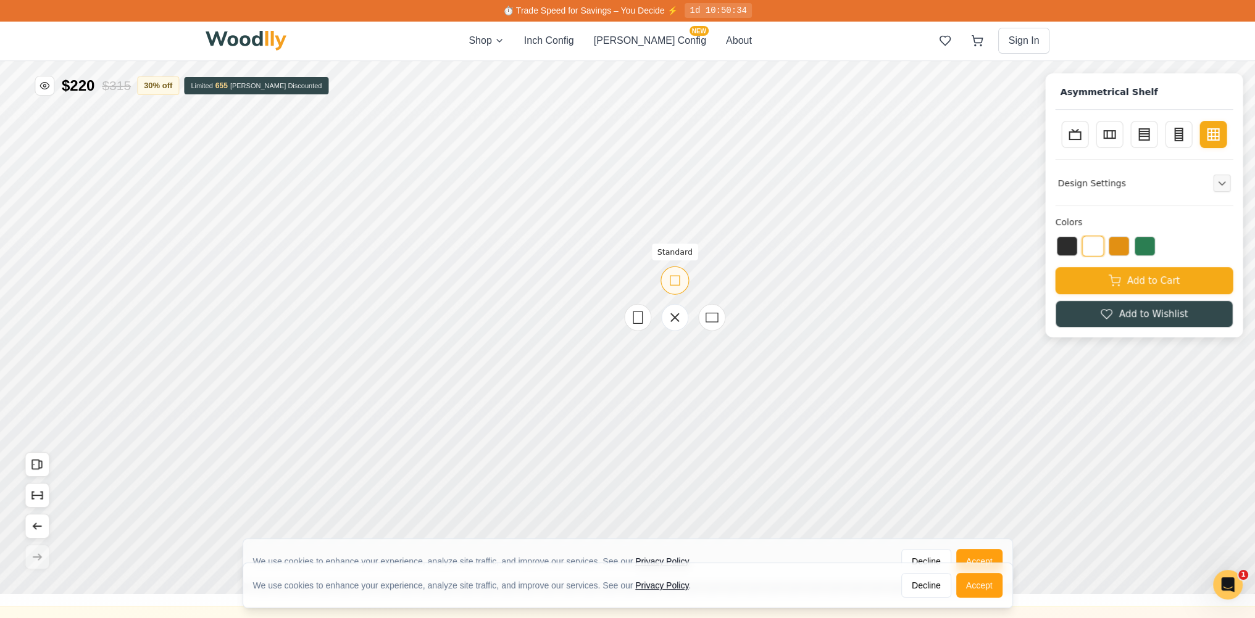
click at [679, 286] on icon at bounding box center [674, 280] width 15 height 15
click at [39, 487] on button "Show Dimensions" at bounding box center [37, 495] width 25 height 25
click at [673, 289] on icon at bounding box center [667, 283] width 15 height 15
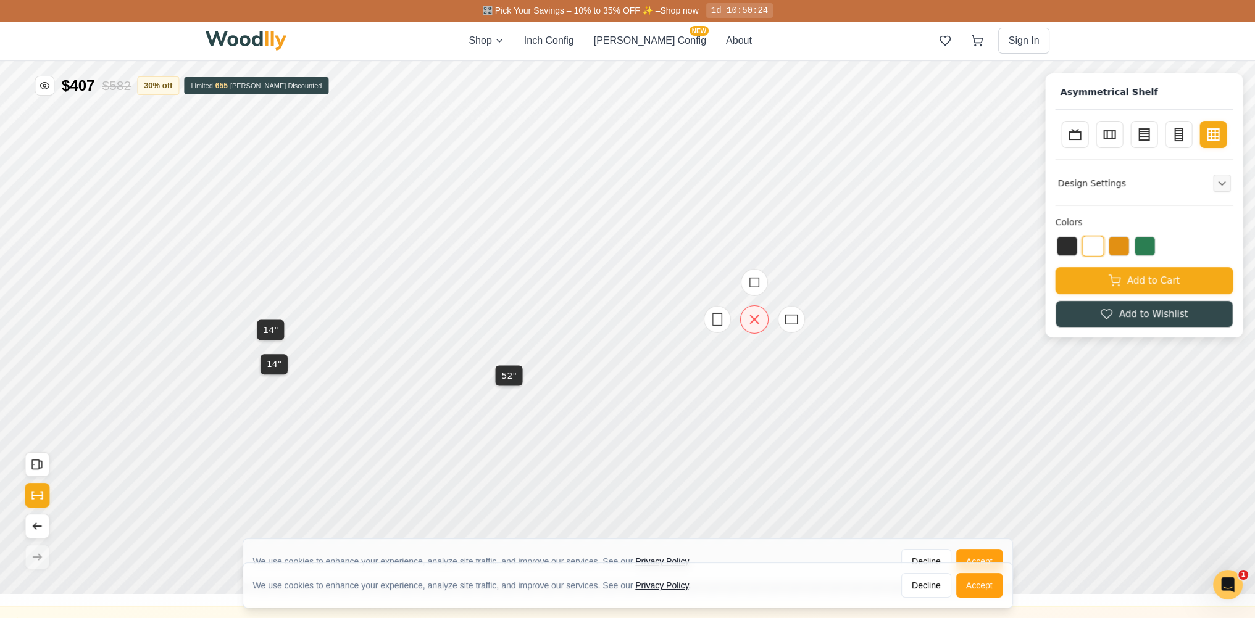
click at [741, 317] on div at bounding box center [754, 319] width 28 height 28
click at [746, 327] on div at bounding box center [754, 319] width 28 height 28
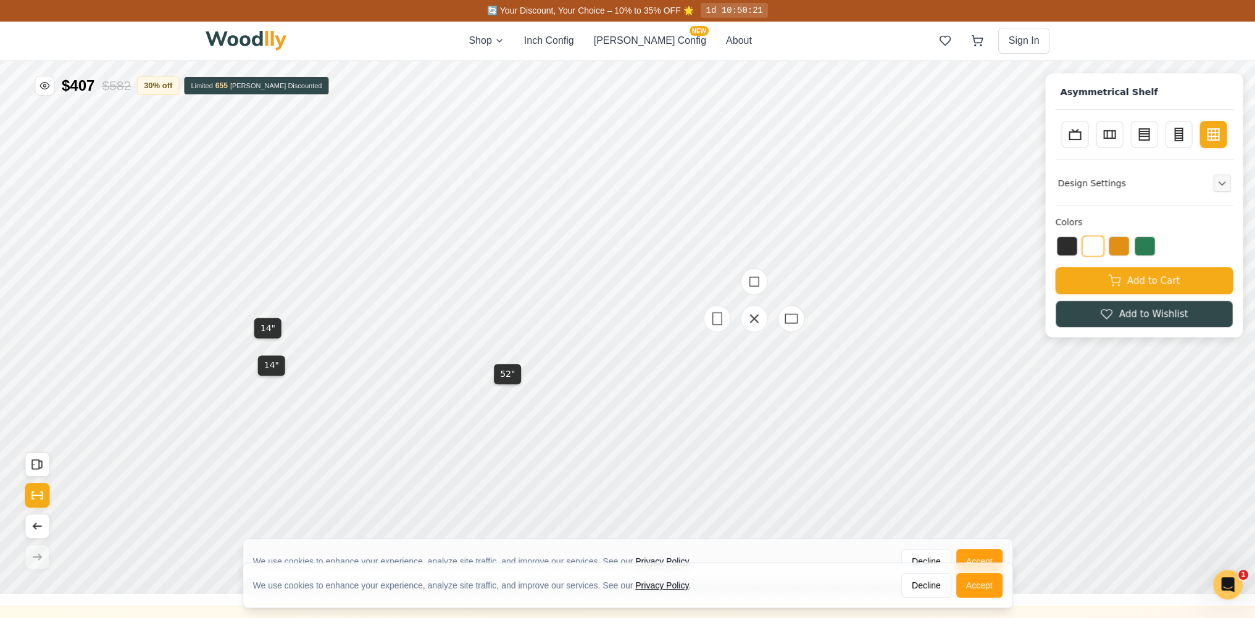
click at [709, 281] on div at bounding box center [753, 318] width 123 height 123
click at [711, 265] on div at bounding box center [753, 318] width 123 height 123
click at [715, 259] on div at bounding box center [753, 318] width 123 height 123
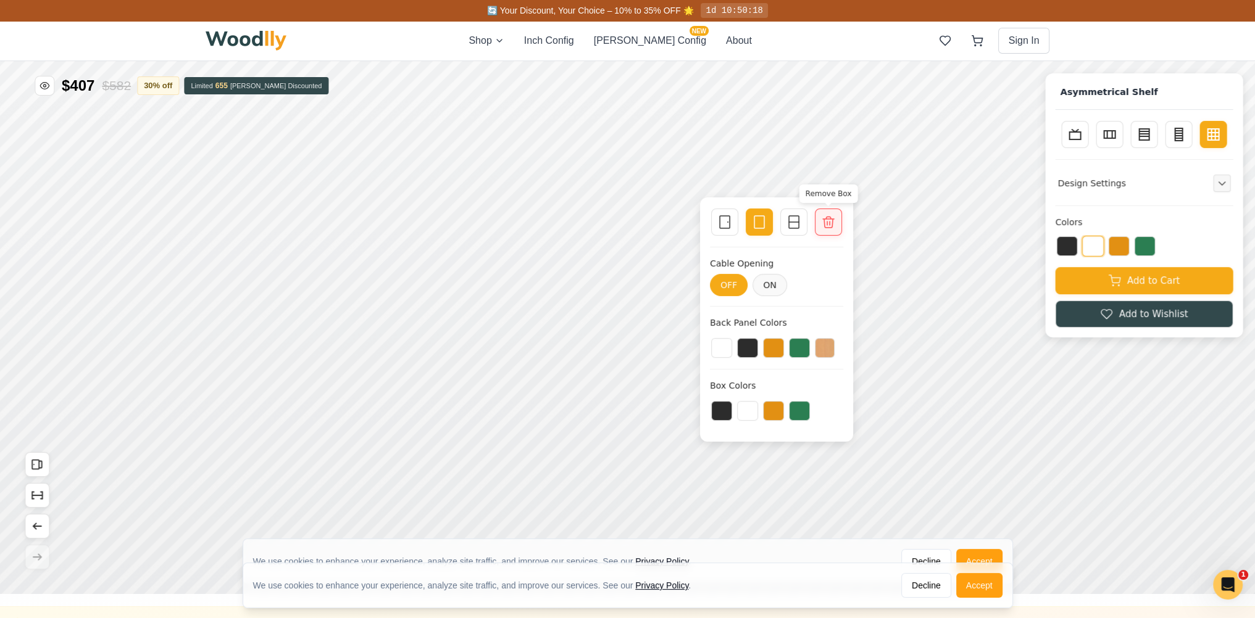
click at [823, 223] on icon at bounding box center [828, 222] width 15 height 15
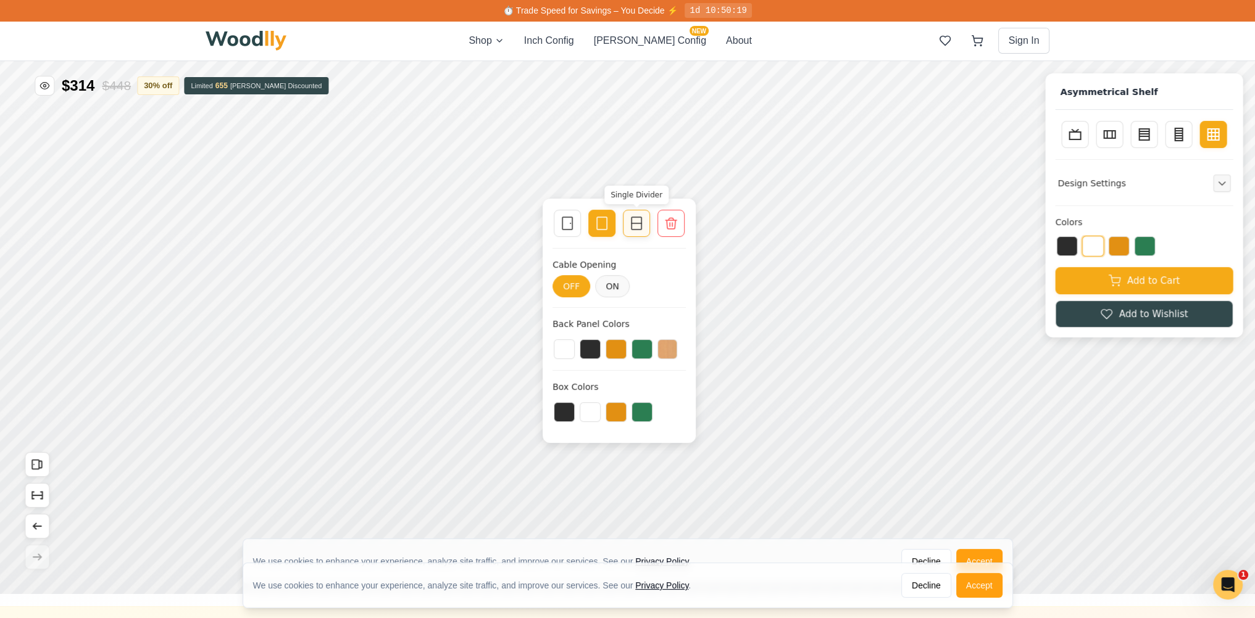
click at [631, 227] on icon at bounding box center [636, 223] width 15 height 15
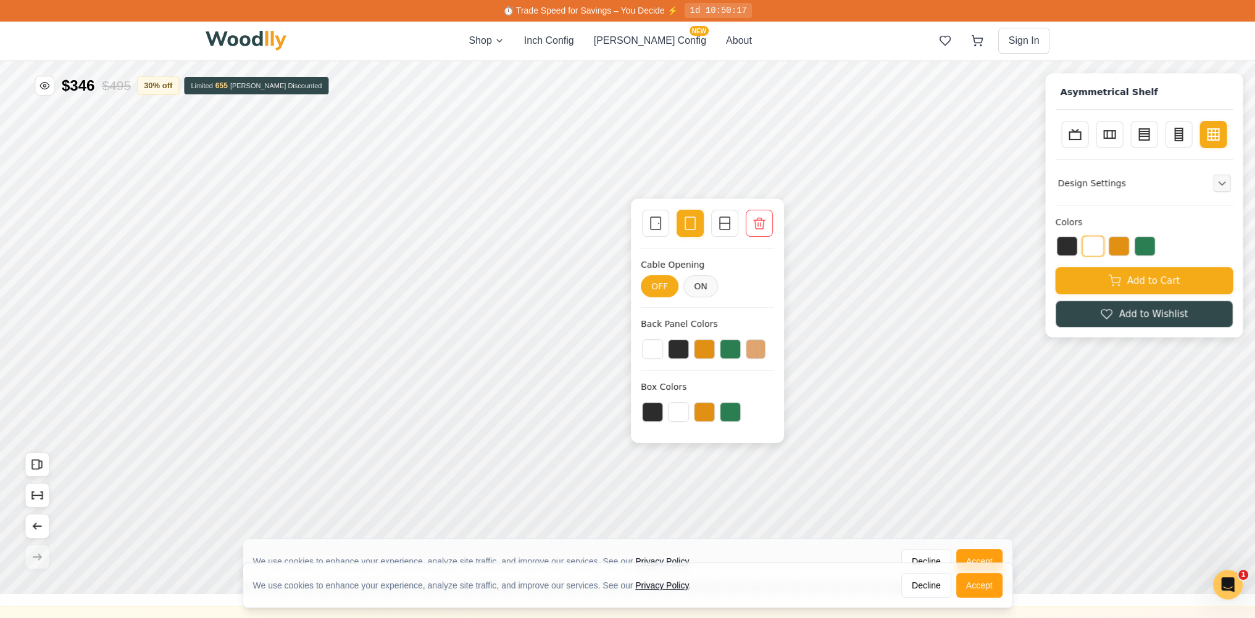
click at [738, 220] on div "Single Door Empty Space Single Divider Remove Box" at bounding box center [707, 224] width 133 height 30
click at [737, 220] on div "Single Divider" at bounding box center [724, 223] width 27 height 27
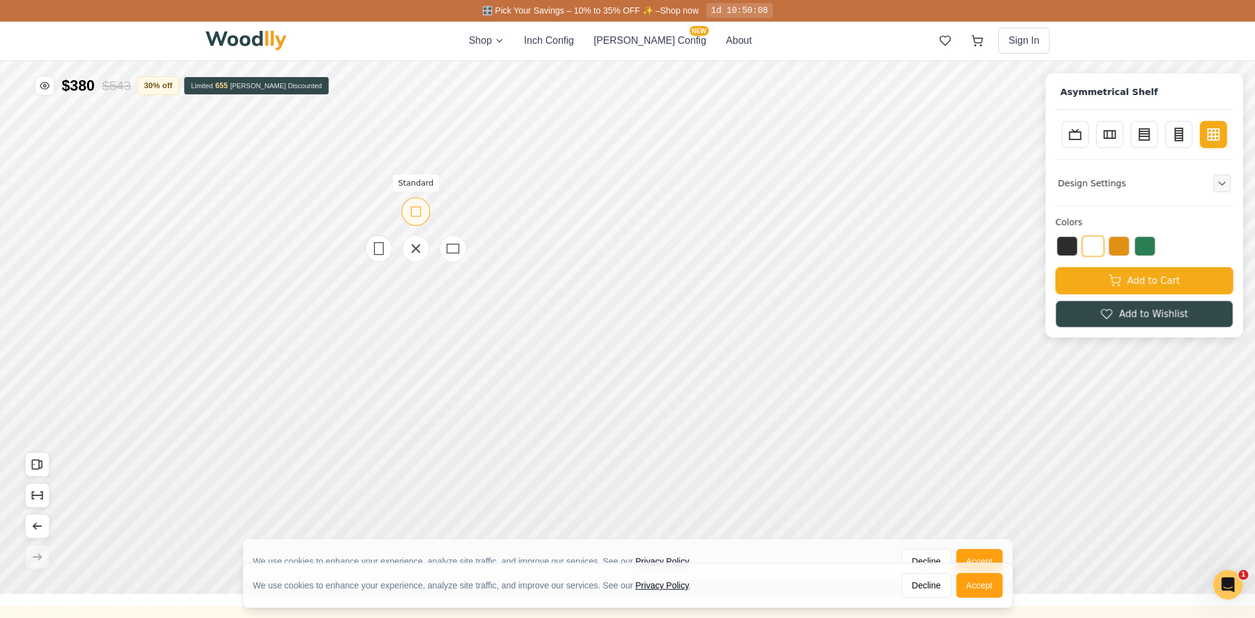
click at [424, 207] on div "Standard" at bounding box center [416, 211] width 28 height 28
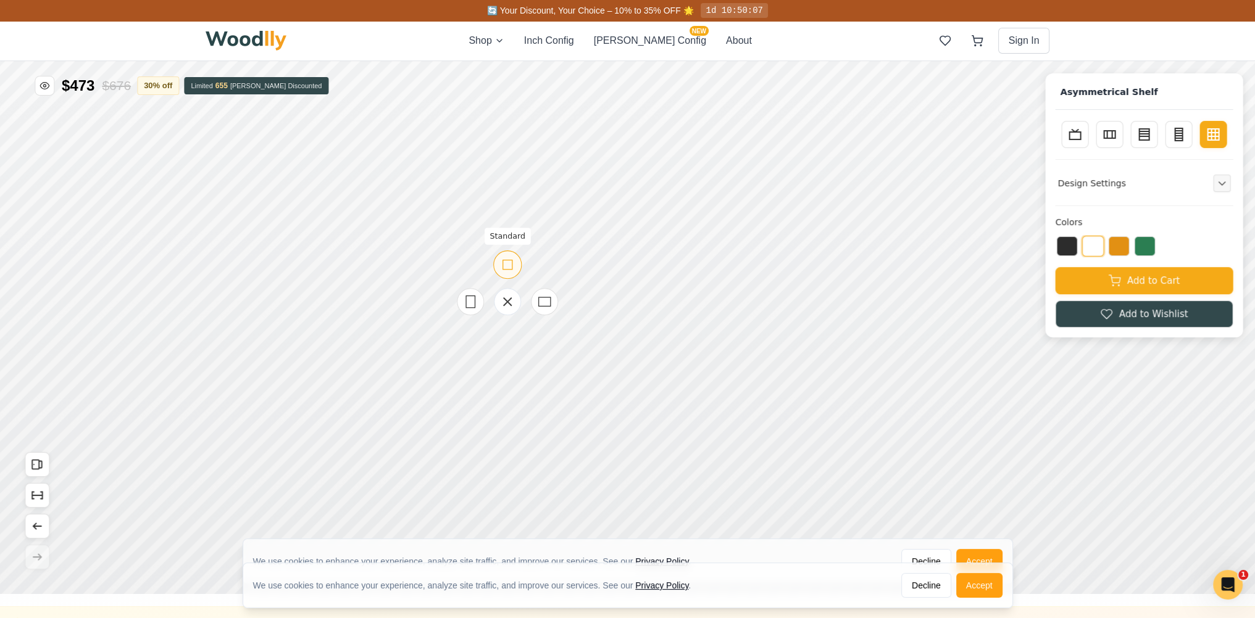
click at [506, 268] on icon at bounding box center [507, 264] width 15 height 15
click at [595, 265] on icon at bounding box center [595, 264] width 15 height 15
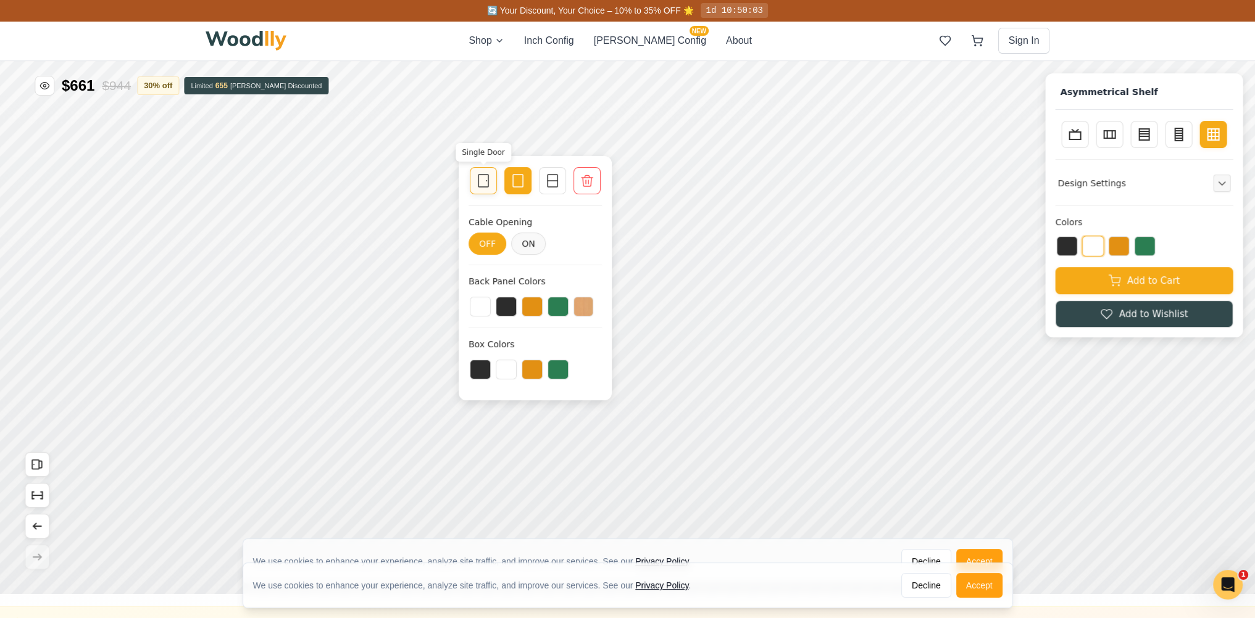
click at [486, 185] on icon at bounding box center [483, 180] width 15 height 15
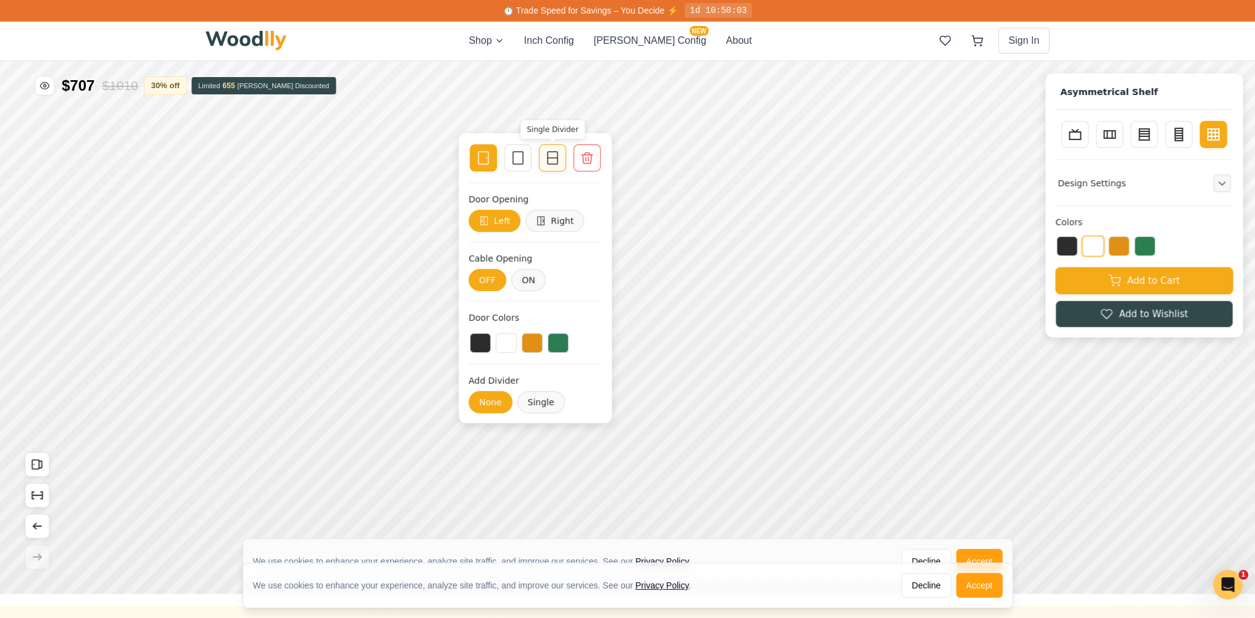
click at [542, 160] on div "Single Divider" at bounding box center [552, 157] width 27 height 27
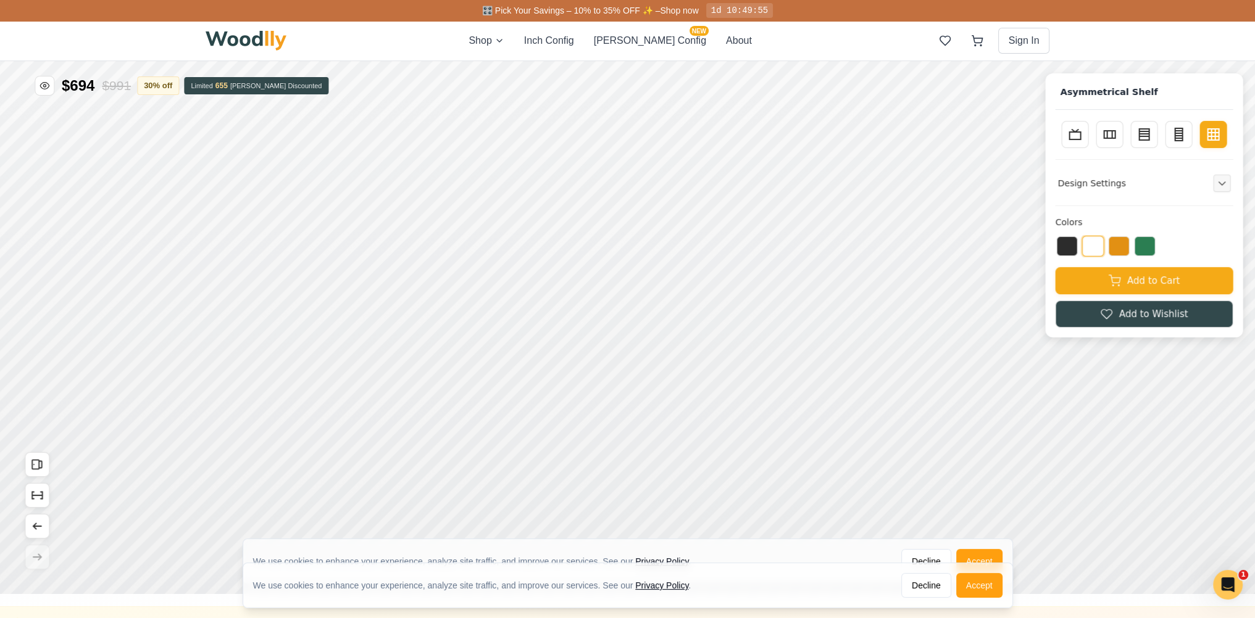
click at [633, 189] on div at bounding box center [636, 180] width 17 height 17
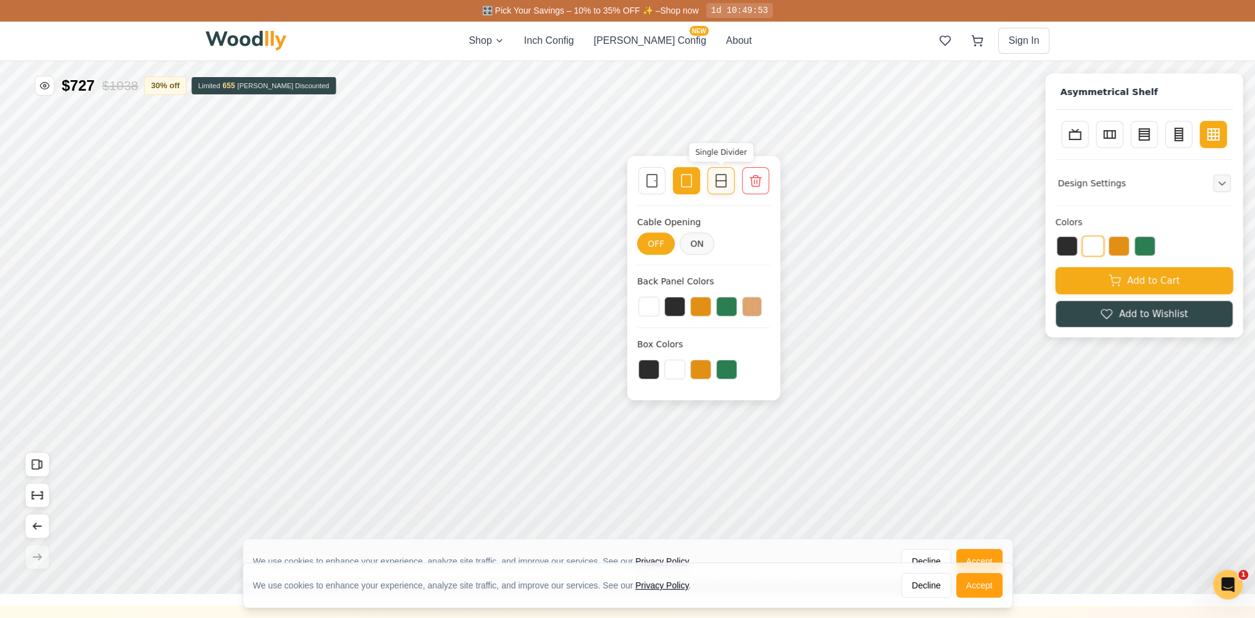
click at [722, 191] on div "Single Divider" at bounding box center [720, 180] width 27 height 27
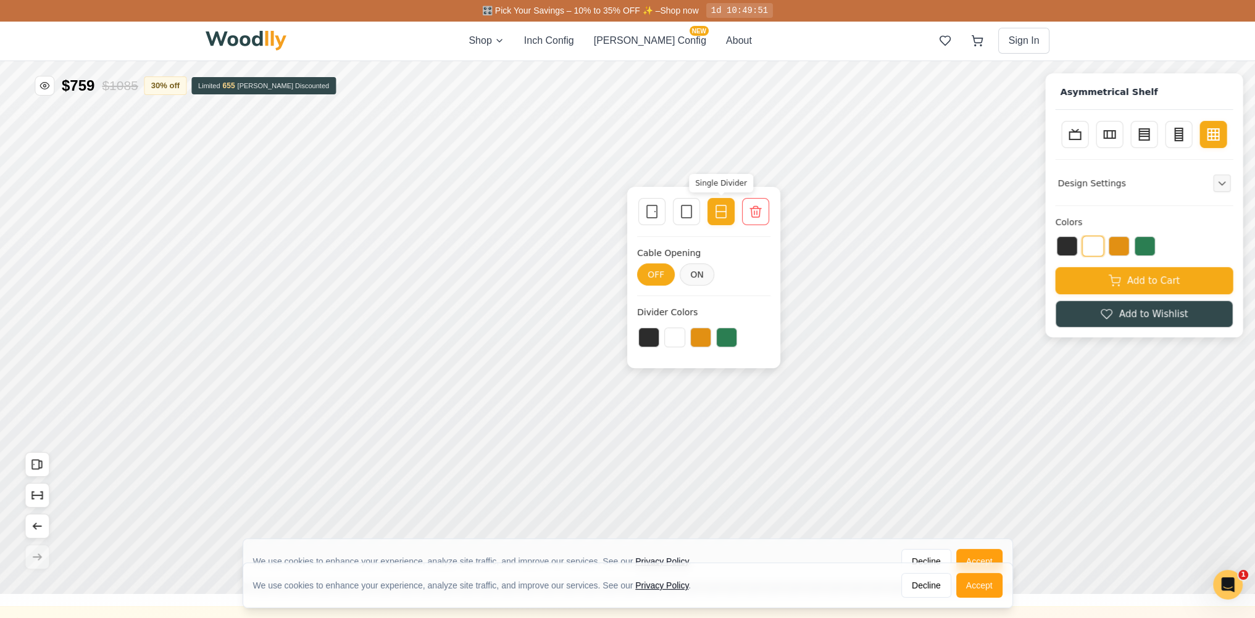
click at [716, 211] on icon at bounding box center [720, 211] width 15 height 15
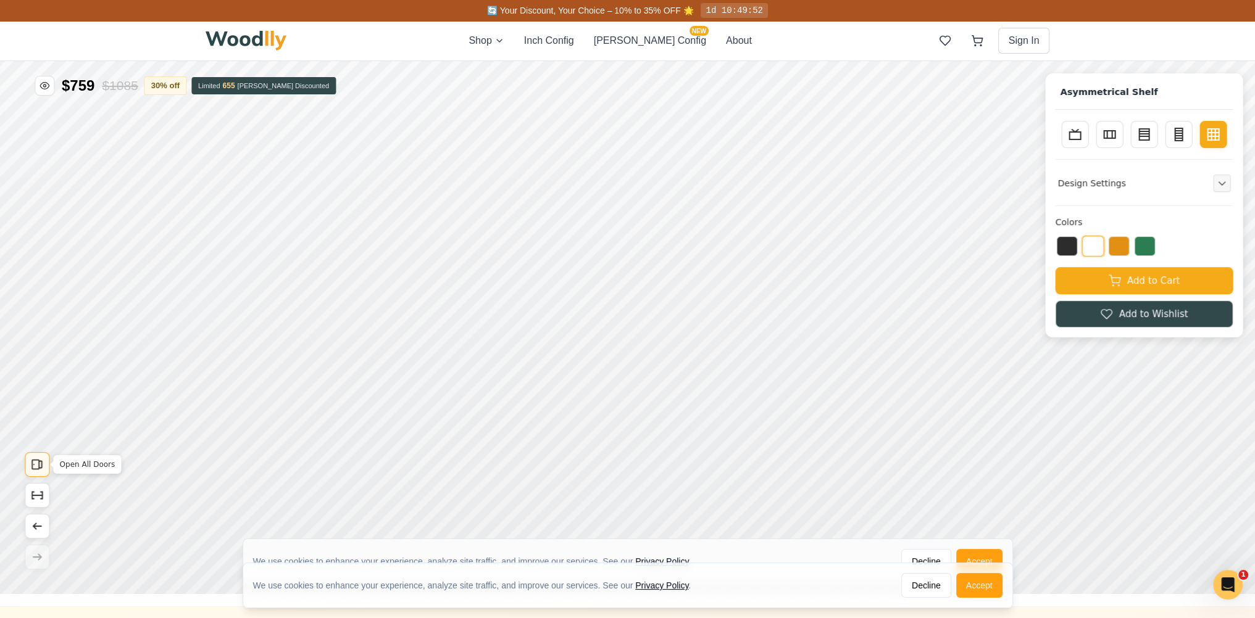
click at [39, 471] on button "Open All Doors" at bounding box center [37, 464] width 25 height 25
click at [42, 483] on button "Show Dimensions" at bounding box center [37, 495] width 25 height 25
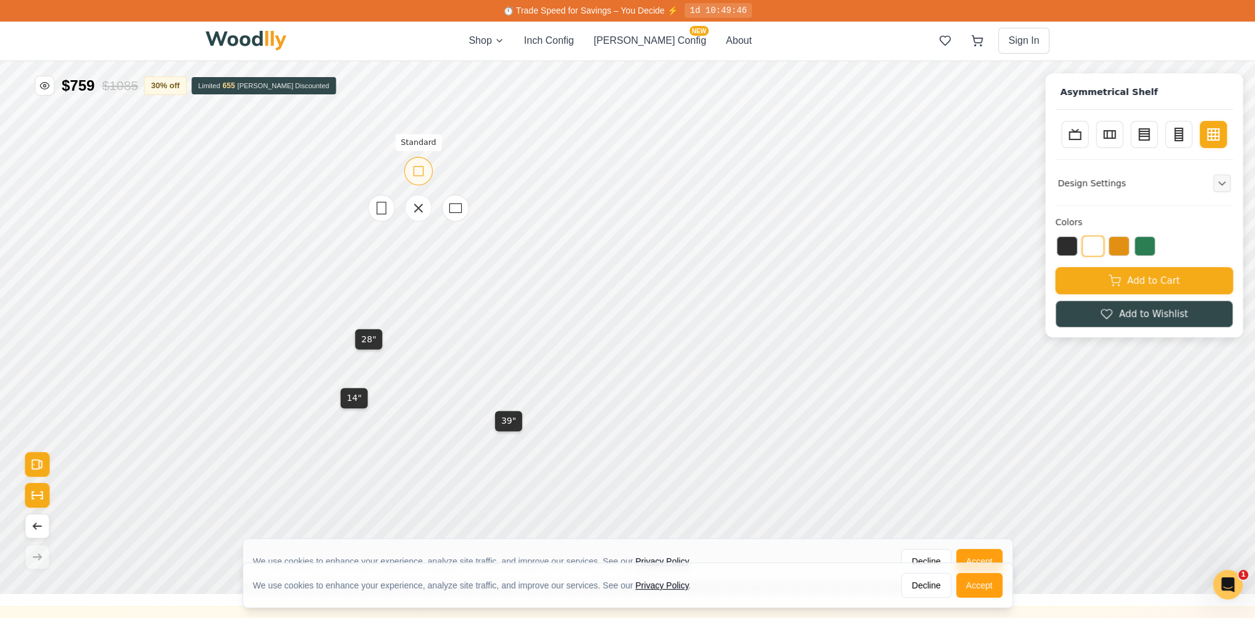
click at [416, 173] on icon at bounding box center [417, 171] width 15 height 15
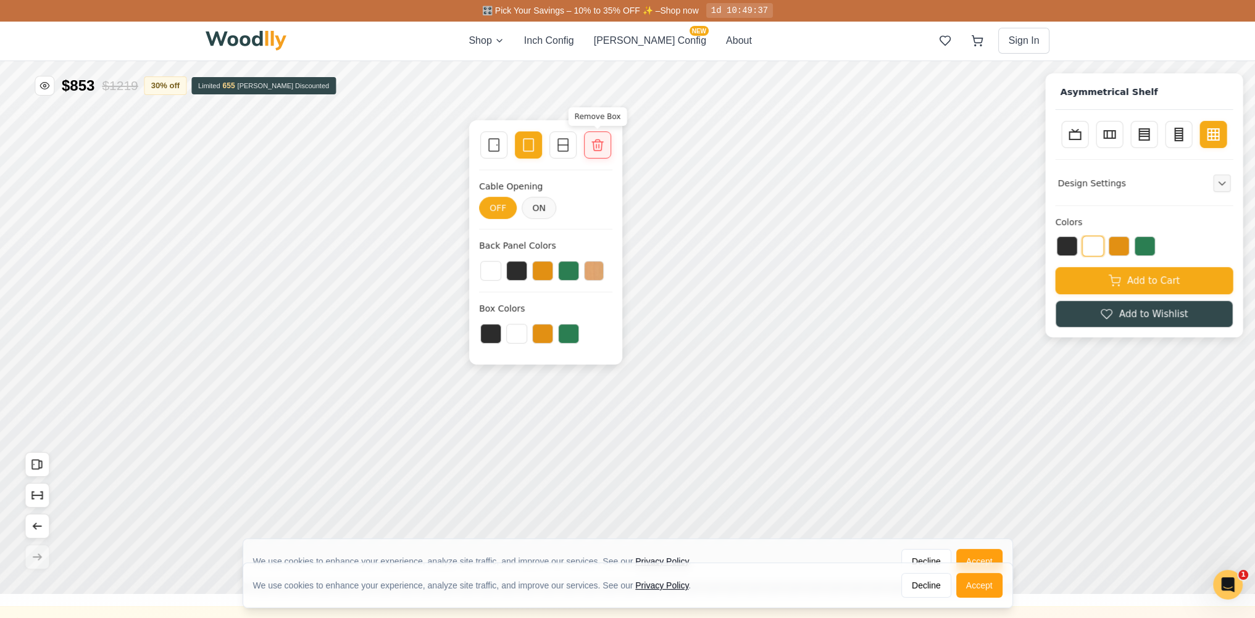
click at [595, 148] on icon at bounding box center [597, 145] width 15 height 15
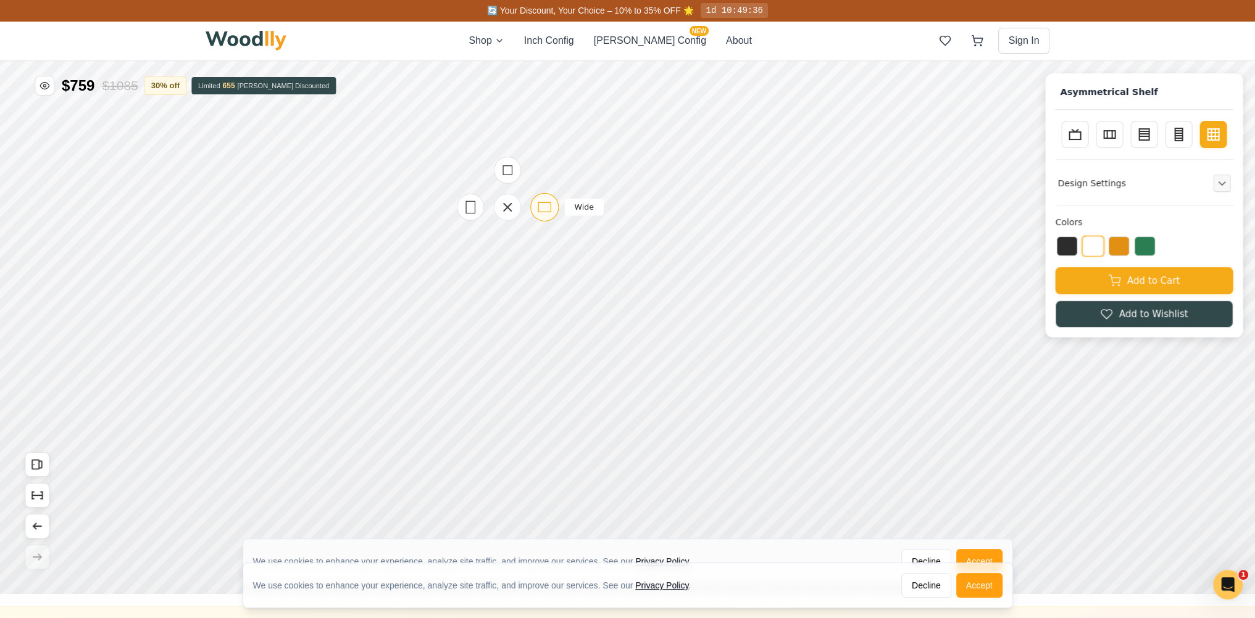
click at [530, 206] on div "Wide" at bounding box center [544, 207] width 28 height 28
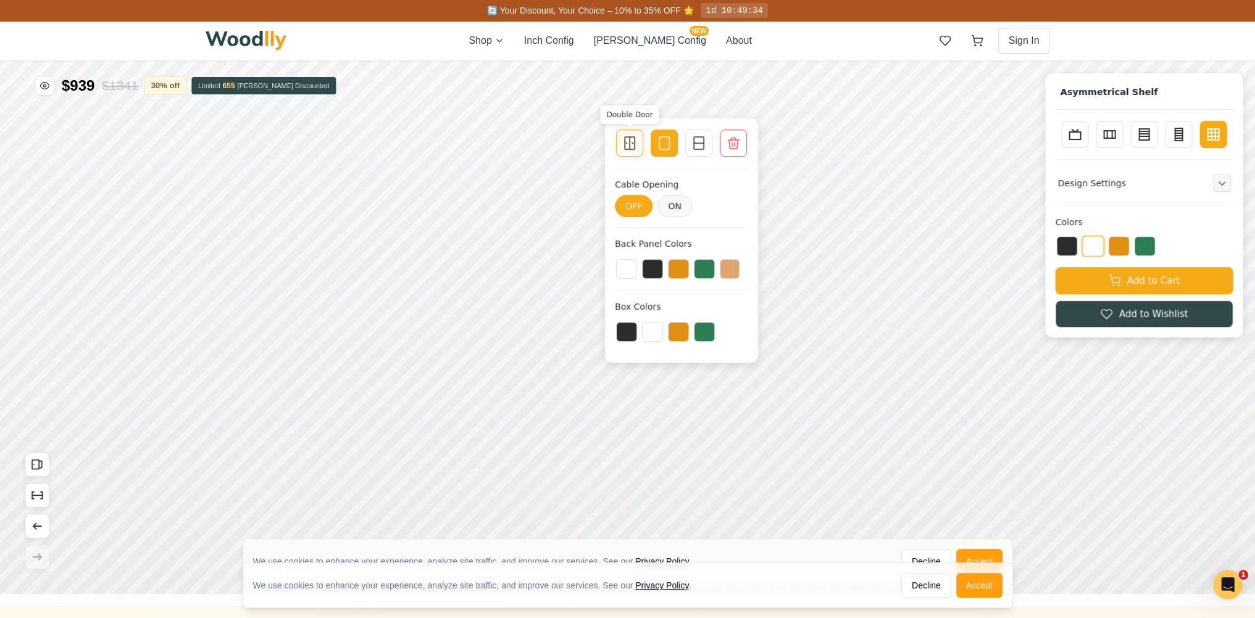
click at [636, 147] on icon at bounding box center [629, 143] width 15 height 15
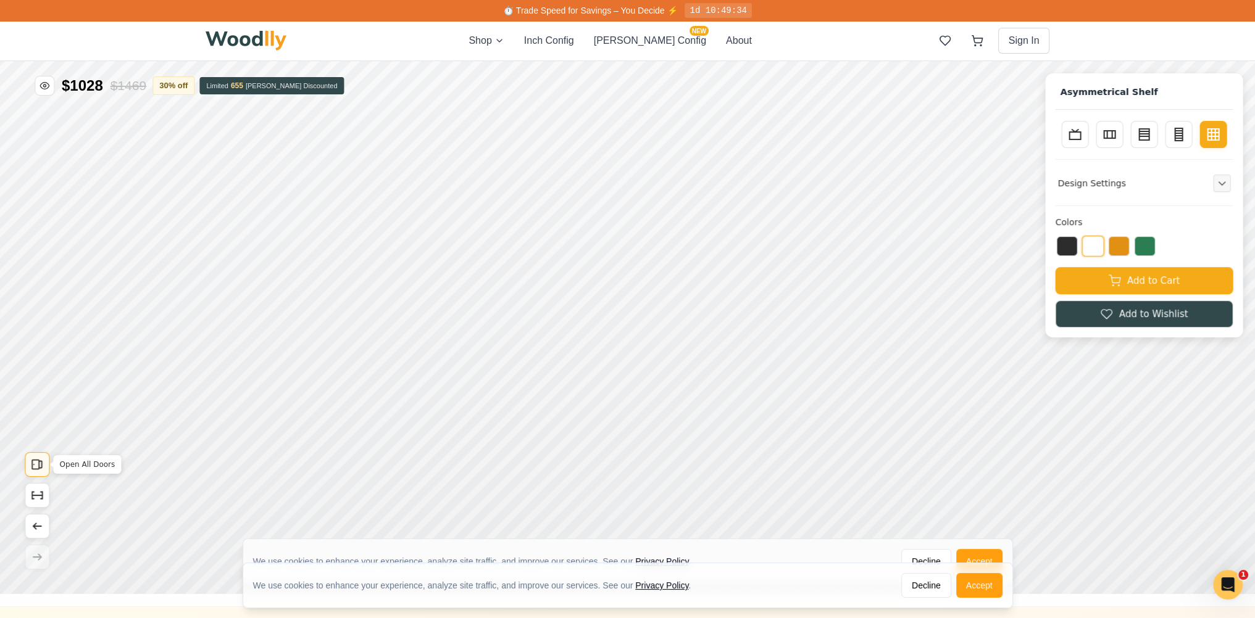
click at [48, 459] on button "Open All Doors" at bounding box center [37, 464] width 25 height 25
click at [48, 460] on button "Open All Doors" at bounding box center [37, 464] width 25 height 25
click at [44, 497] on button "Show Dimensions" at bounding box center [37, 495] width 25 height 25
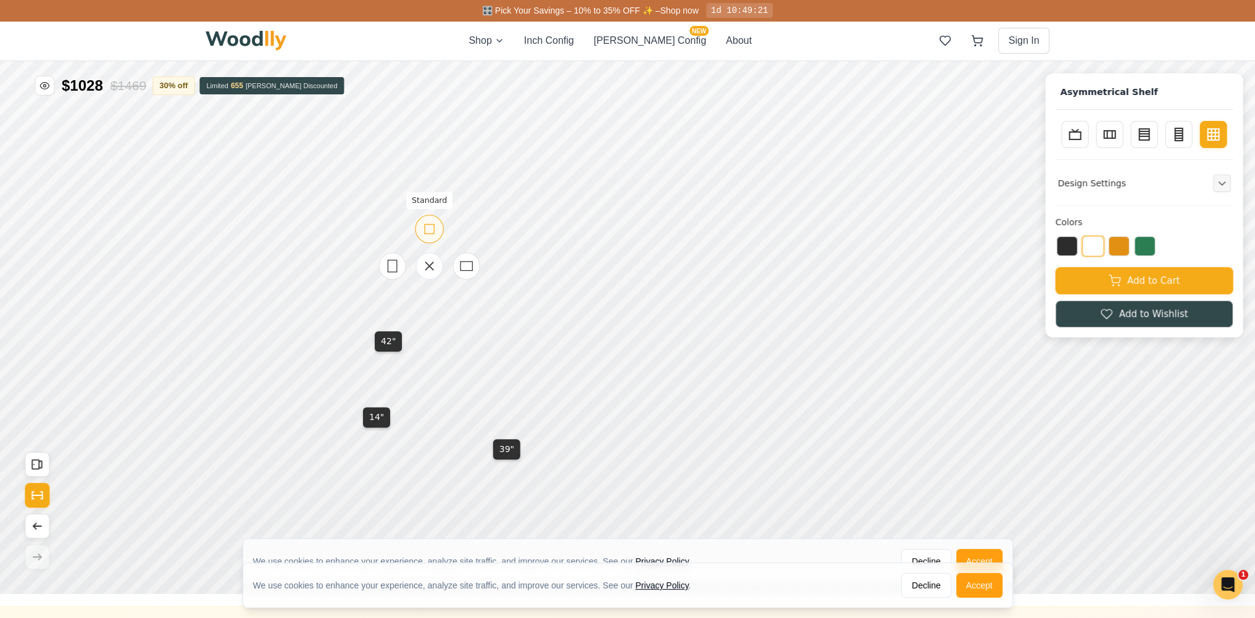
click at [428, 229] on icon at bounding box center [429, 229] width 15 height 15
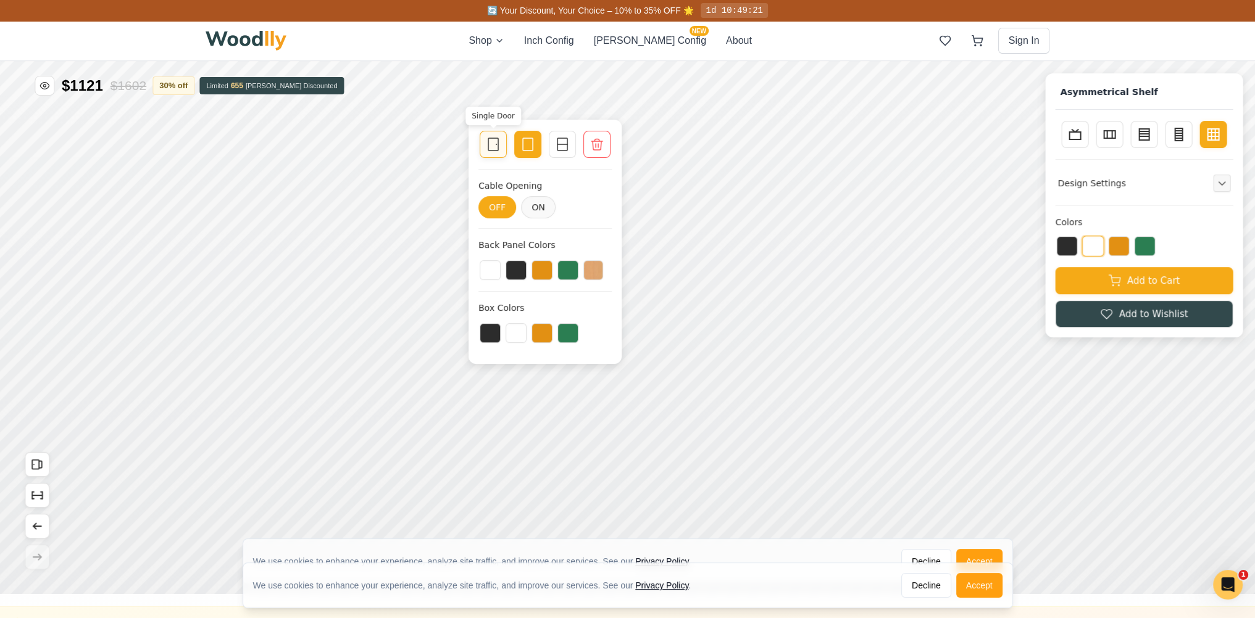
click at [499, 151] on icon at bounding box center [493, 144] width 15 height 15
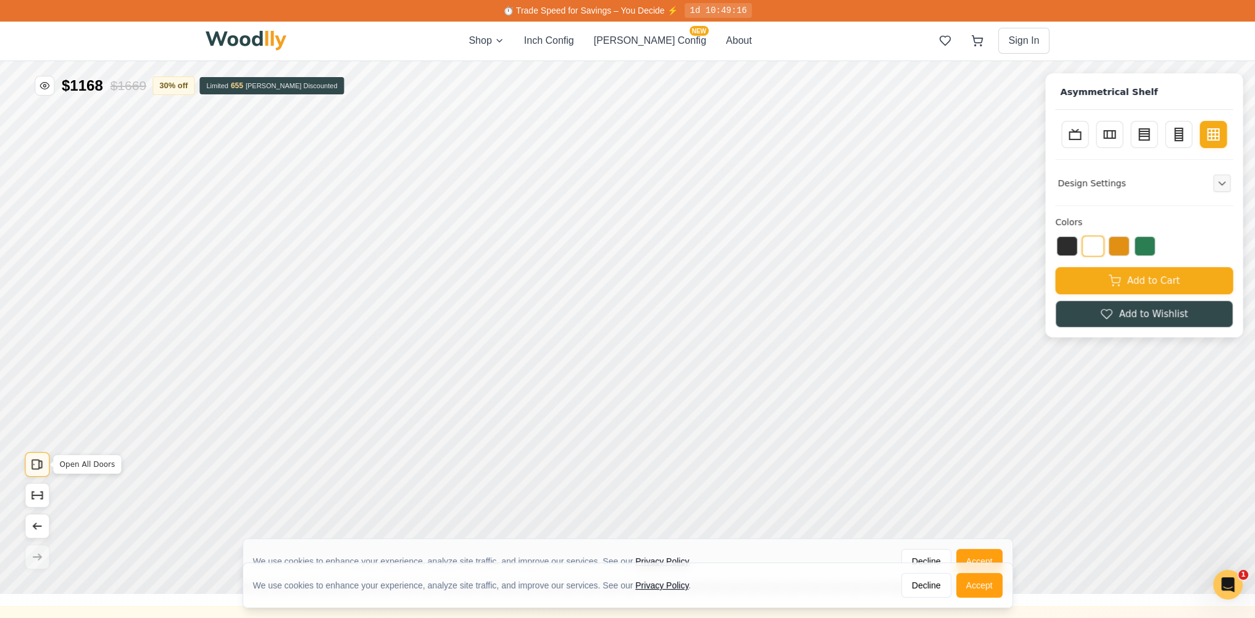
click at [39, 468] on icon "Open All Doors" at bounding box center [40, 465] width 3 height 7
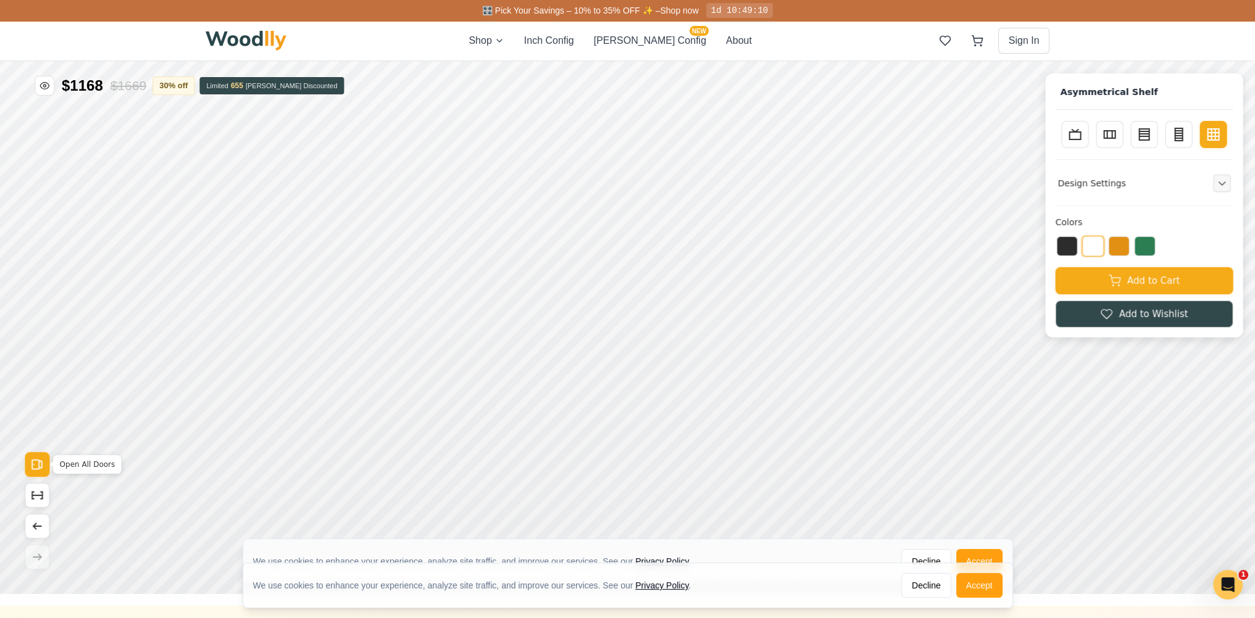
click at [39, 468] on icon "Open All Doors" at bounding box center [40, 465] width 3 height 7
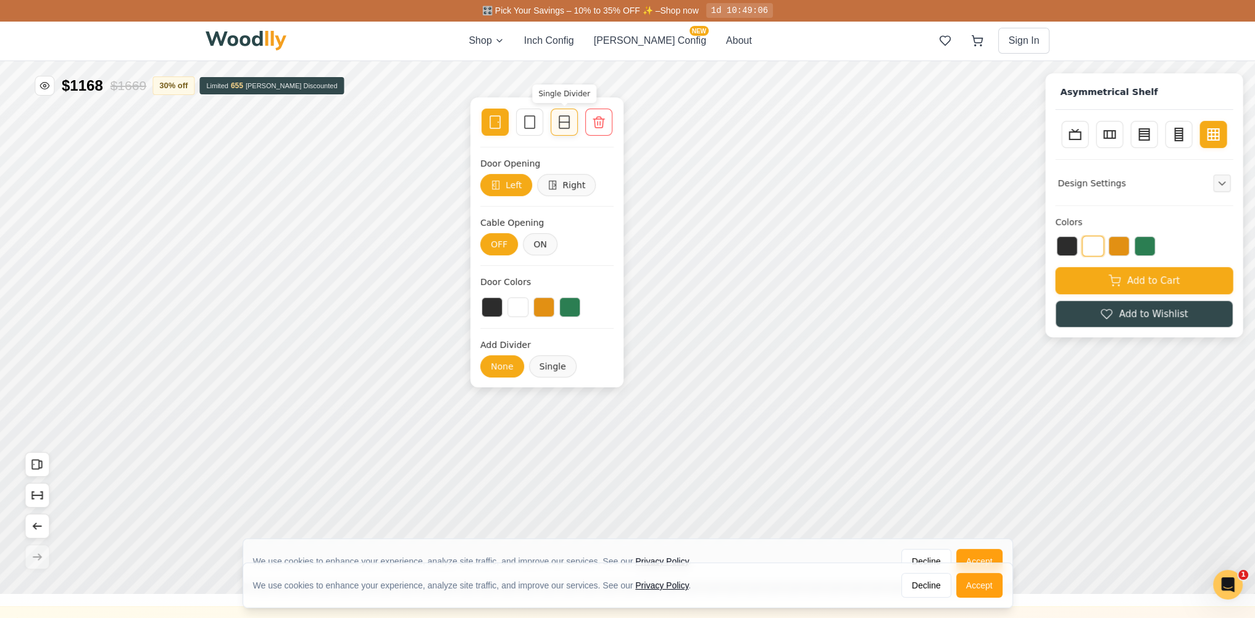
click at [555, 123] on div at bounding box center [563, 122] width 17 height 17
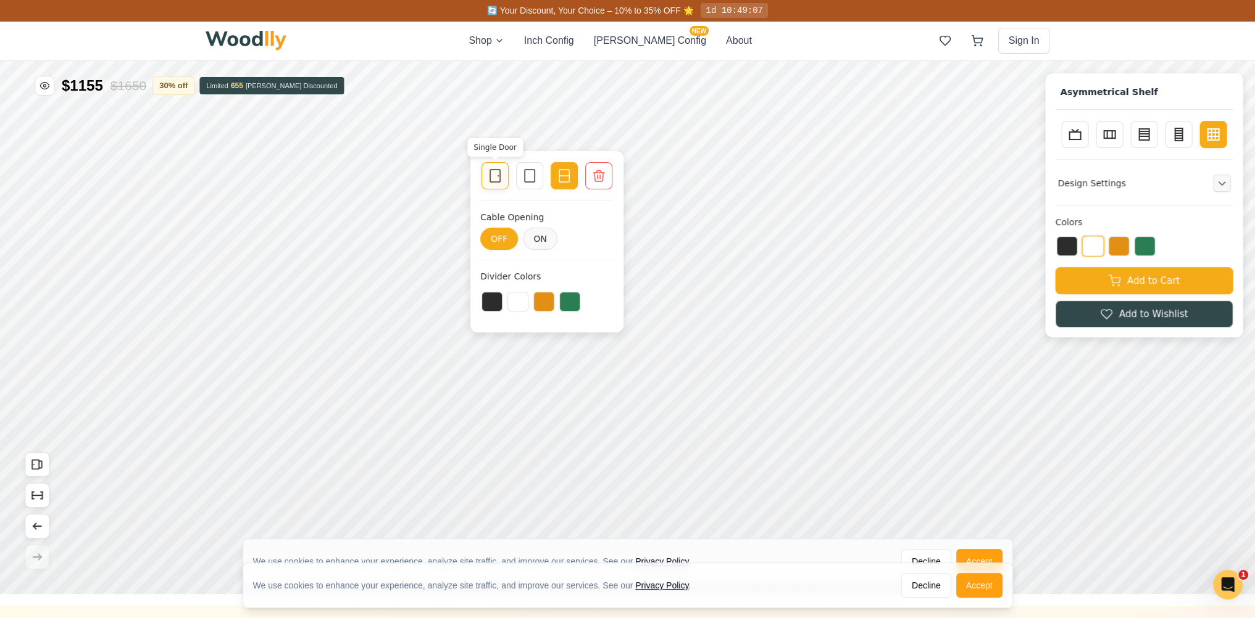
click at [491, 175] on icon at bounding box center [495, 175] width 15 height 15
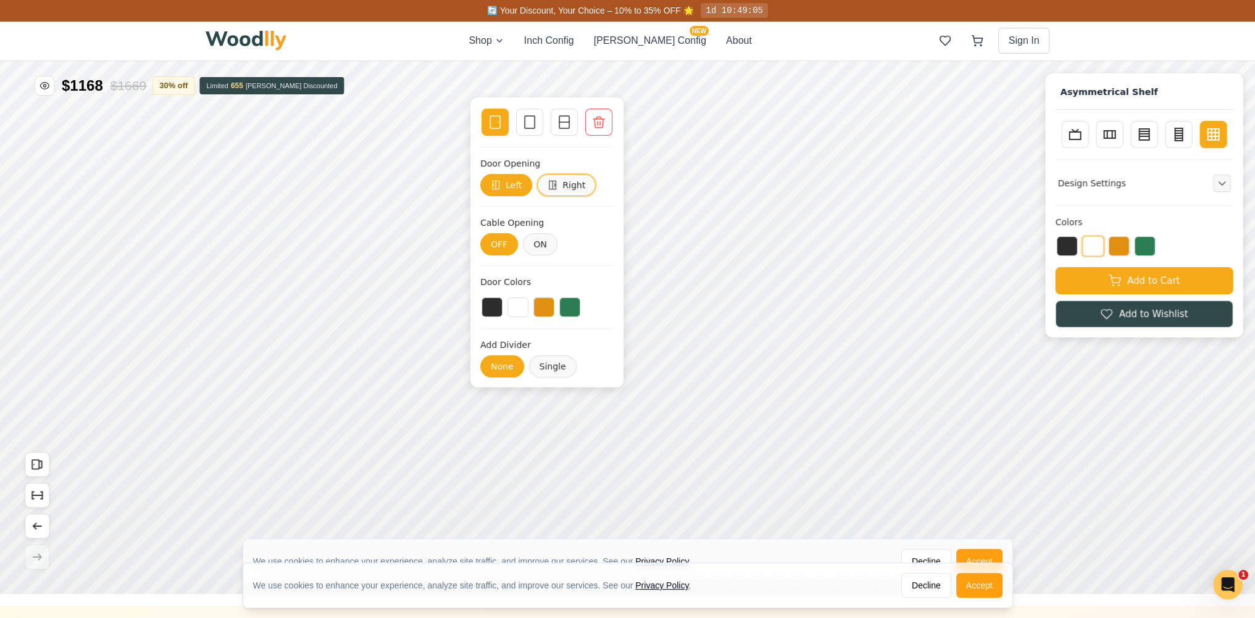
click at [567, 187] on button "Right" at bounding box center [566, 185] width 59 height 22
click at [538, 242] on button "ON" at bounding box center [540, 244] width 35 height 22
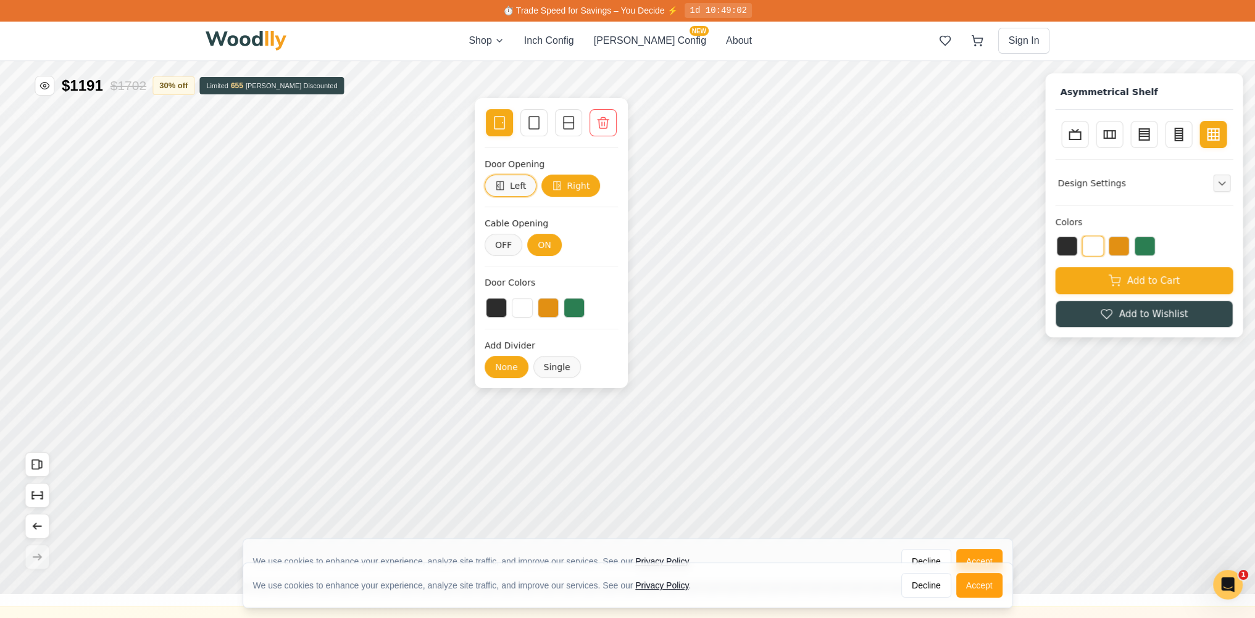
click at [520, 186] on button "Left" at bounding box center [510, 186] width 52 height 22
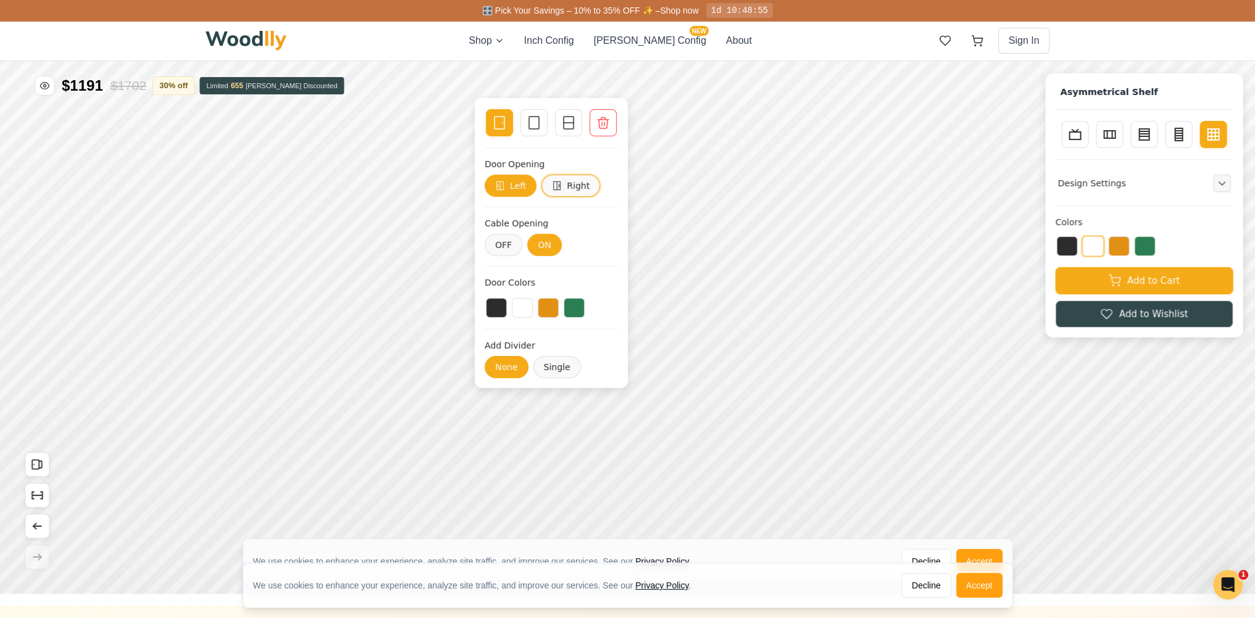
click at [568, 185] on button "Right" at bounding box center [570, 186] width 59 height 22
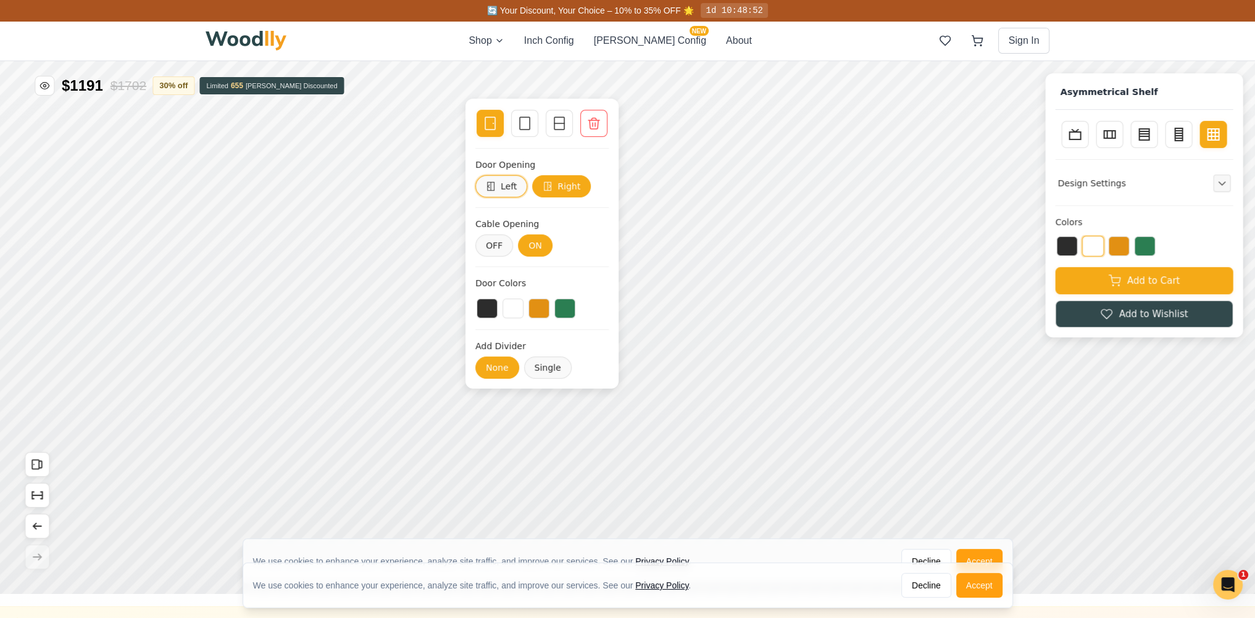
click at [505, 191] on button "Left" at bounding box center [501, 186] width 52 height 22
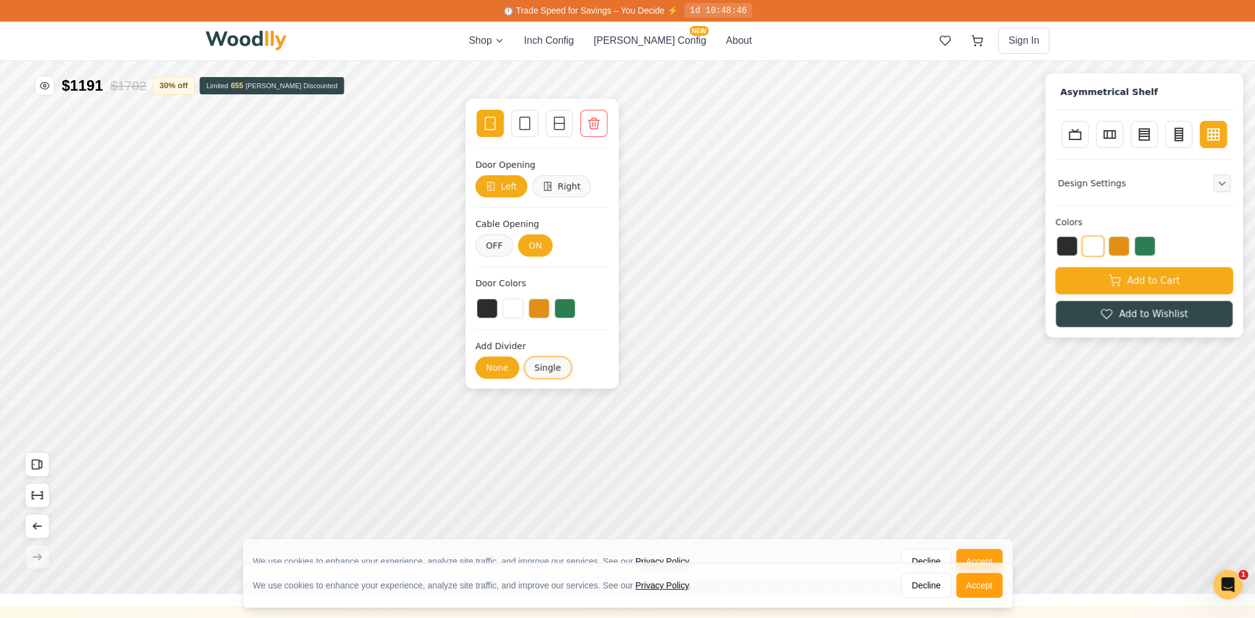
click at [545, 363] on button "Single" at bounding box center [548, 368] width 48 height 22
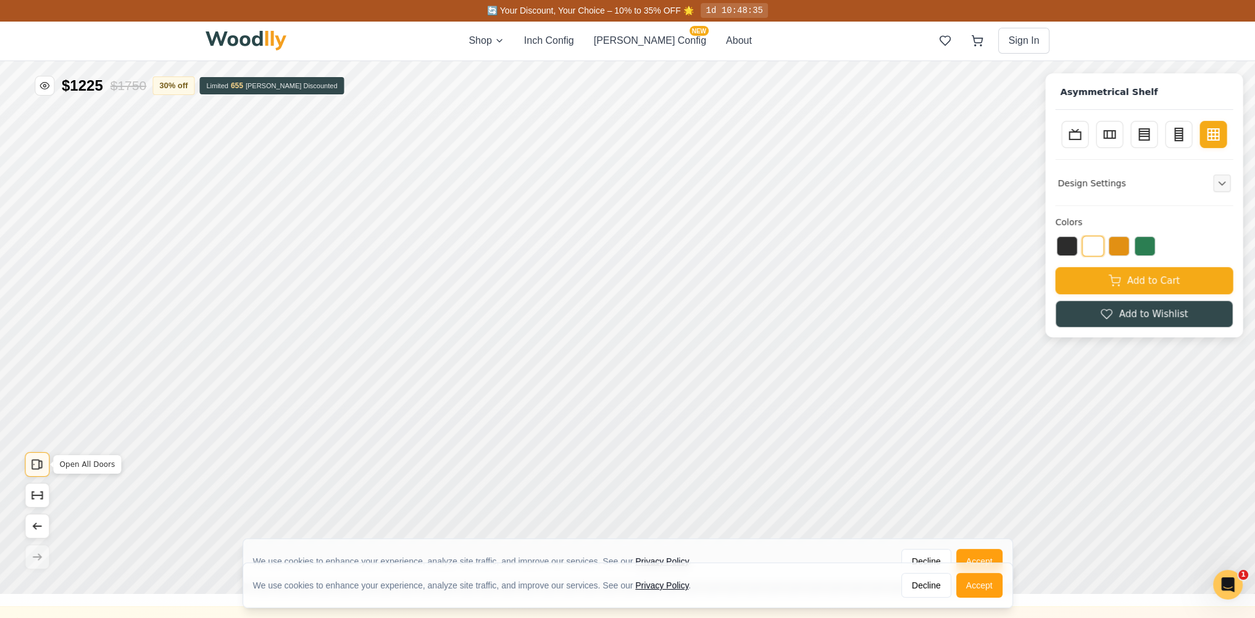
click at [45, 463] on button "Open All Doors" at bounding box center [37, 464] width 25 height 25
click at [37, 496] on icon "Show Dimensions" at bounding box center [37, 496] width 14 height 14
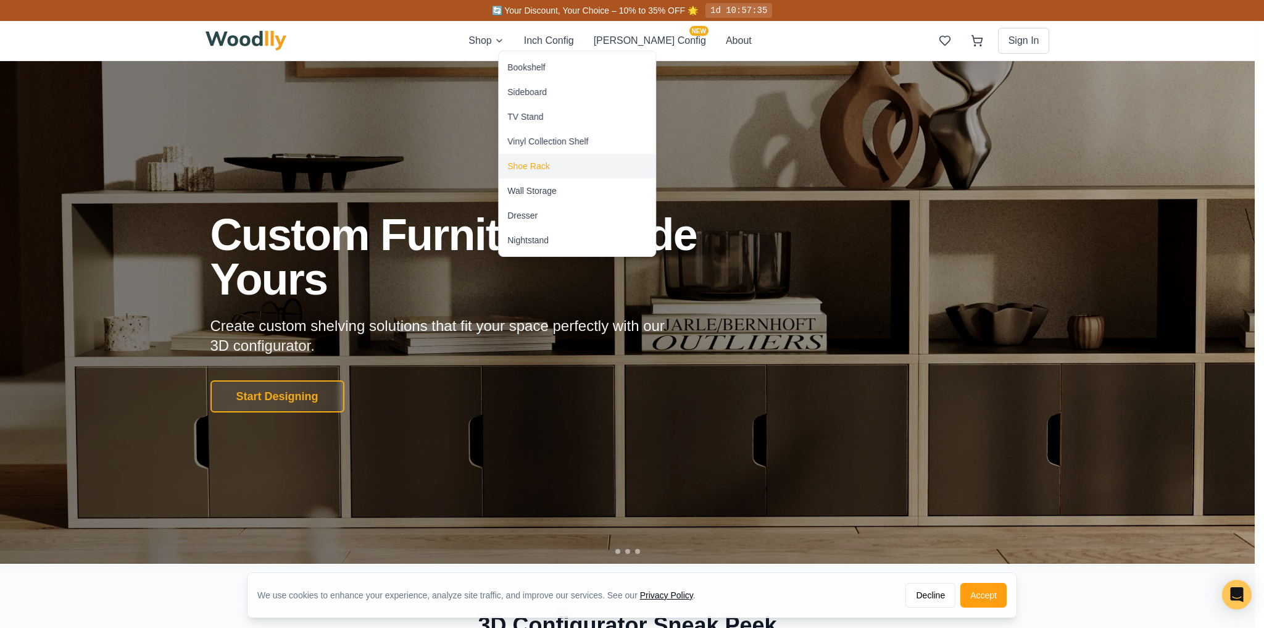
click at [534, 166] on div "Shoe Rack" at bounding box center [528, 166] width 42 height 12
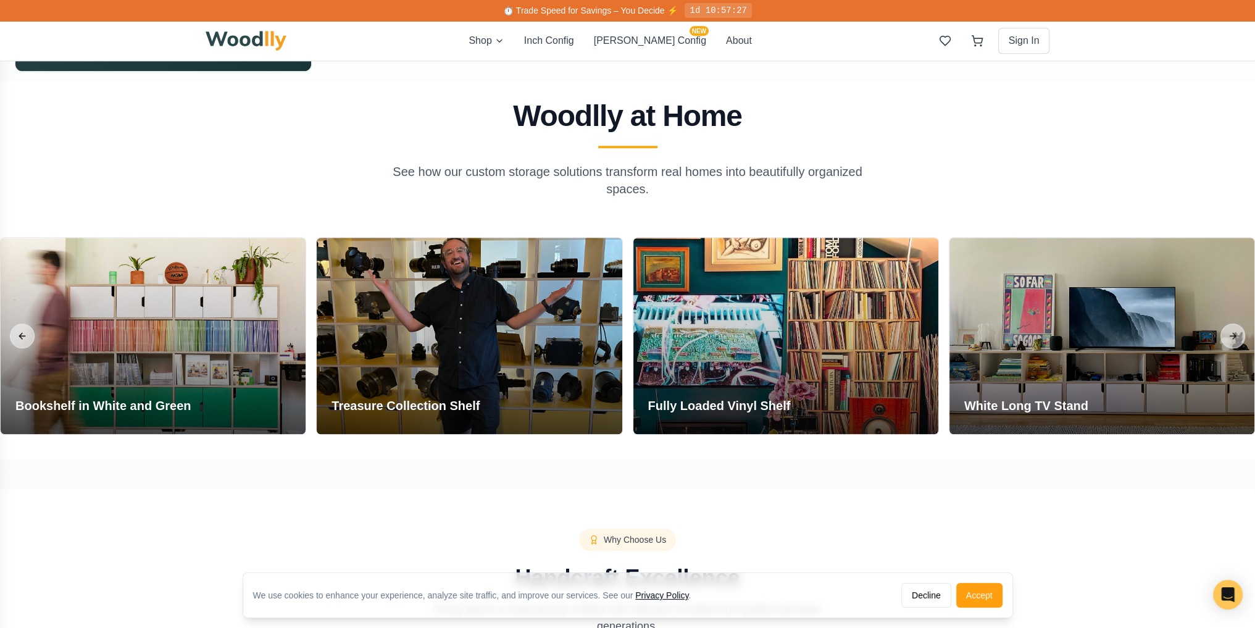
scroll to position [1132, 0]
